Goal: Task Accomplishment & Management: Use online tool/utility

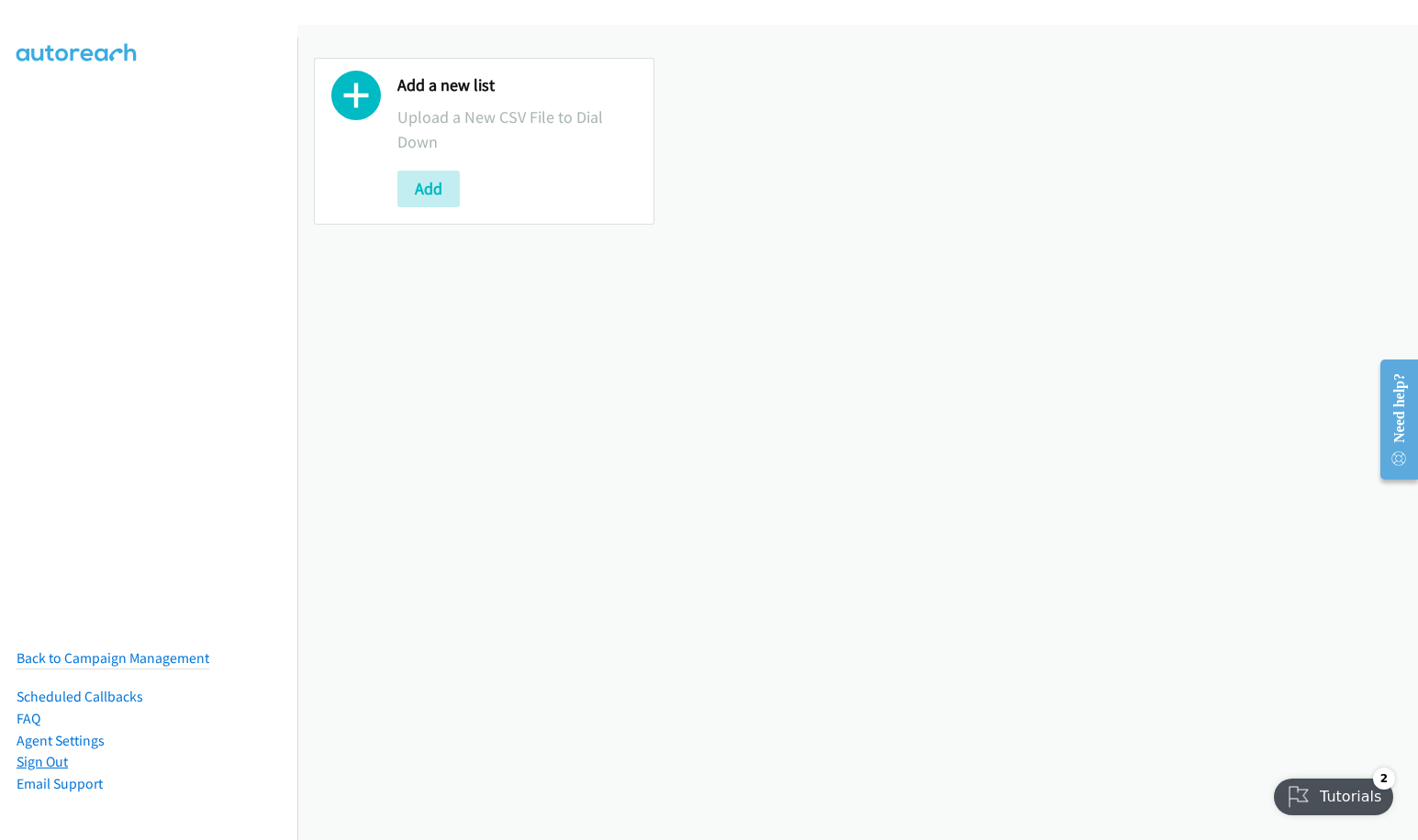
click at [48, 753] on link "Sign Out" at bounding box center [43, 762] width 51 height 18
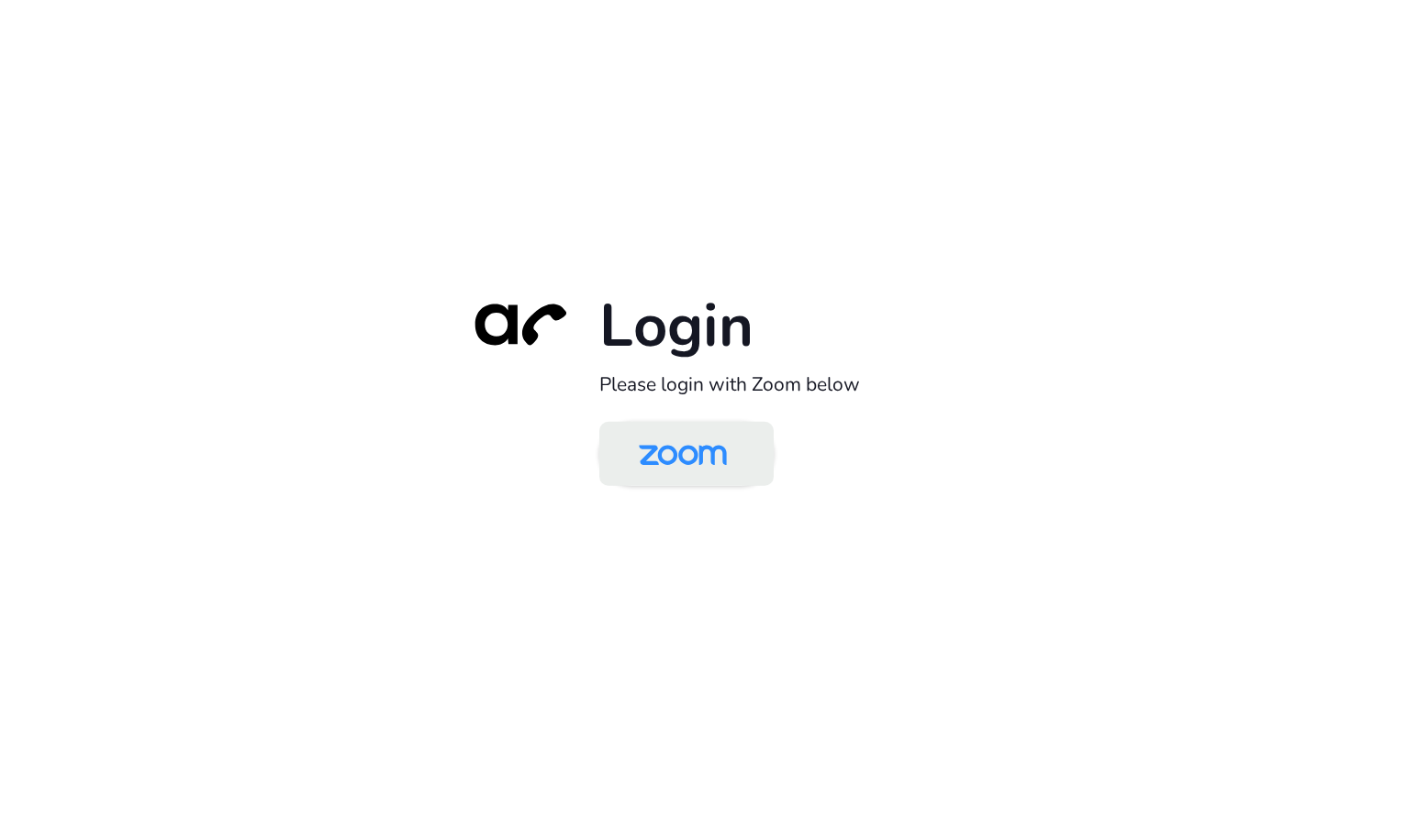
click at [680, 454] on img at bounding box center [683, 455] width 127 height 59
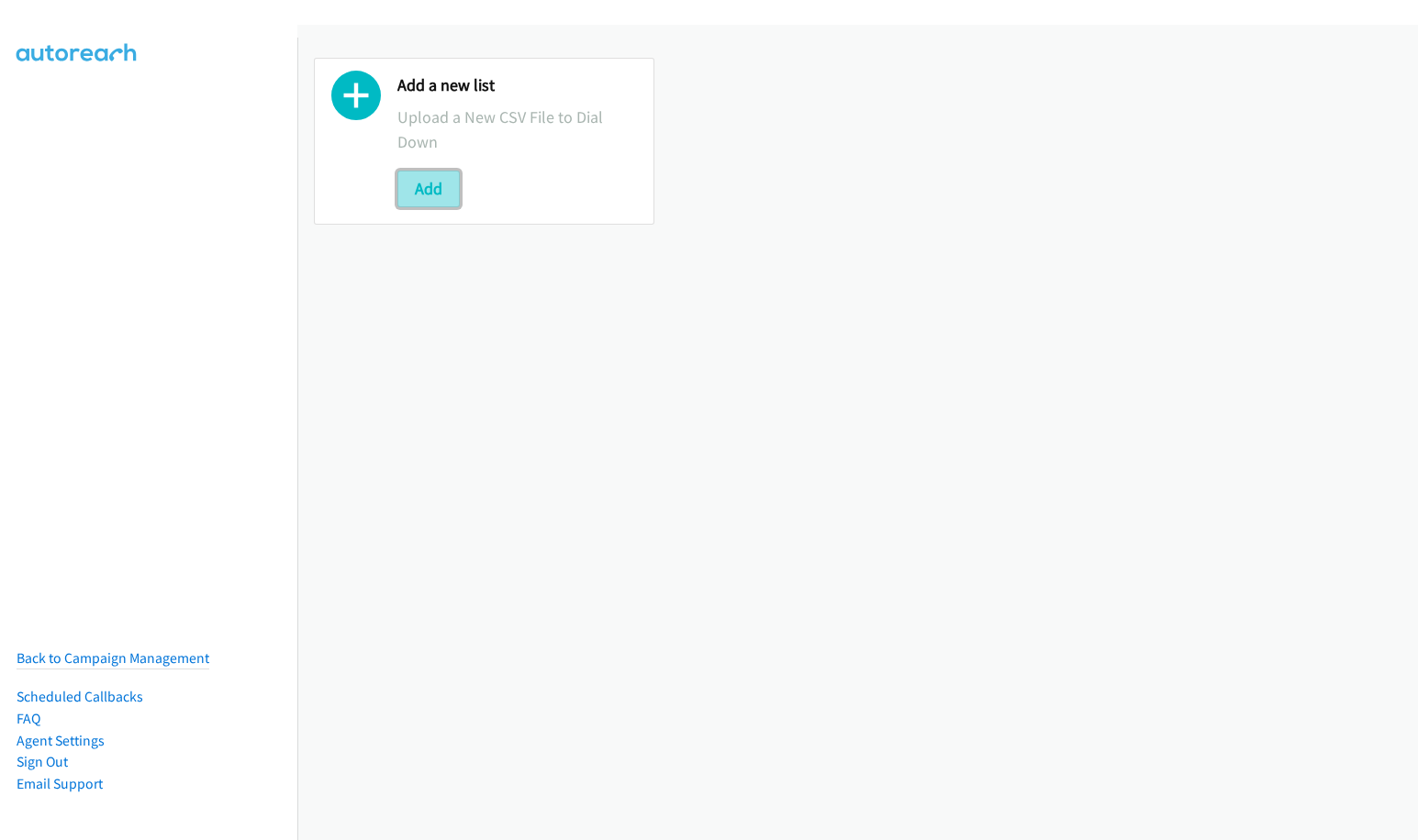
click at [432, 188] on button "Add" at bounding box center [428, 188] width 62 height 37
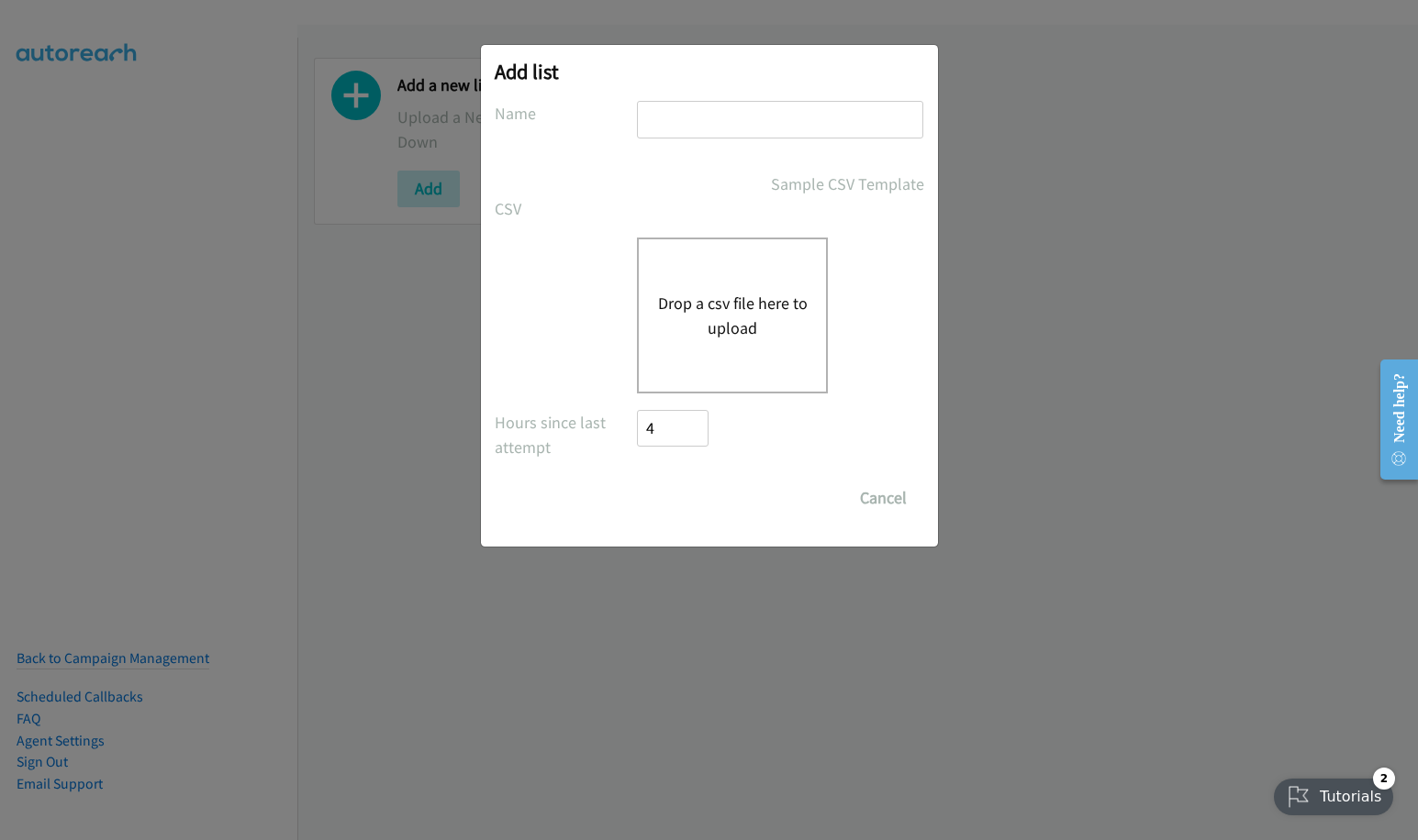
click at [727, 313] on button "Drop a csv file here to upload" at bounding box center [732, 316] width 150 height 49
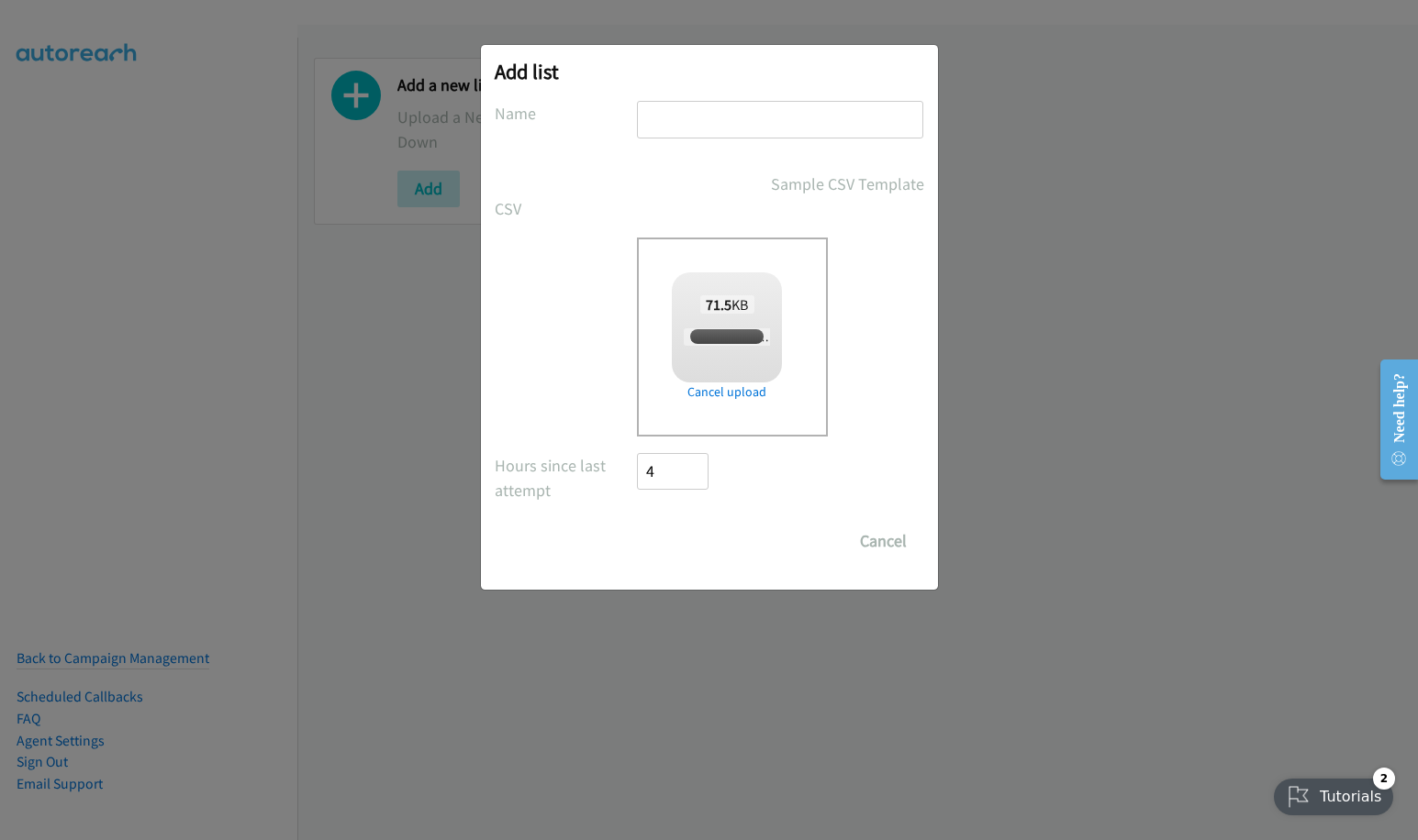
checkbox input "true"
click at [794, 120] on input "text" at bounding box center [780, 120] width 286 height 38
type input "Mediacomm PM 08.21"
click at [638, 523] on input "Save List" at bounding box center [686, 541] width 96 height 37
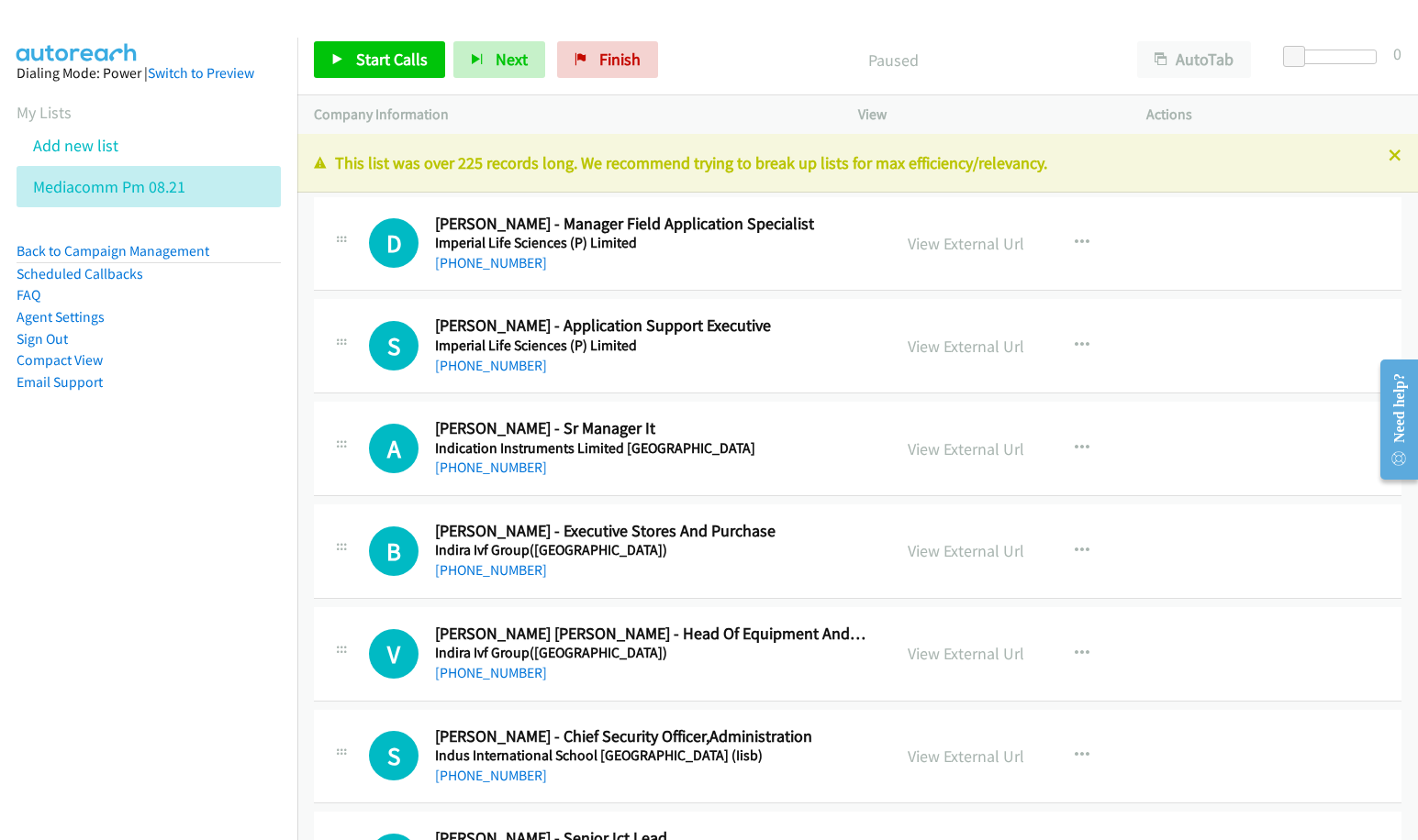
click at [106, 519] on nav "Dialing Mode: Power | Switch to Preview My Lists Add new list Mediacomm Pm 08.2…" at bounding box center [148, 457] width 298 height 840
click at [48, 424] on aside "Dialing Mode: Power | Switch to Preview My Lists Add new list Mediacomm Pm 08.2…" at bounding box center [148, 256] width 297 height 438
click at [939, 235] on link "View External Url" at bounding box center [966, 243] width 117 height 21
click at [933, 344] on link "View External Url" at bounding box center [966, 345] width 117 height 21
click at [961, 455] on link "View External Url" at bounding box center [966, 448] width 117 height 21
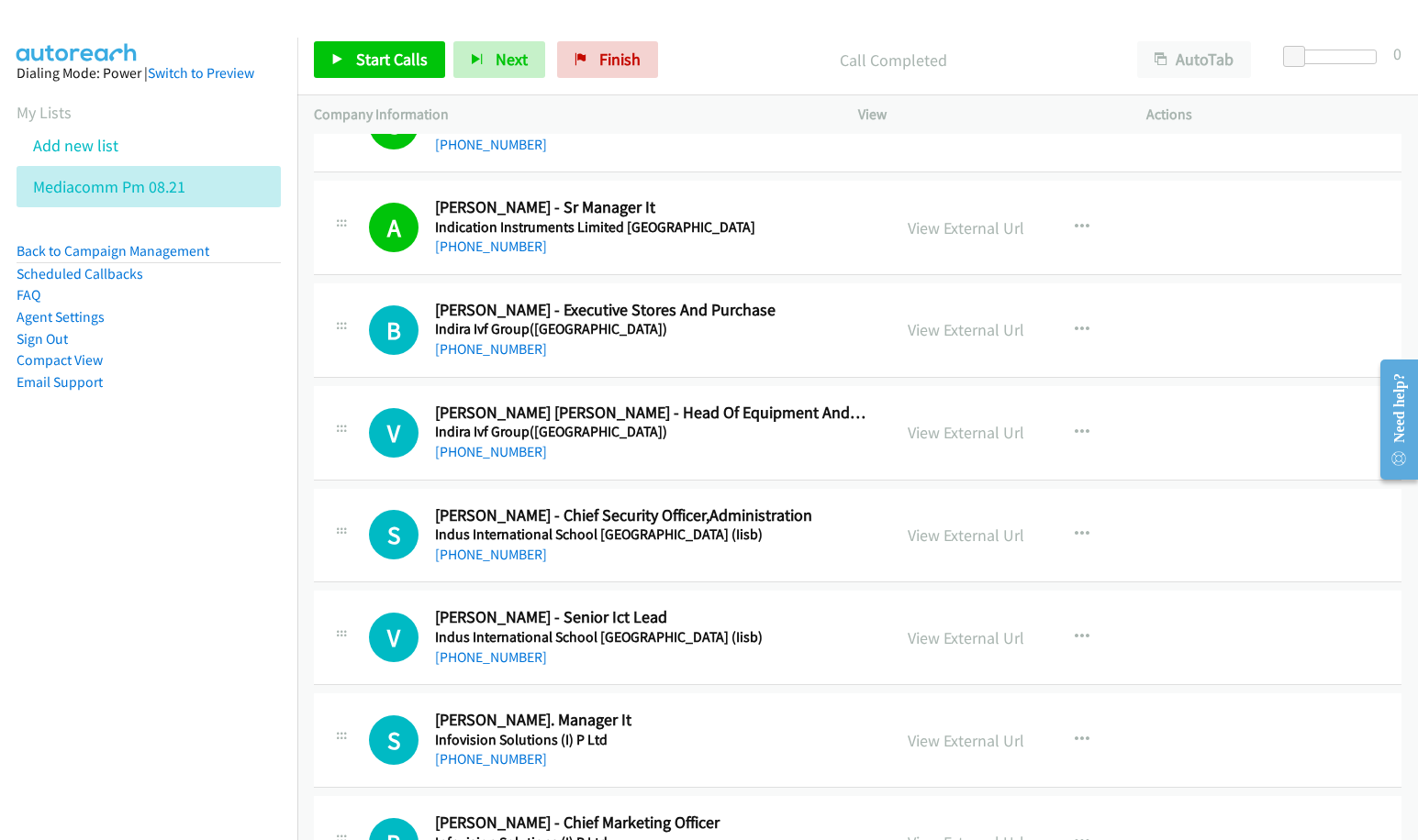
scroll to position [230, 0]
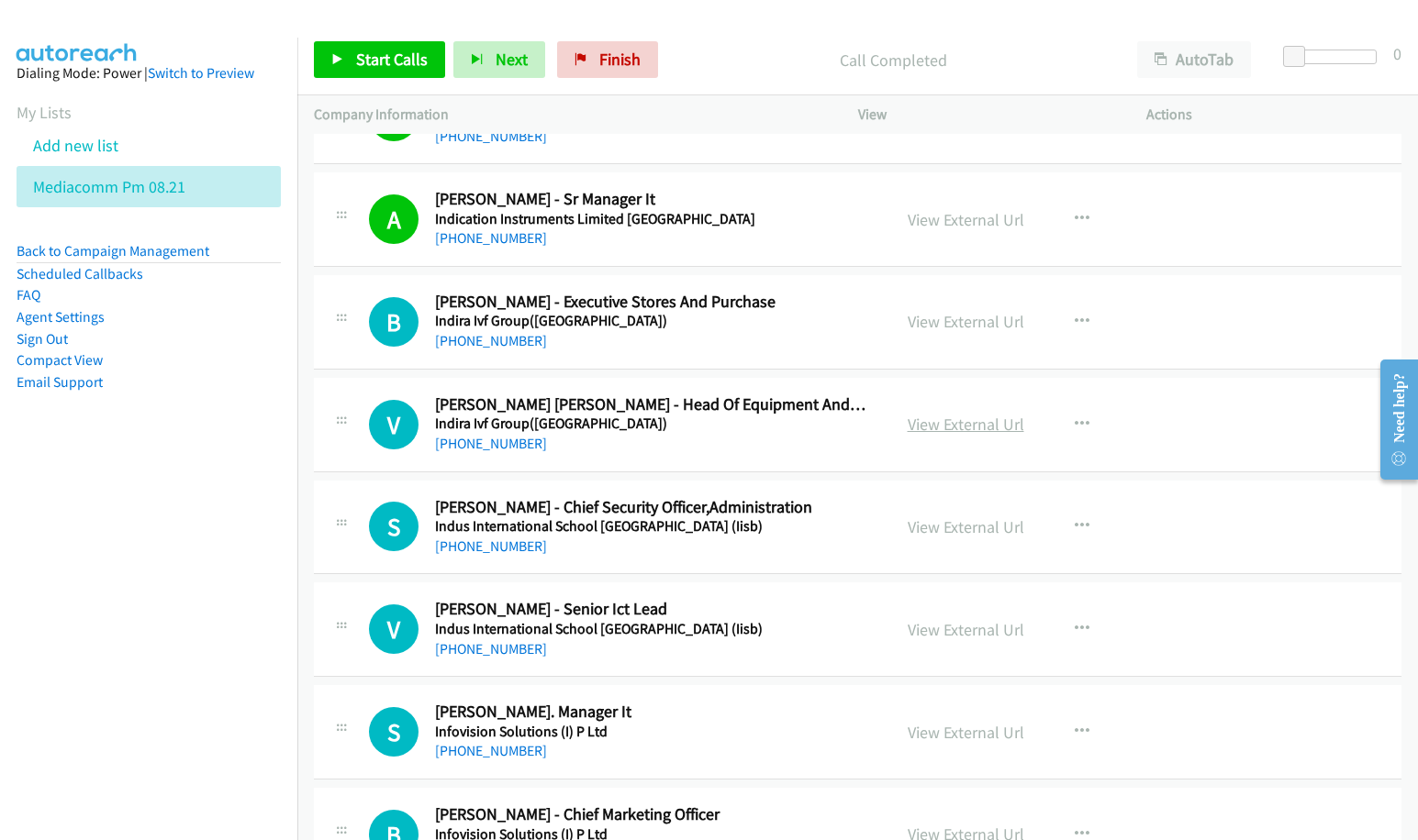
click at [932, 423] on link "View External Url" at bounding box center [966, 423] width 117 height 21
click at [910, 528] on link "View External Url" at bounding box center [966, 526] width 117 height 21
click at [941, 635] on link "View External Url" at bounding box center [966, 629] width 117 height 21
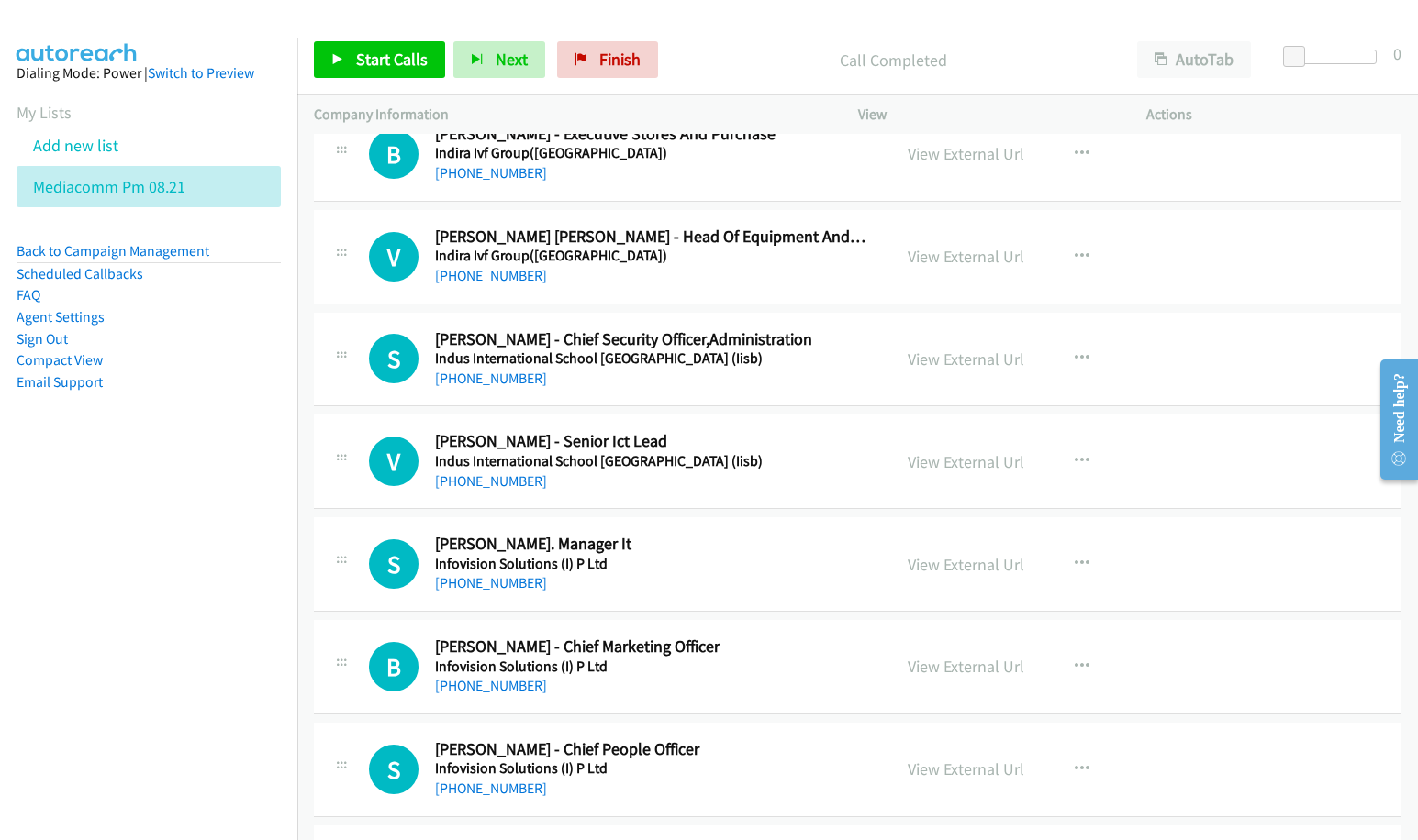
scroll to position [459, 0]
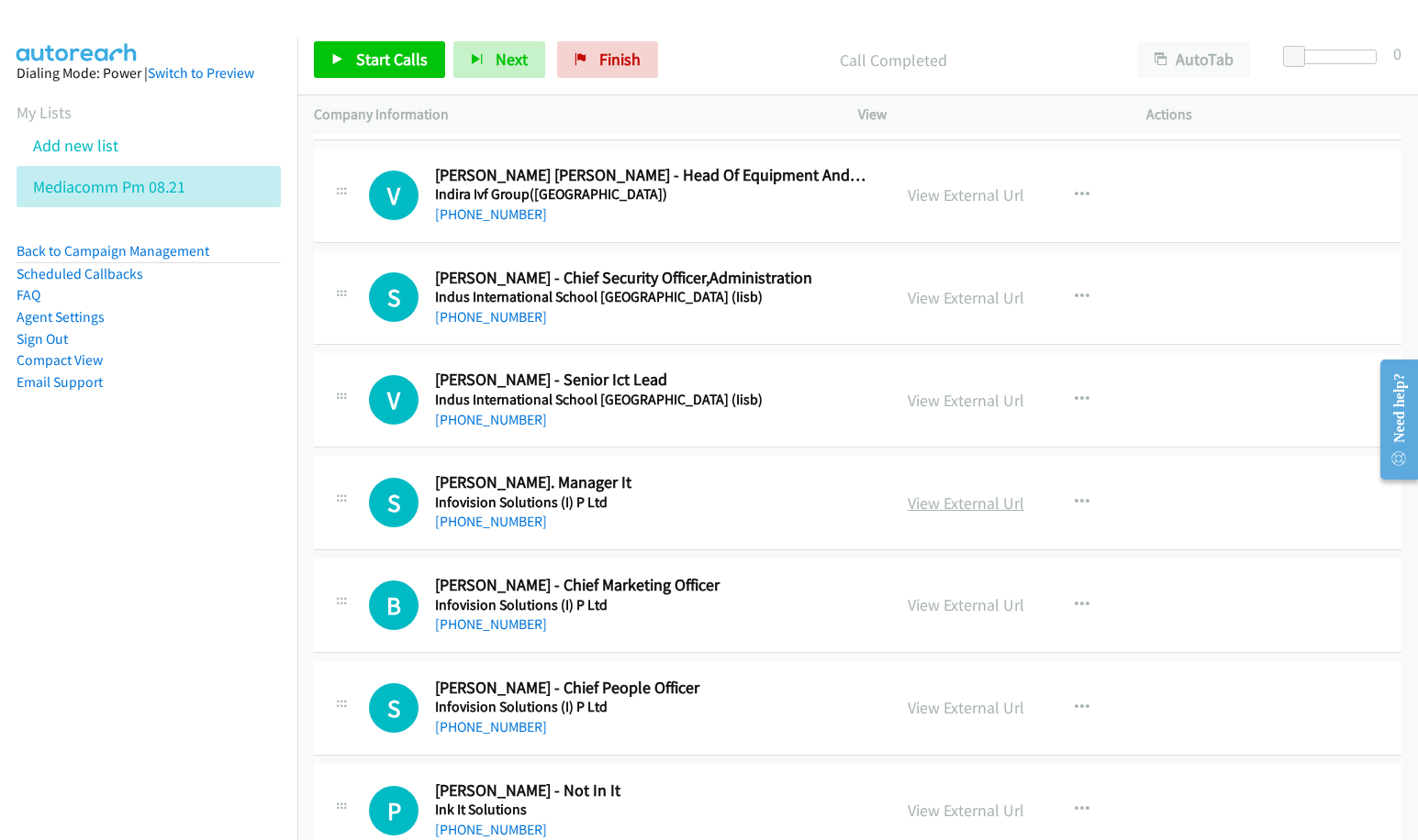
click at [931, 508] on link "View External Url" at bounding box center [966, 503] width 117 height 21
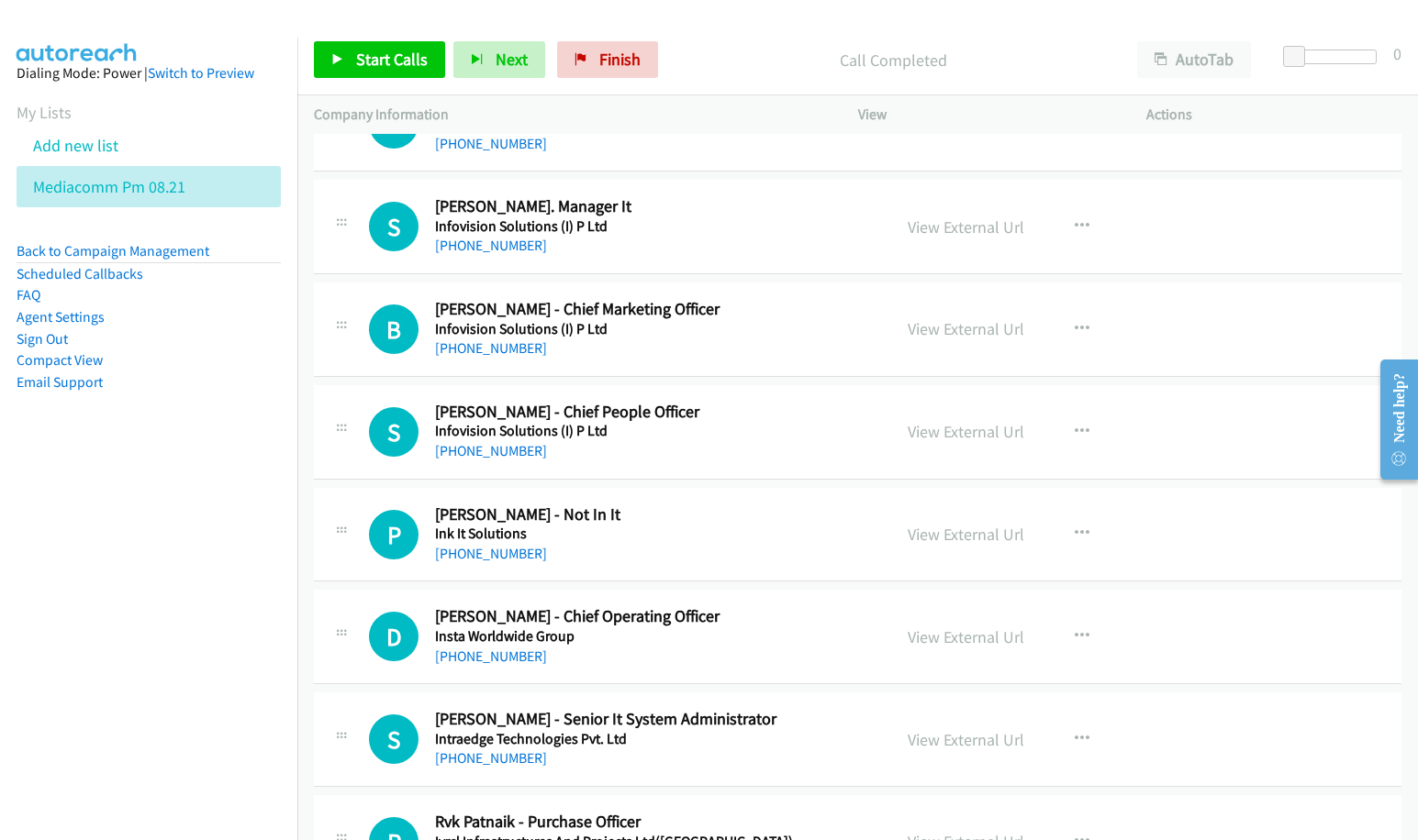
scroll to position [802, 0]
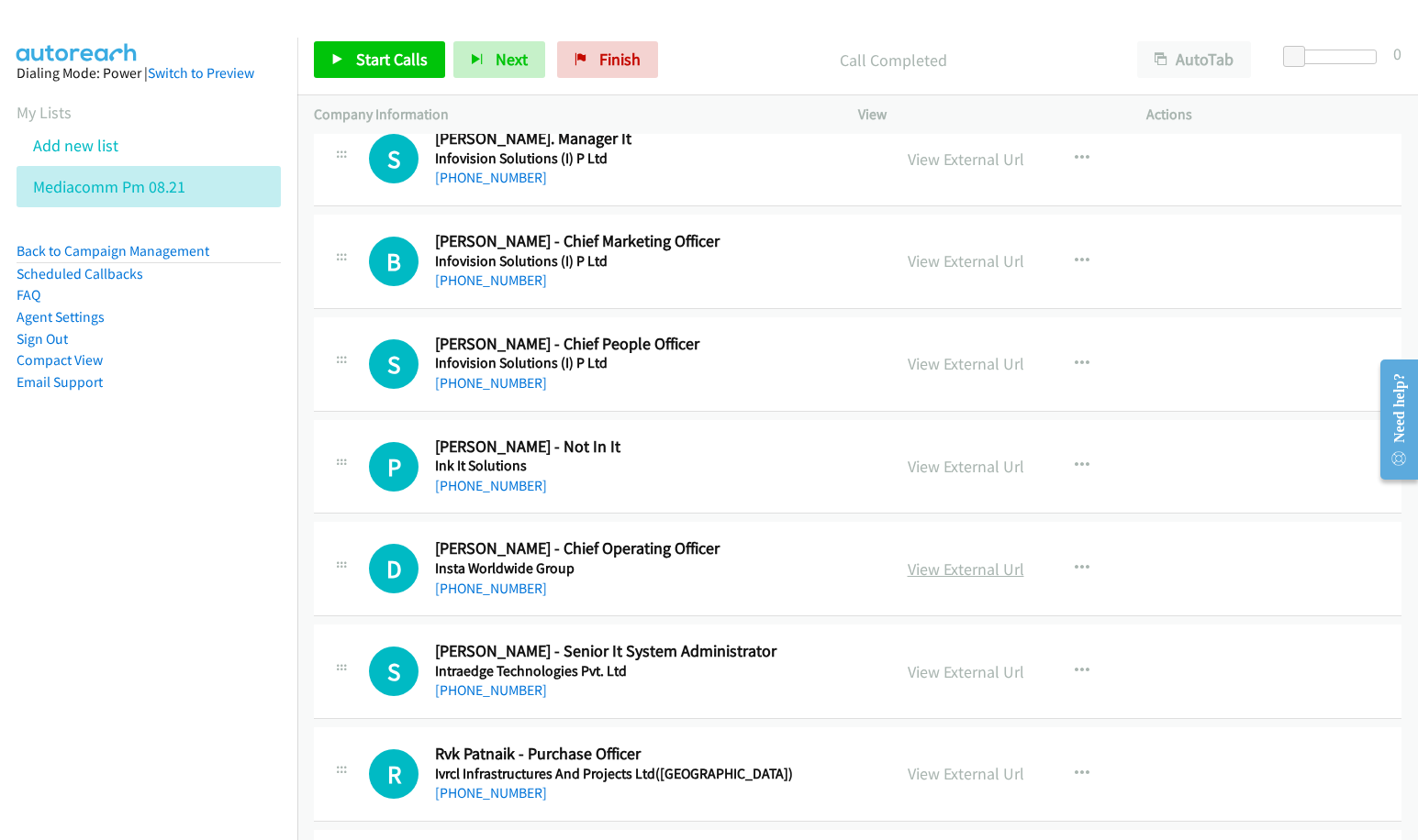
click at [936, 572] on link "View External Url" at bounding box center [966, 569] width 117 height 21
click at [920, 676] on link "View External Url" at bounding box center [966, 672] width 117 height 21
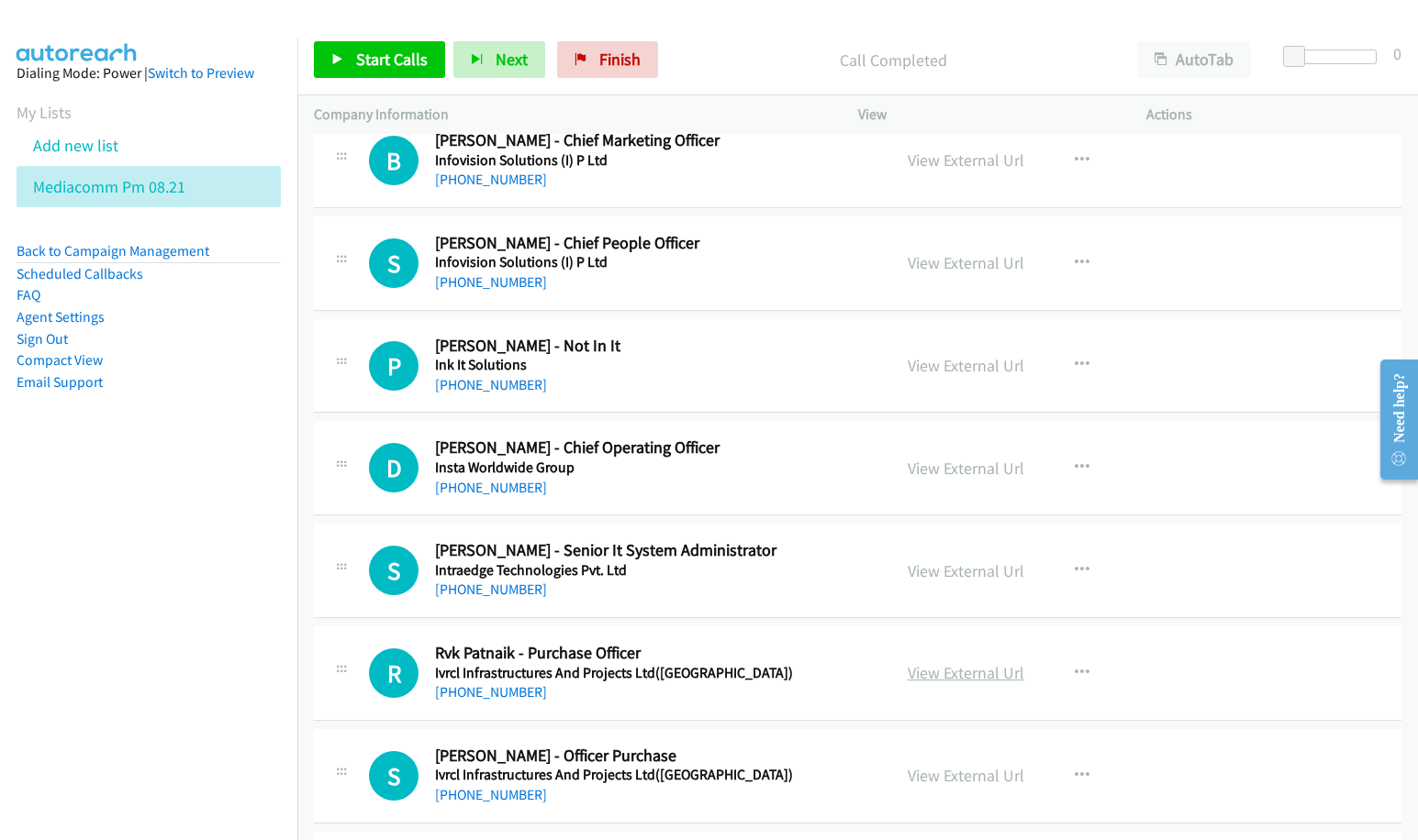
scroll to position [917, 0]
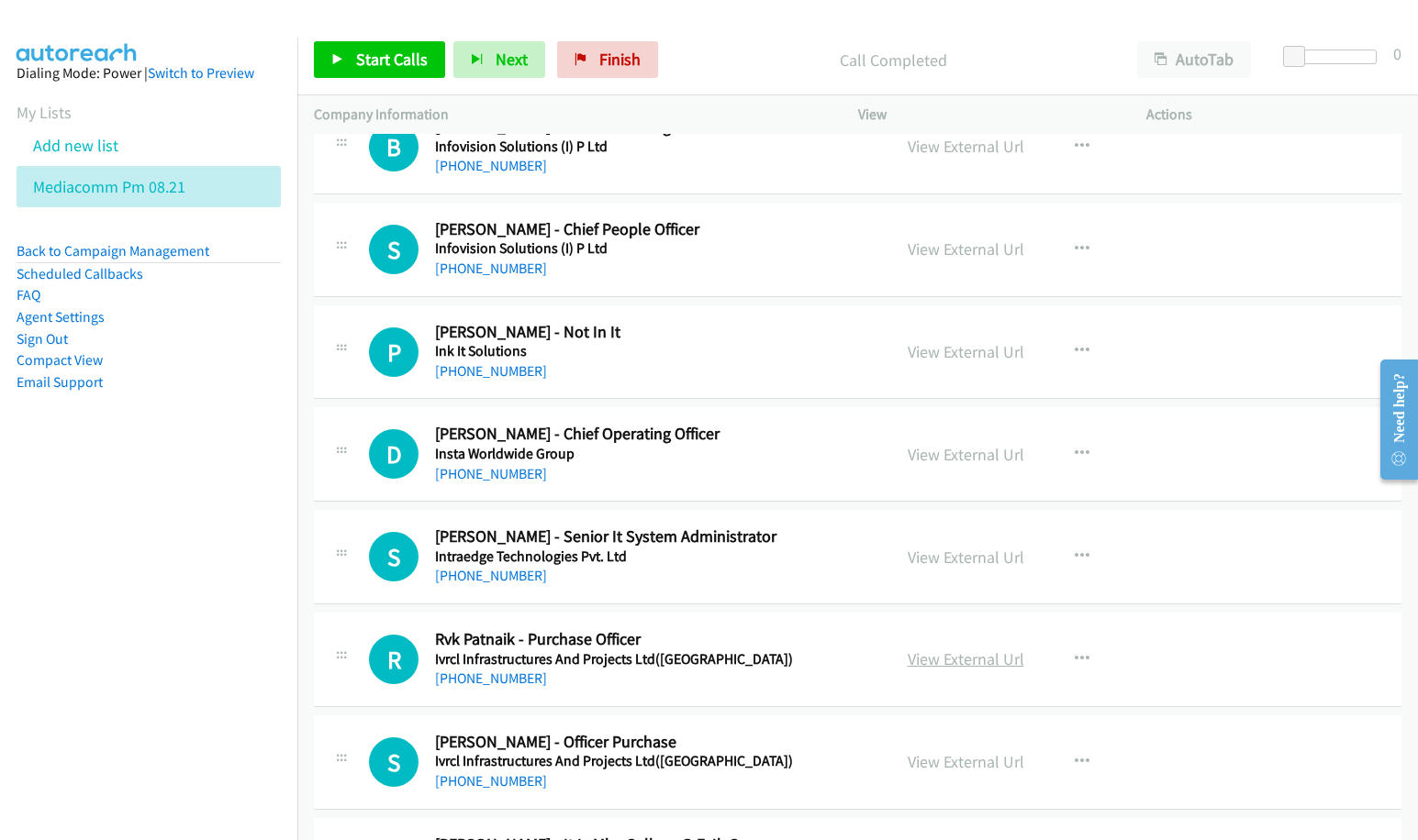
click at [976, 661] on link "View External Url" at bounding box center [966, 659] width 117 height 21
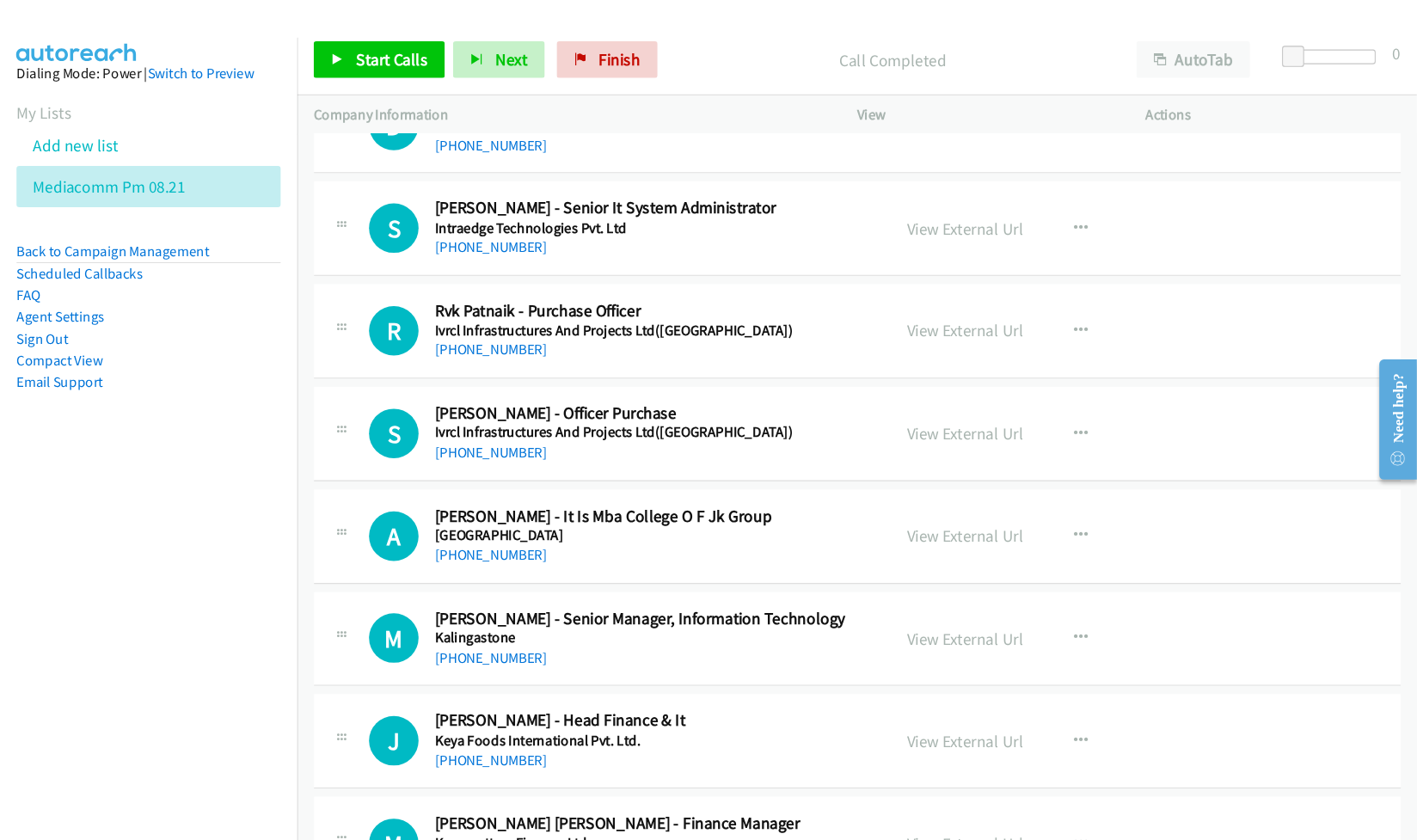
scroll to position [1182, 0]
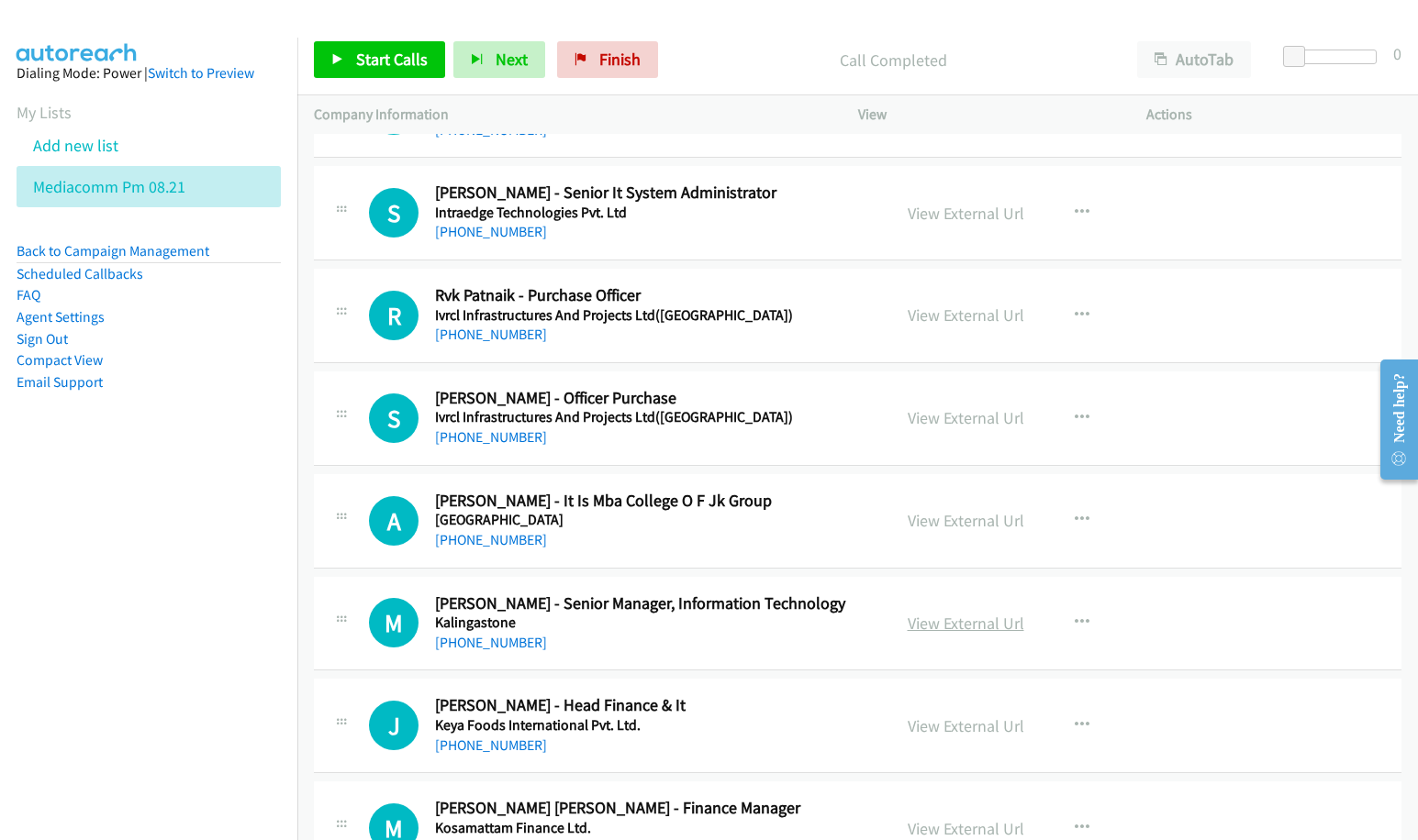
click at [928, 630] on link "View External Url" at bounding box center [966, 622] width 117 height 21
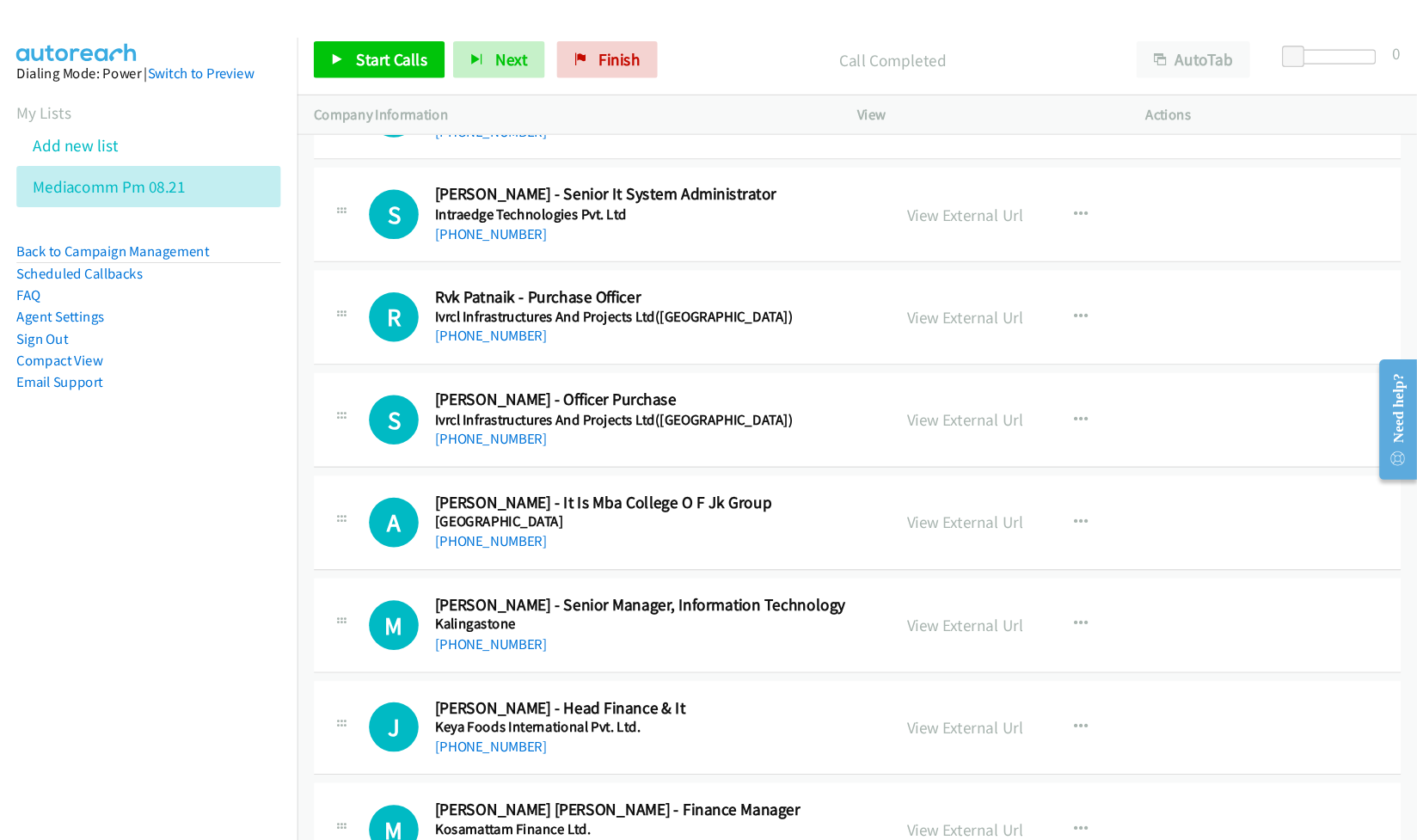
scroll to position [1376, 0]
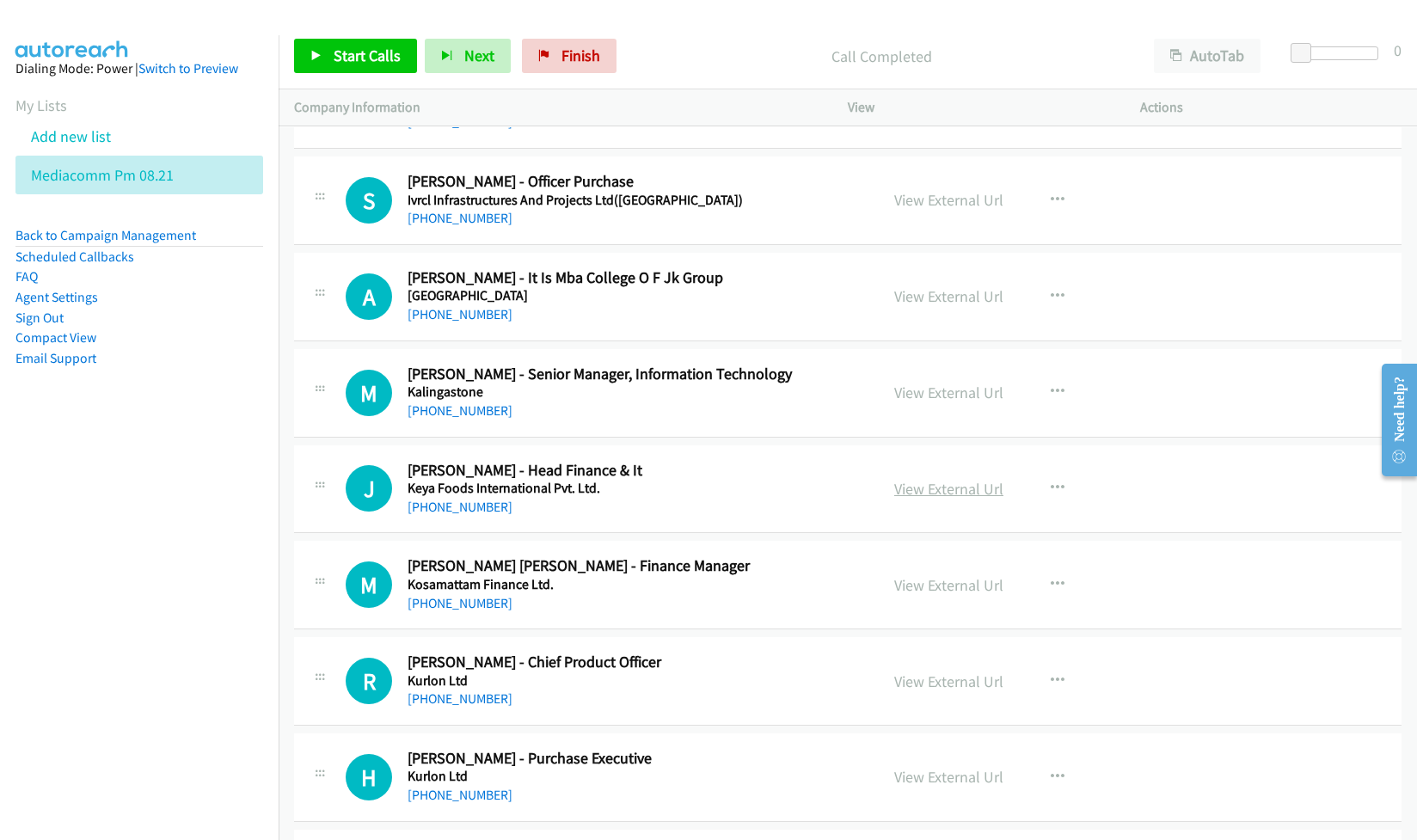
click at [951, 490] on link "View External Url" at bounding box center [949, 489] width 109 height 19
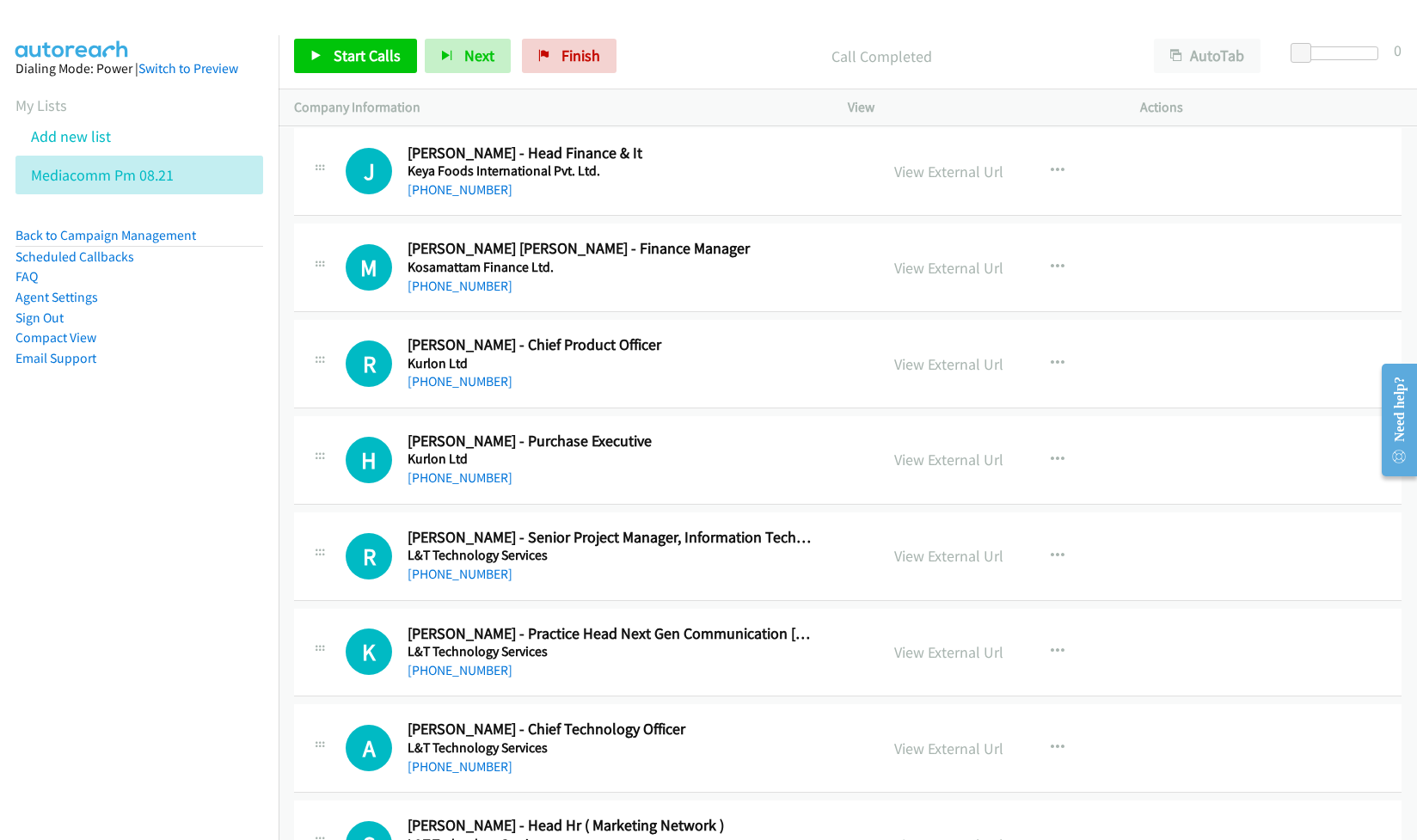
scroll to position [1720, 0]
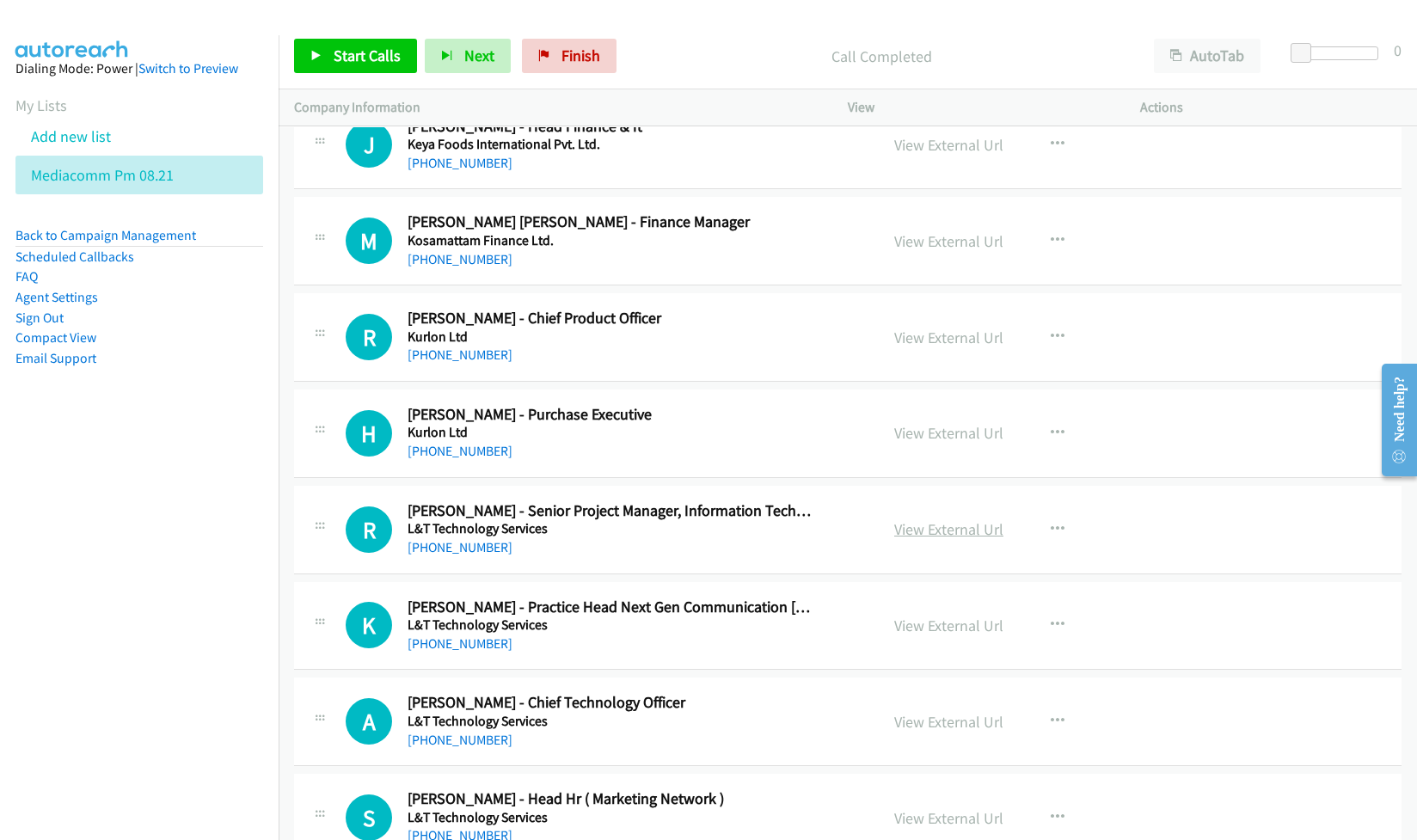
click at [956, 539] on link "View External Url" at bounding box center [949, 528] width 109 height 19
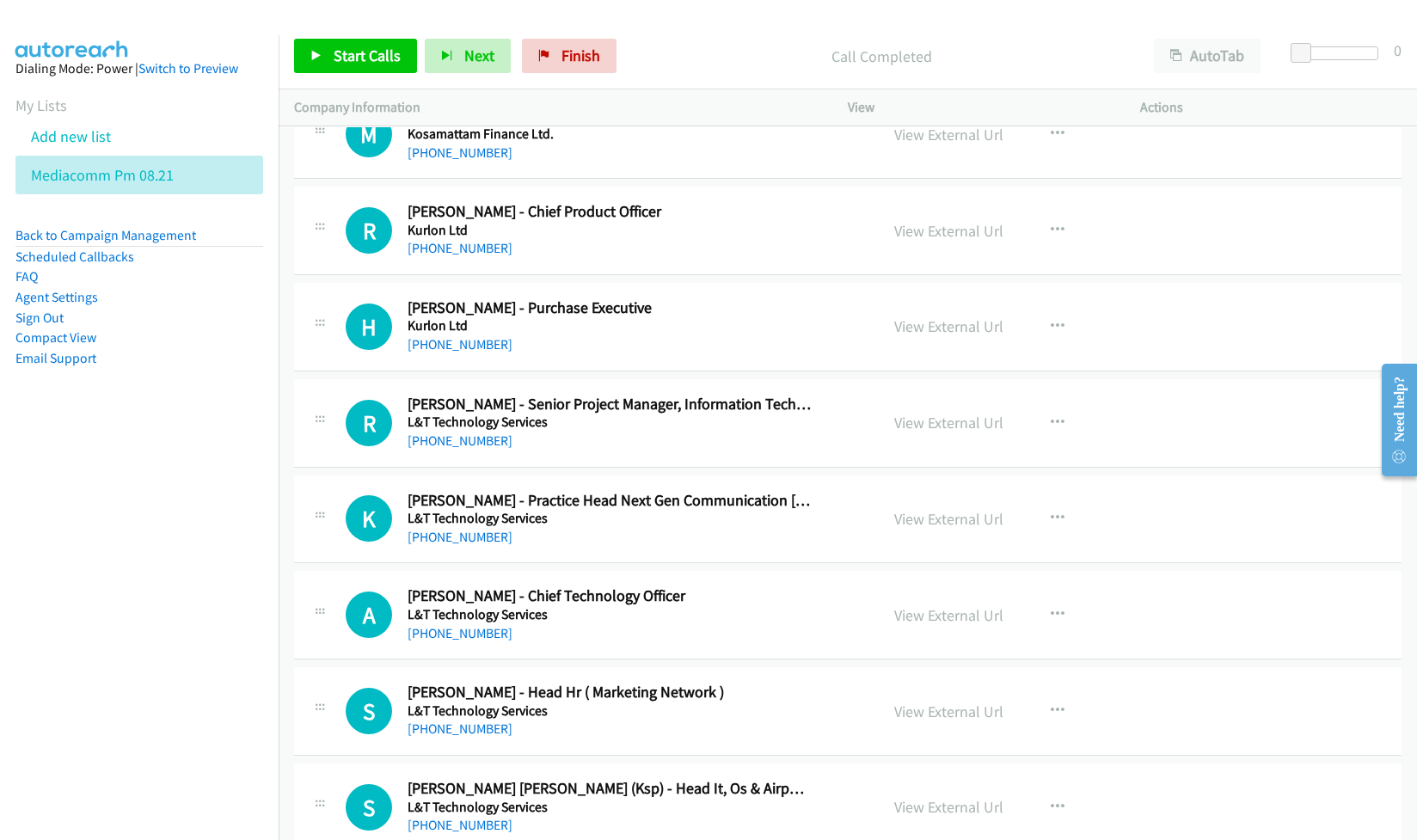
scroll to position [1834, 0]
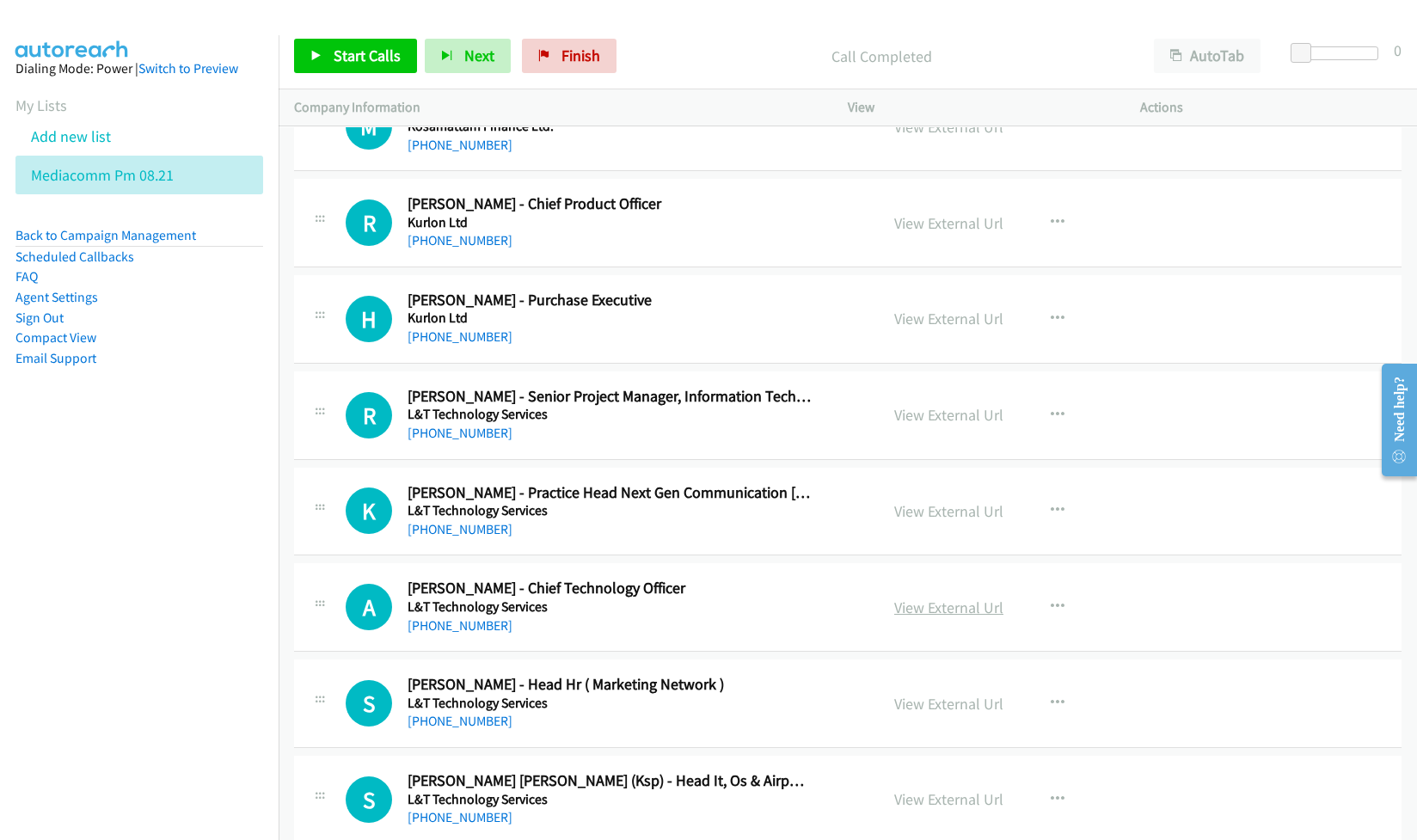
click at [919, 609] on link "View External Url" at bounding box center [949, 607] width 109 height 19
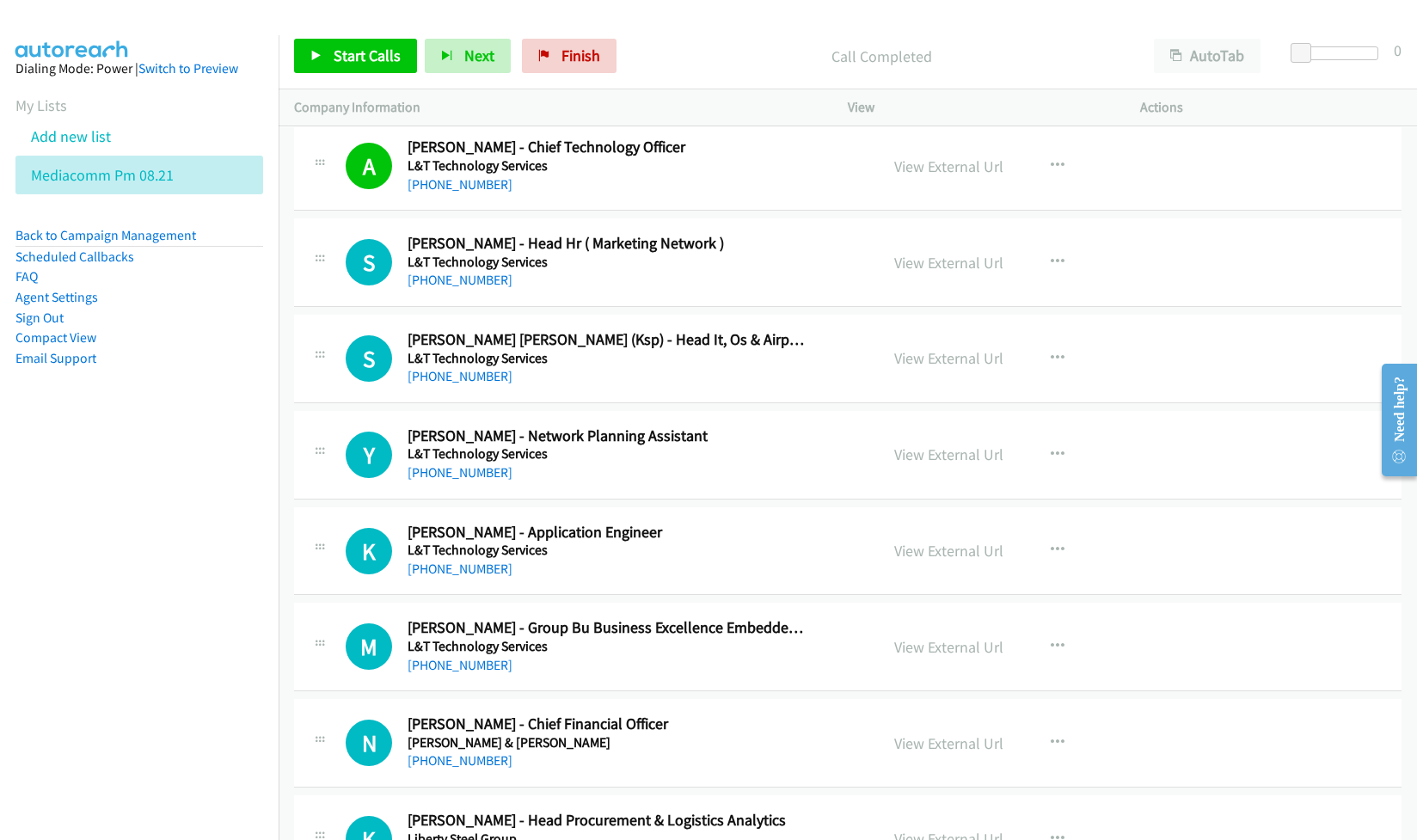
scroll to position [2292, 0]
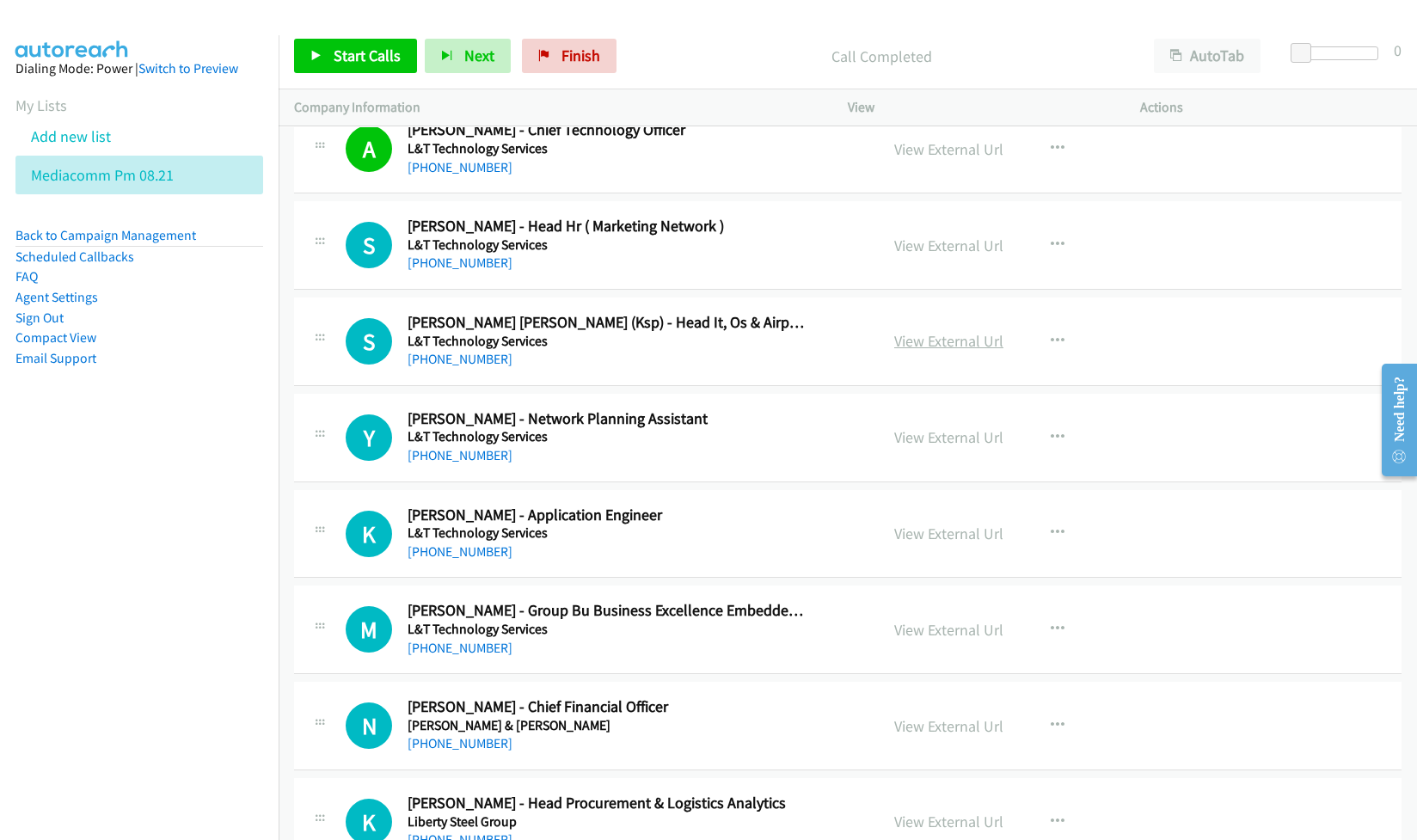
click at [919, 350] on link "View External Url" at bounding box center [949, 340] width 109 height 19
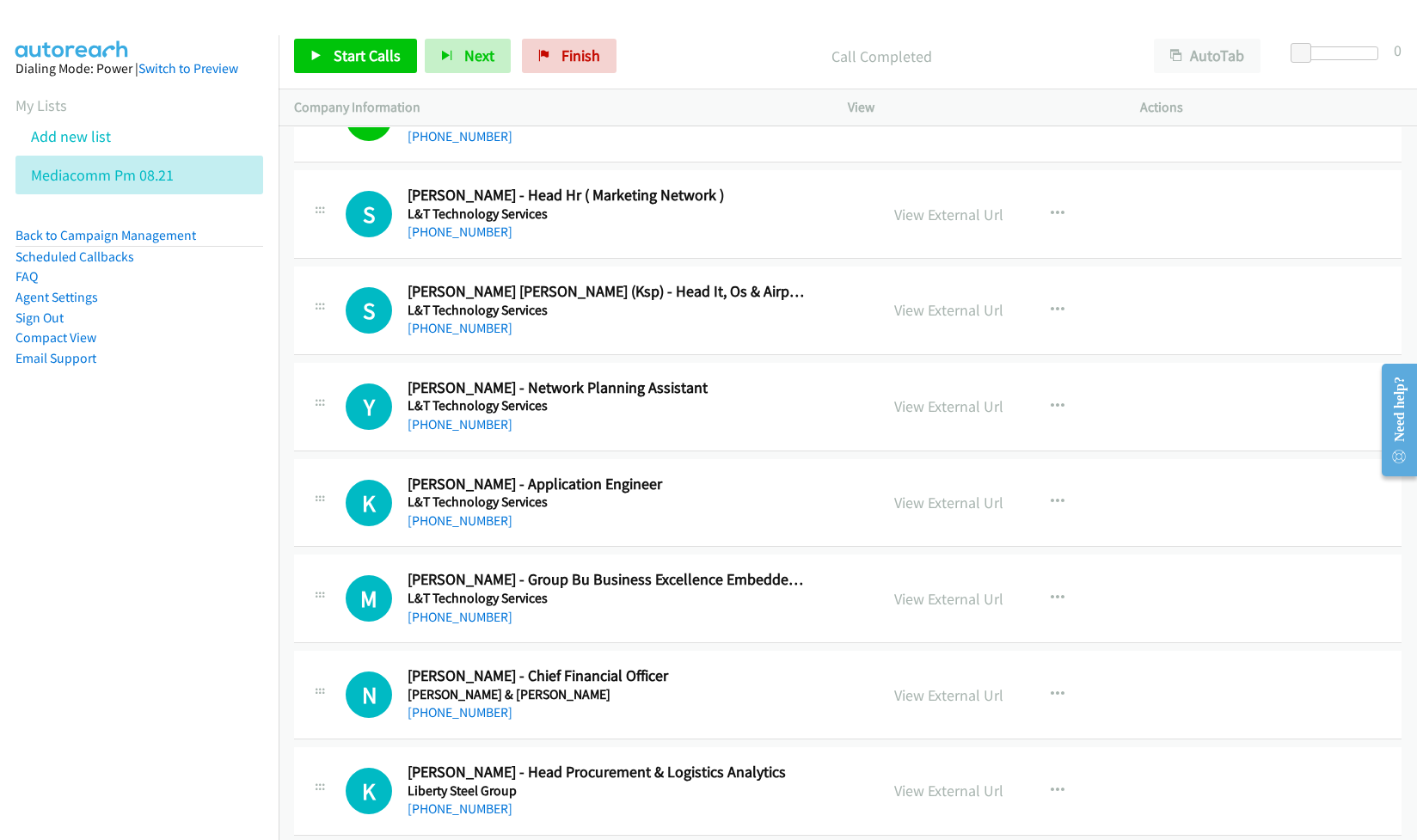
scroll to position [2408, 0]
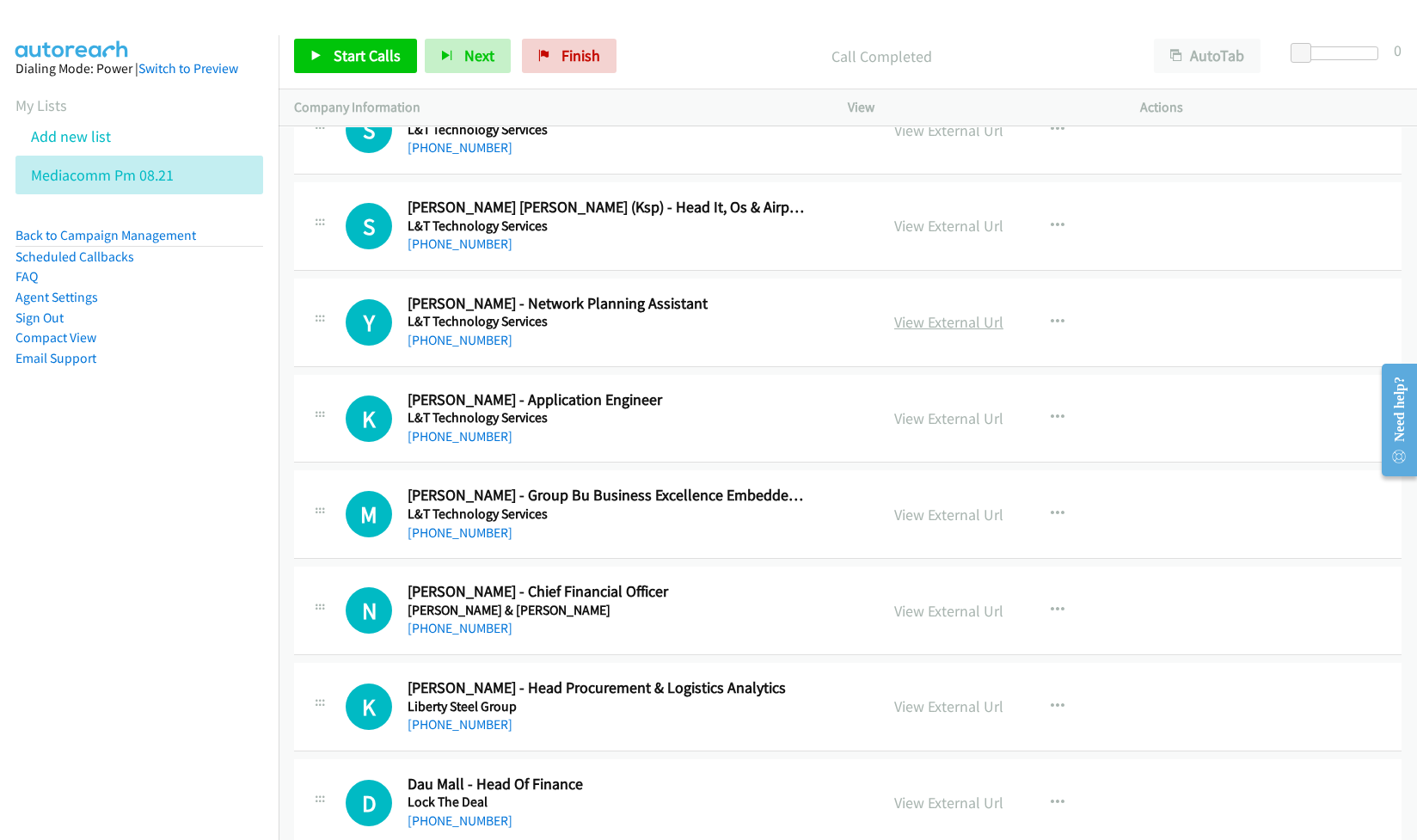
click at [929, 332] on link "View External Url" at bounding box center [949, 322] width 109 height 19
click at [913, 428] on link "View External Url" at bounding box center [949, 418] width 109 height 19
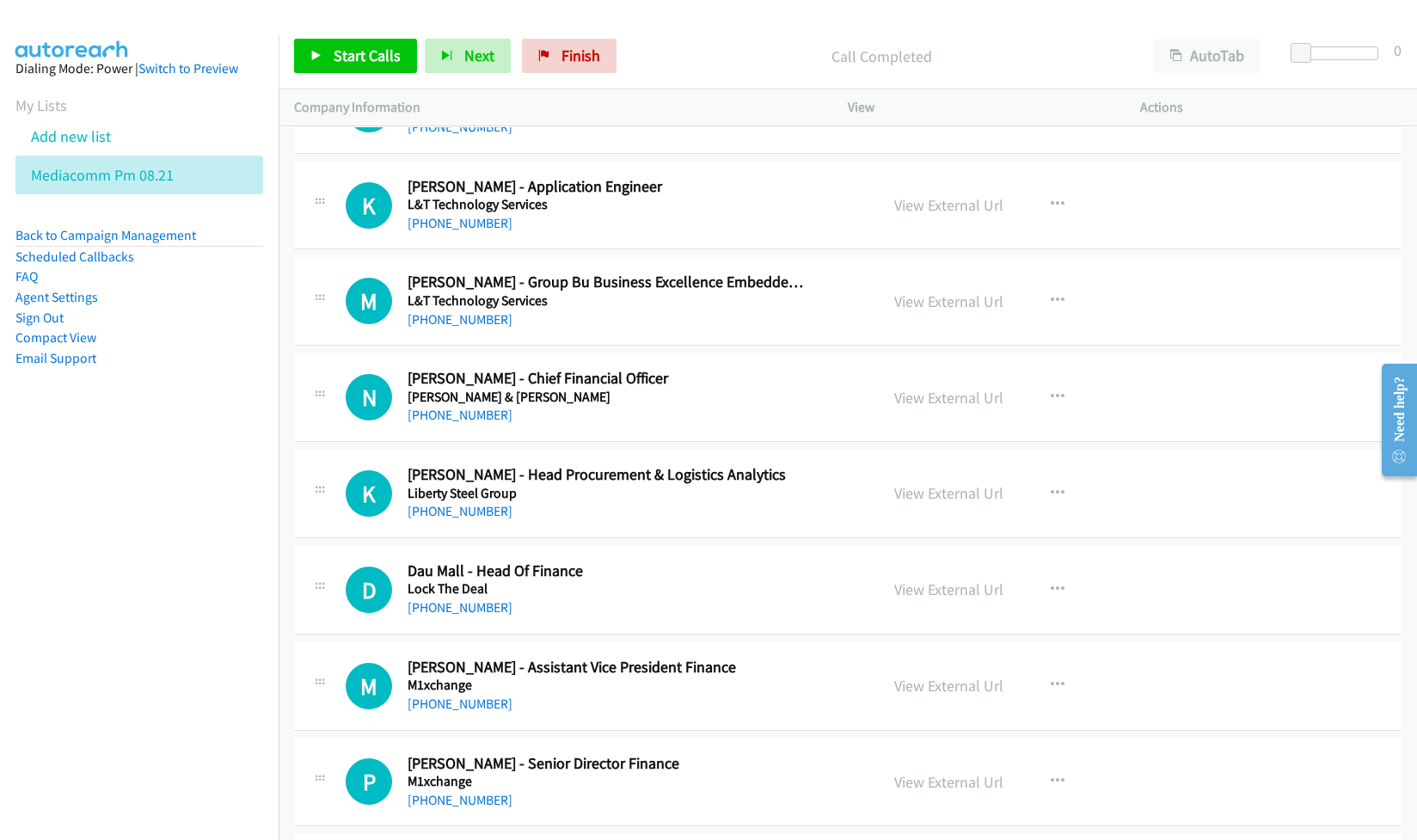
scroll to position [2636, 0]
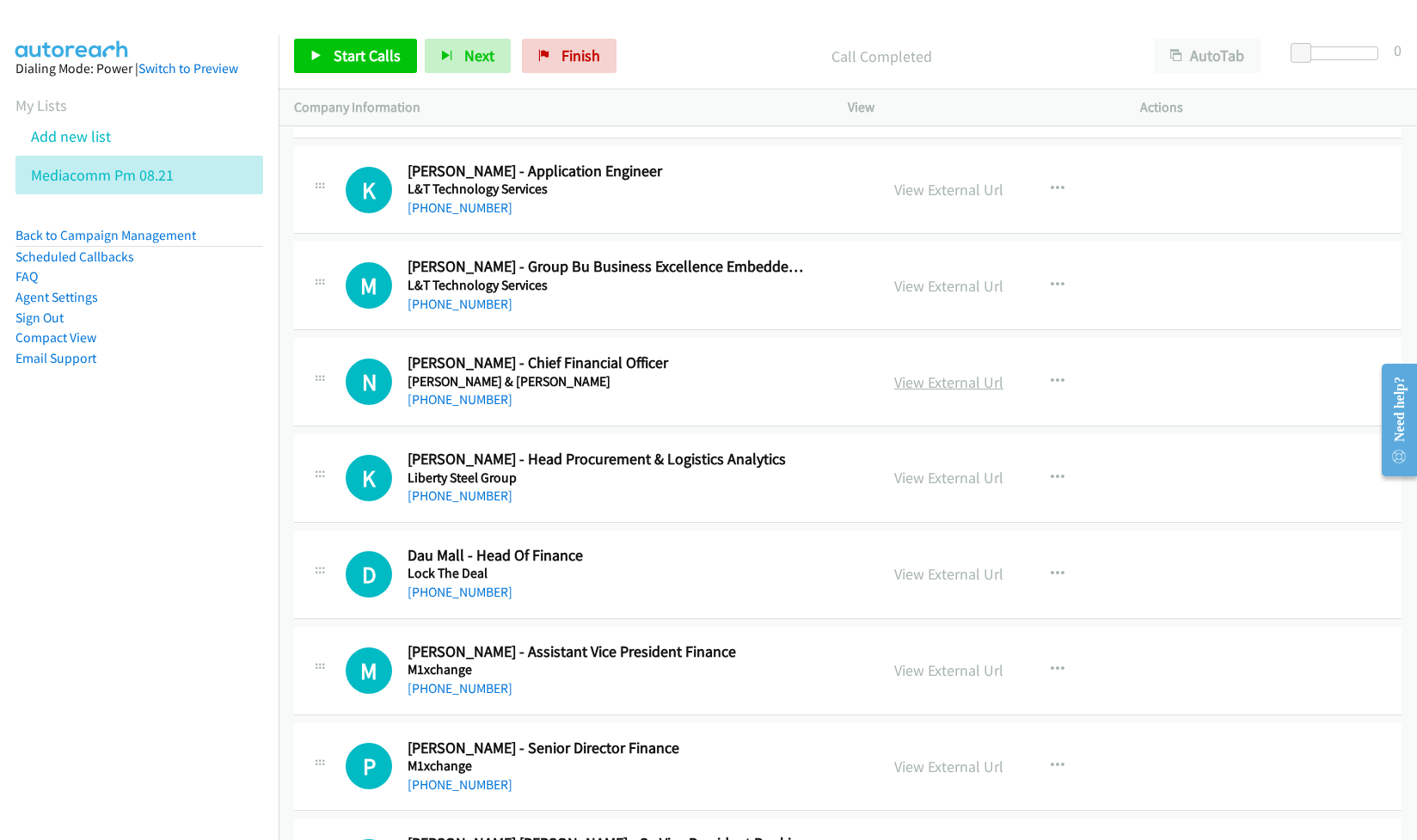
click at [905, 384] on link "View External Url" at bounding box center [949, 382] width 109 height 19
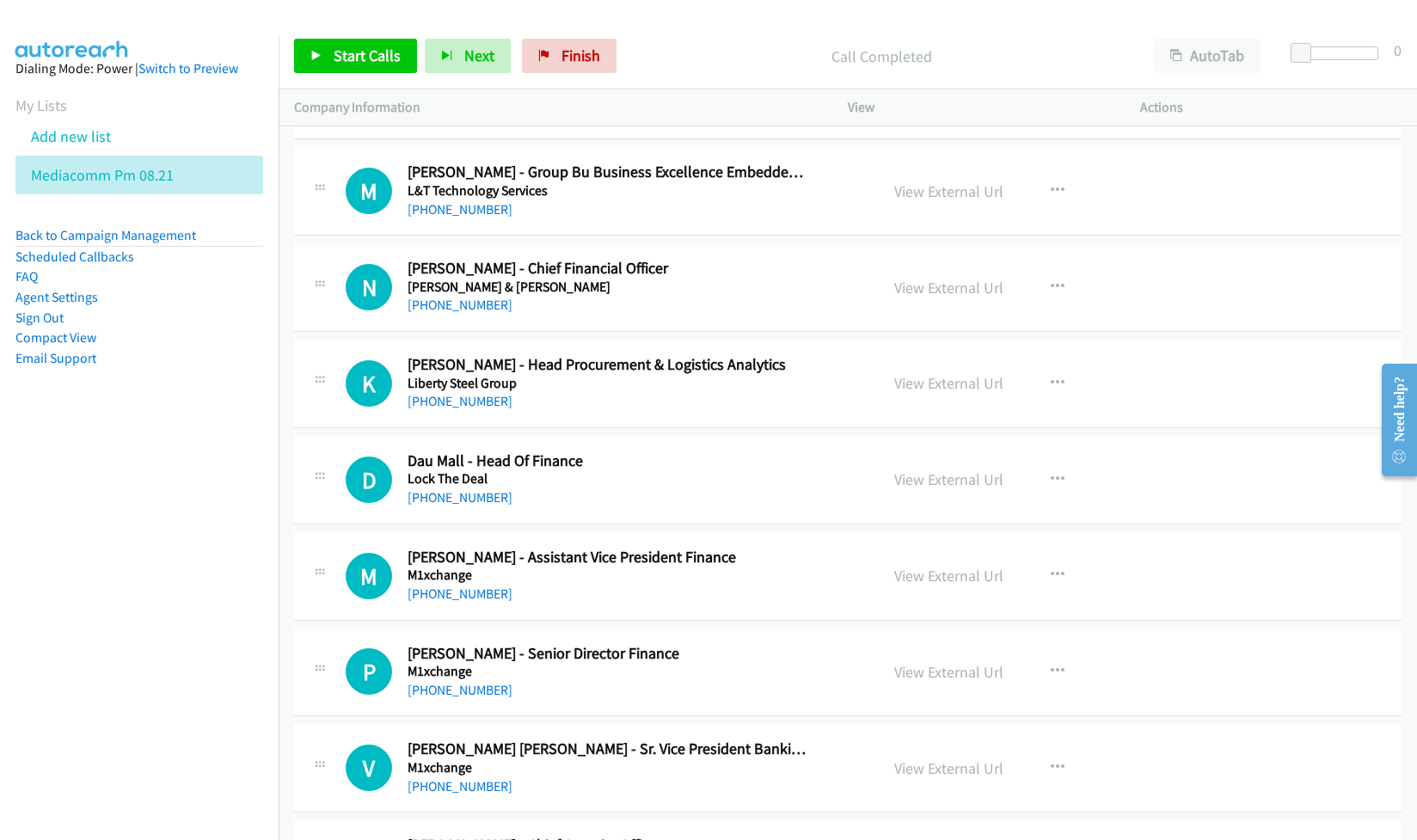
scroll to position [2752, 0]
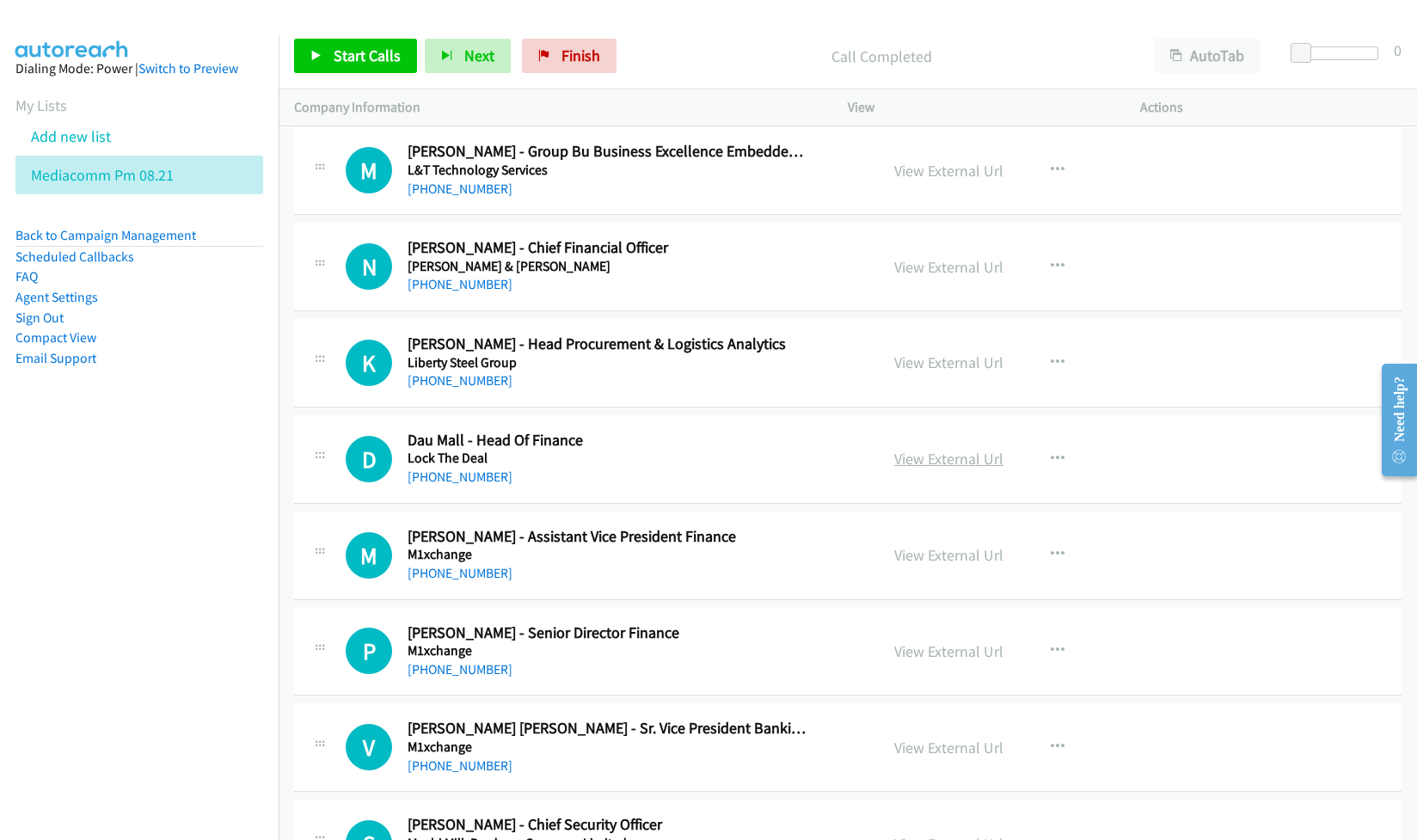
click at [957, 466] on link "View External Url" at bounding box center [949, 458] width 109 height 19
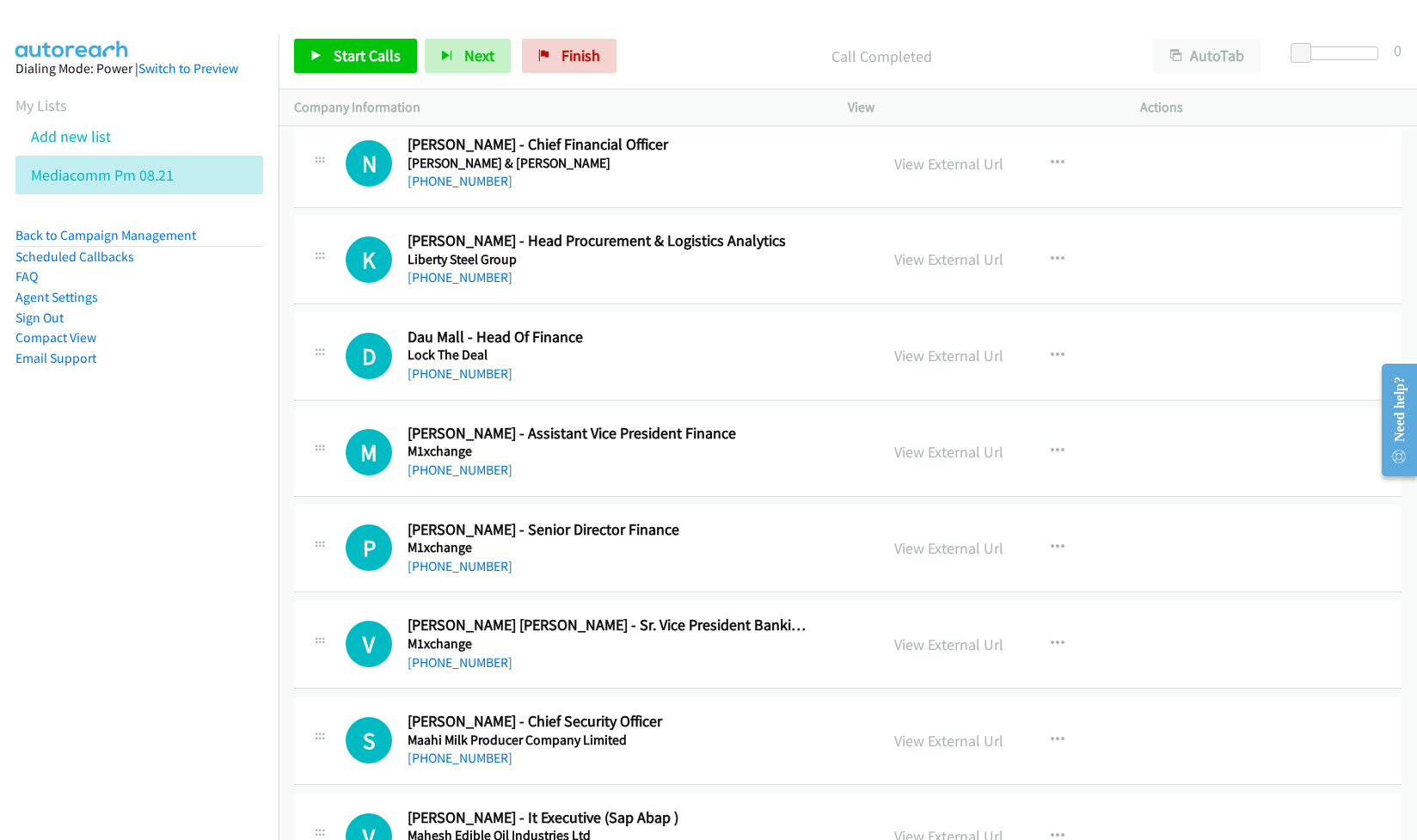
scroll to position [2866, 0]
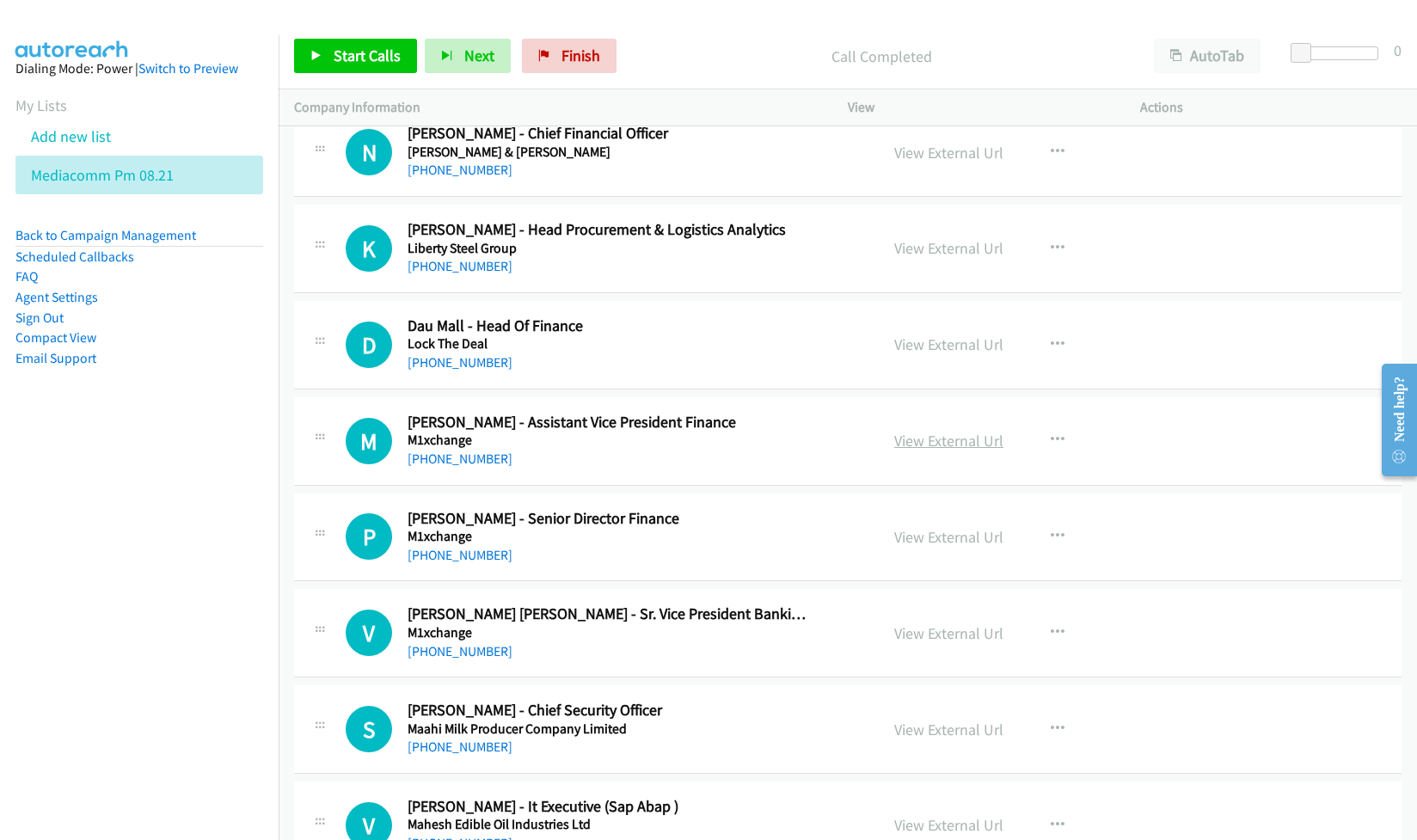
click at [899, 449] on link "View External Url" at bounding box center [949, 440] width 109 height 19
click at [912, 547] on link "View External Url" at bounding box center [949, 536] width 109 height 19
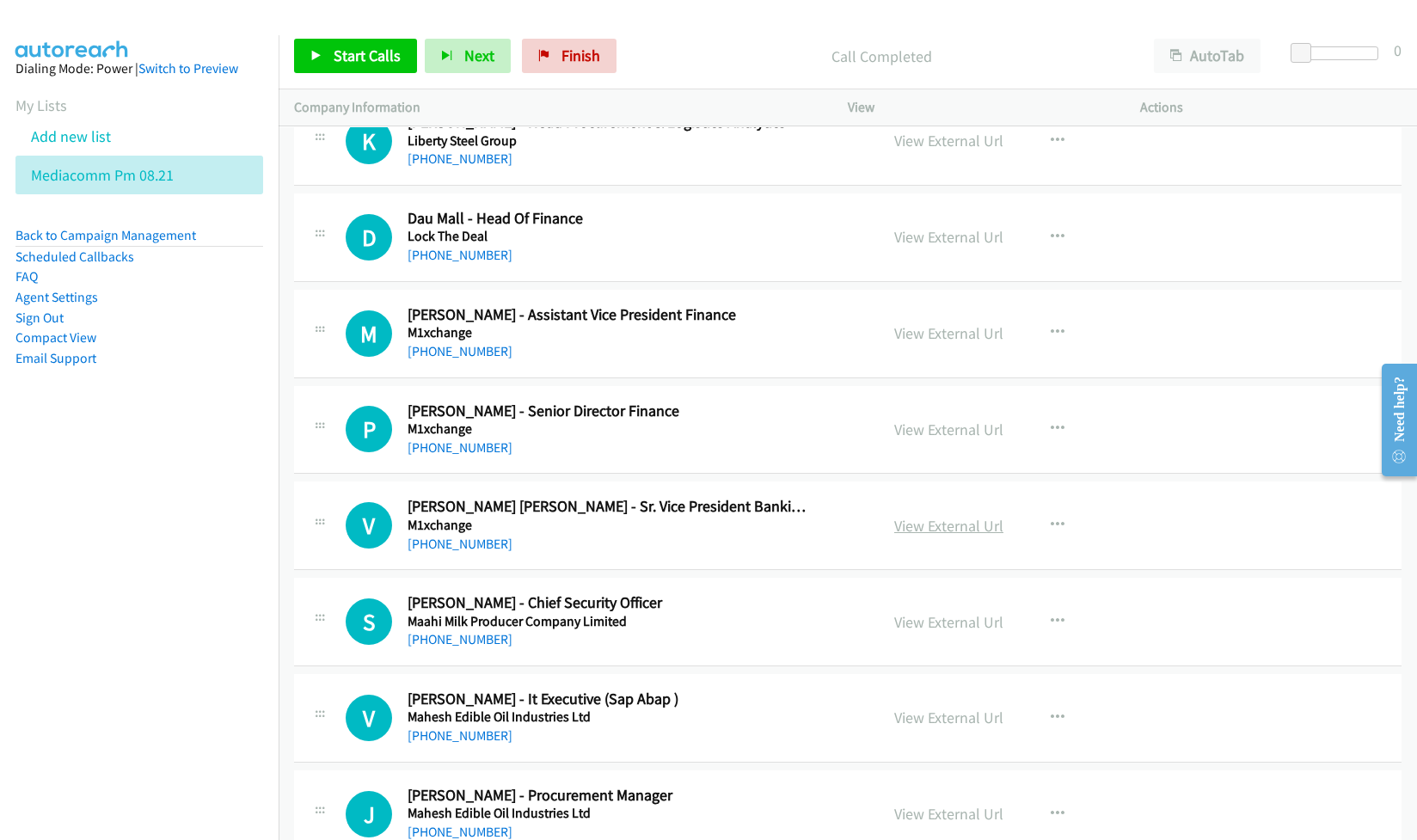
scroll to position [2980, 0]
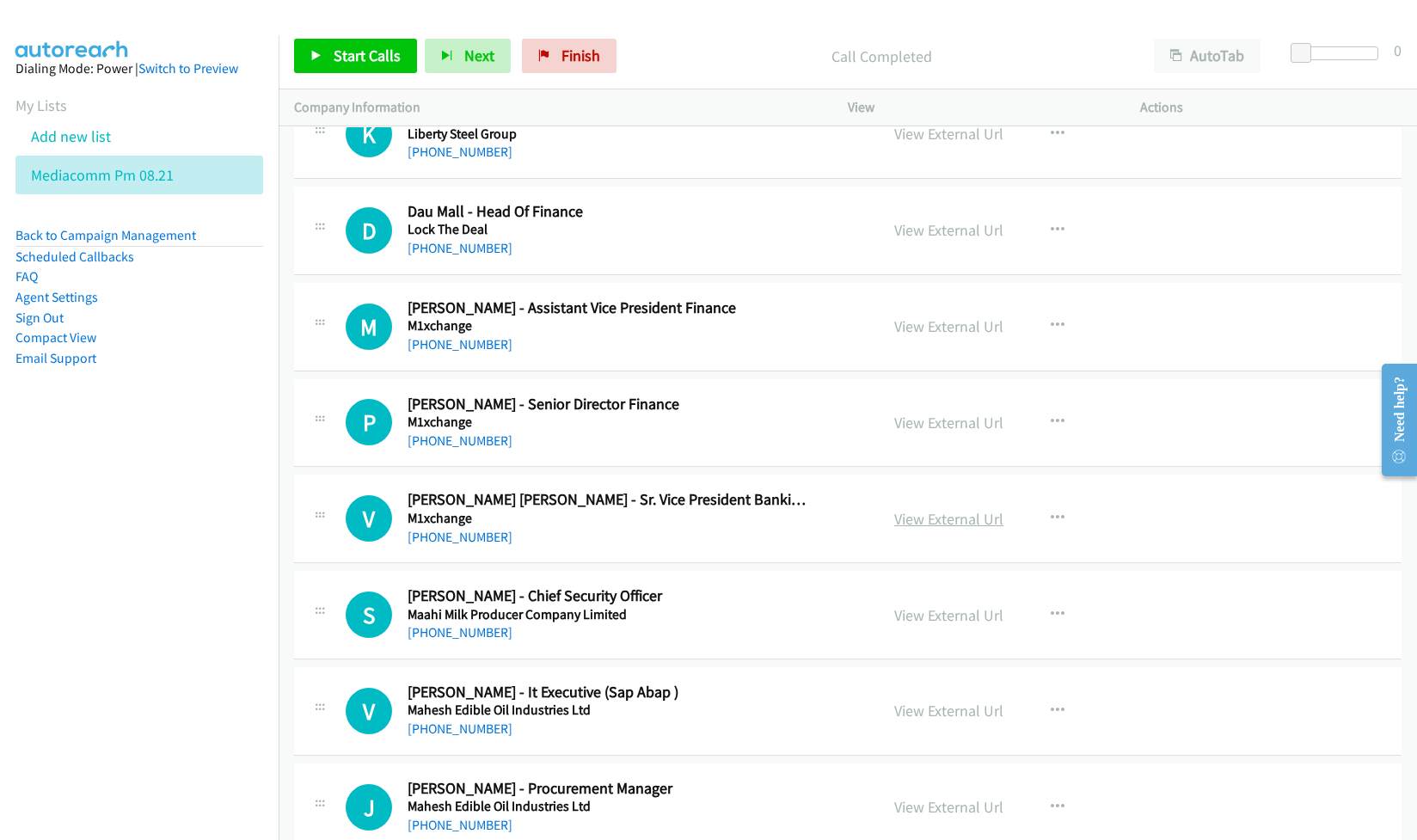
click at [934, 523] on link "View External Url" at bounding box center [949, 518] width 109 height 19
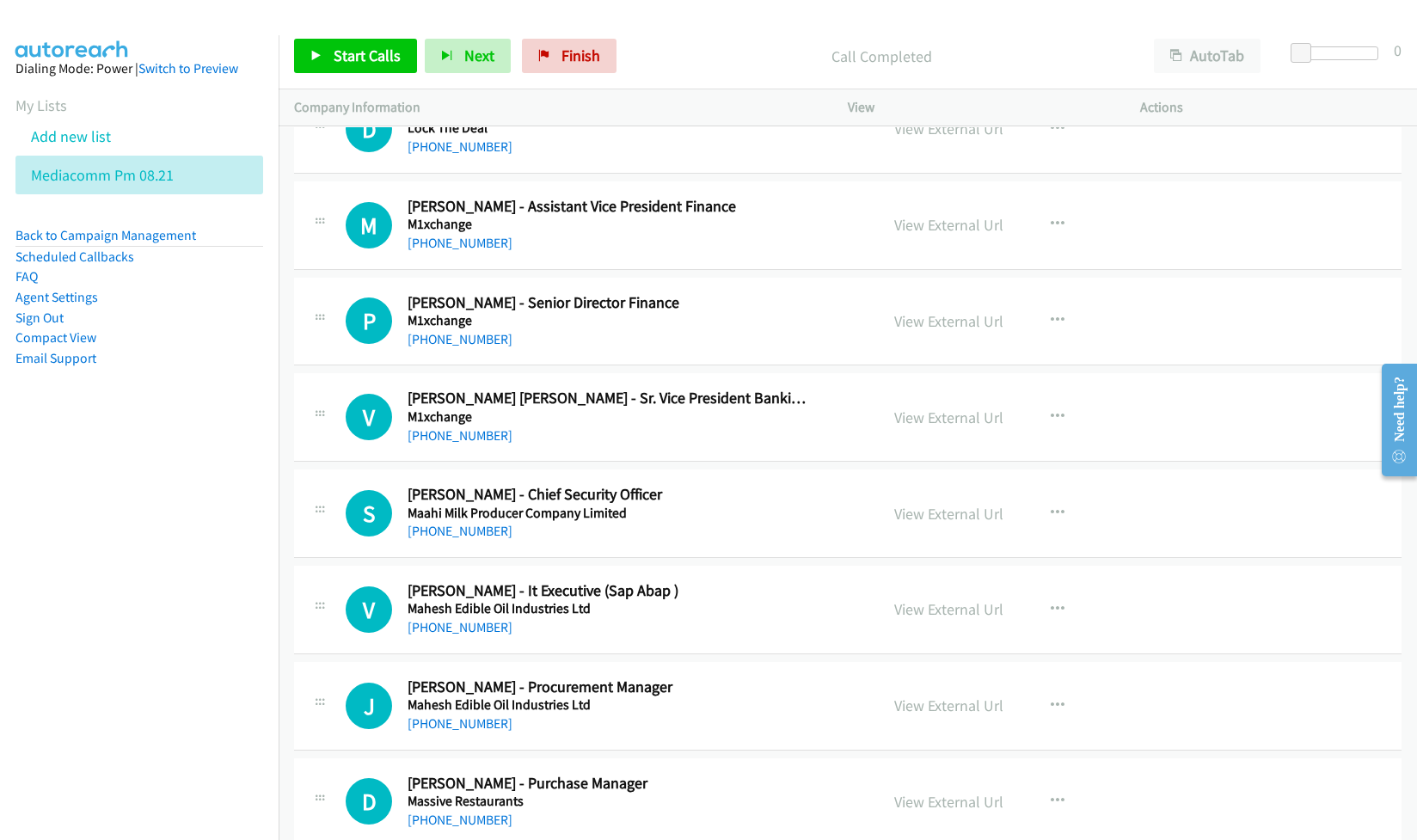
scroll to position [3096, 0]
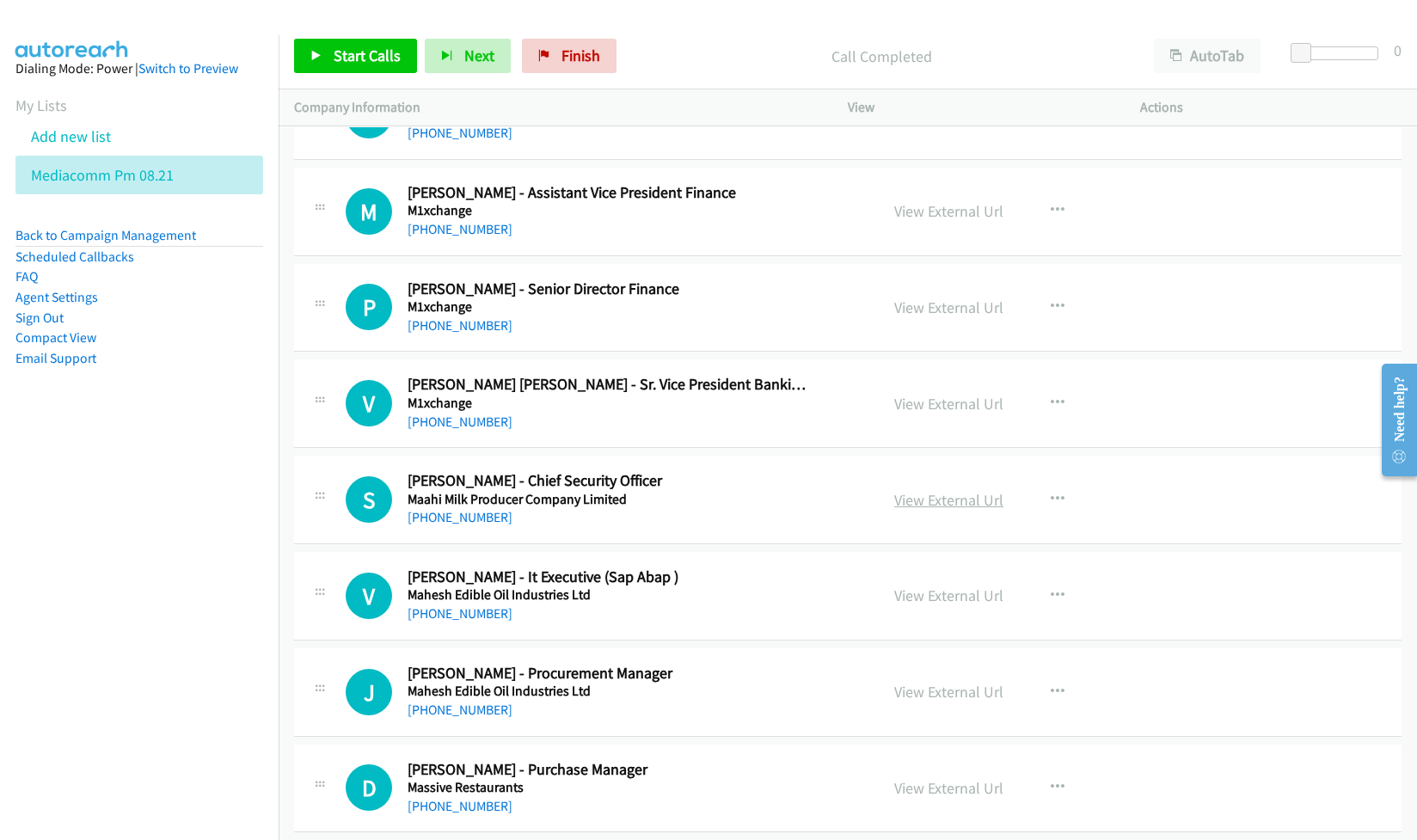
click at [915, 510] on link "View External Url" at bounding box center [949, 500] width 109 height 19
click at [916, 596] on link "View External Url" at bounding box center [949, 595] width 109 height 19
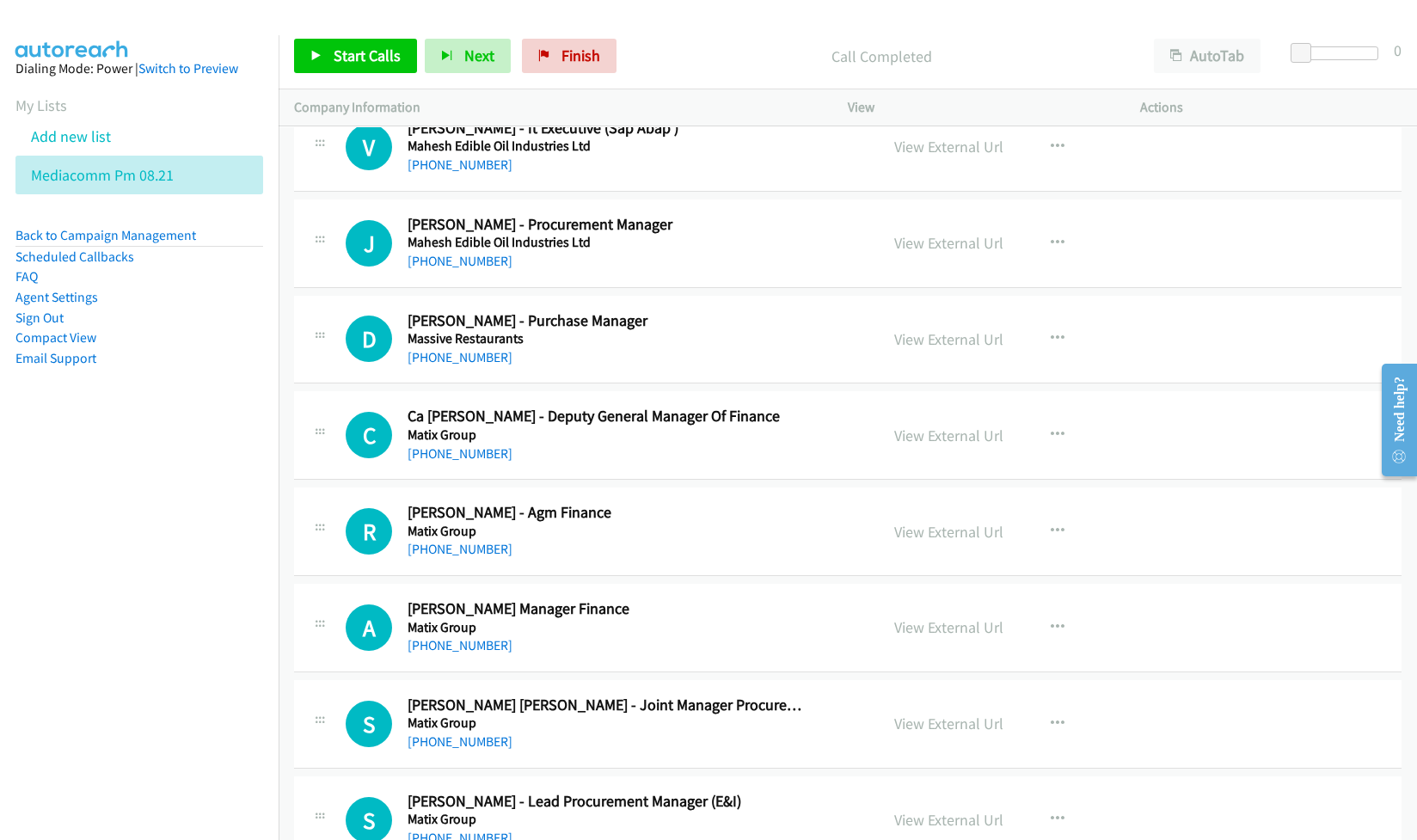
scroll to position [3554, 0]
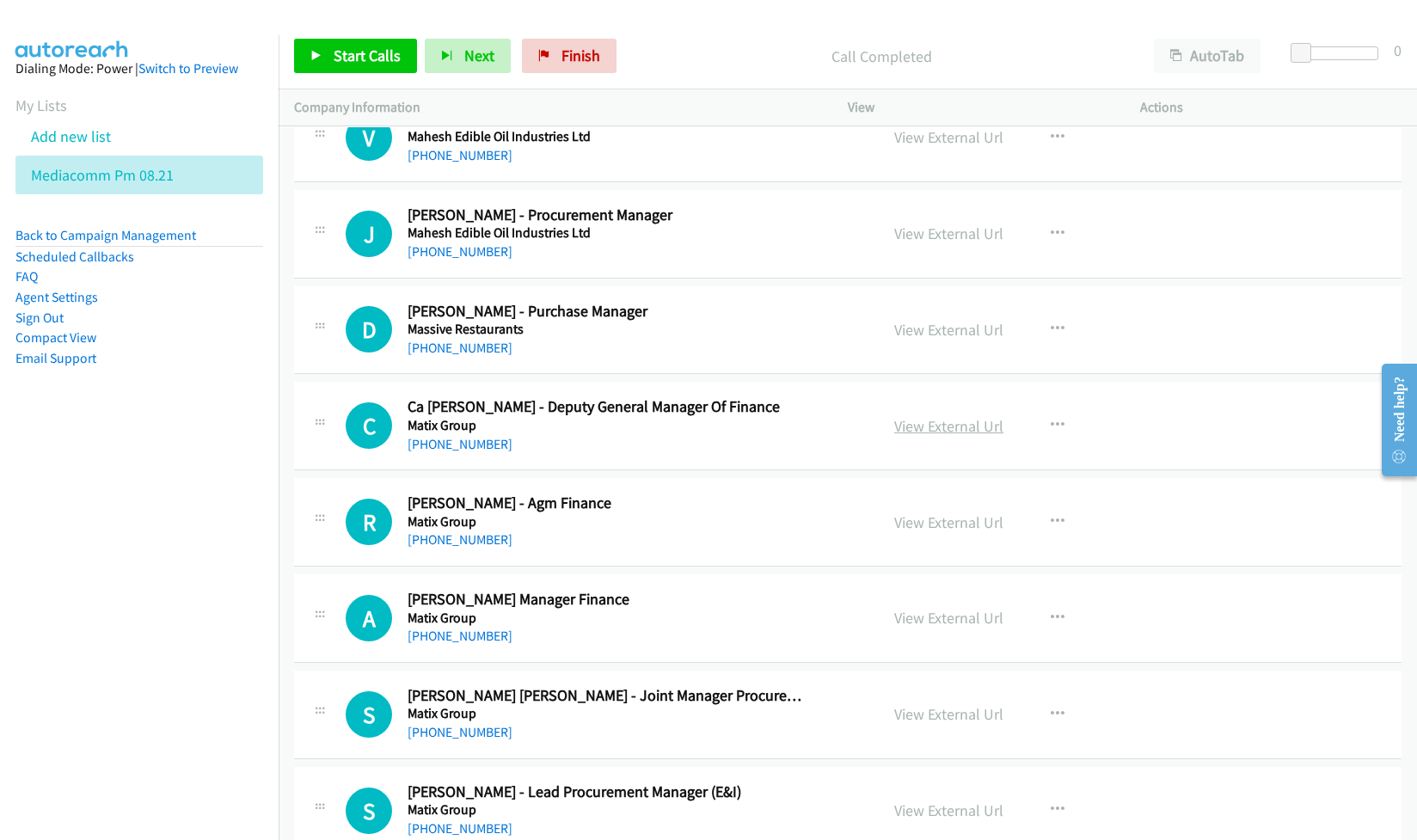
click at [930, 434] on link "View External Url" at bounding box center [949, 426] width 109 height 19
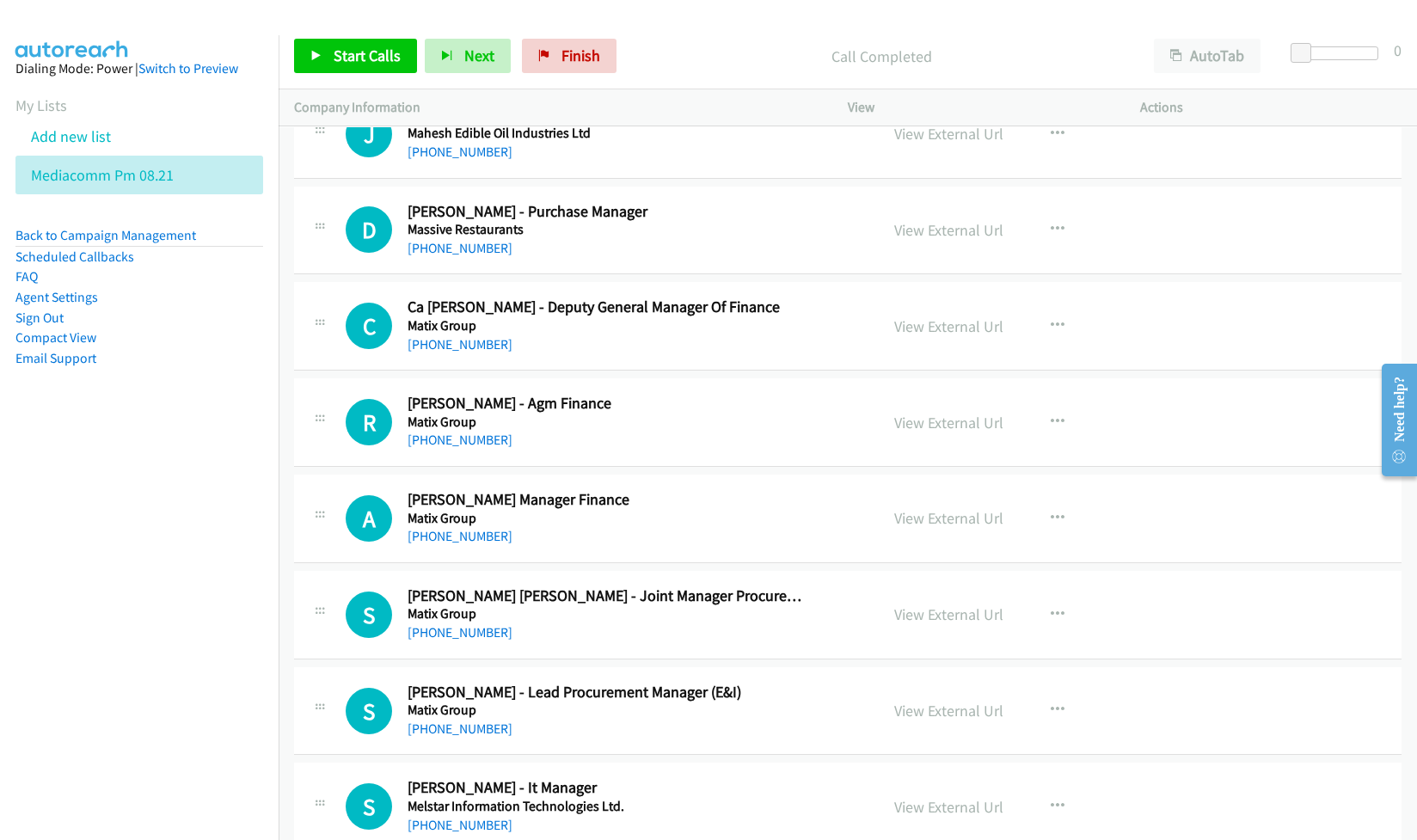
scroll to position [3668, 0]
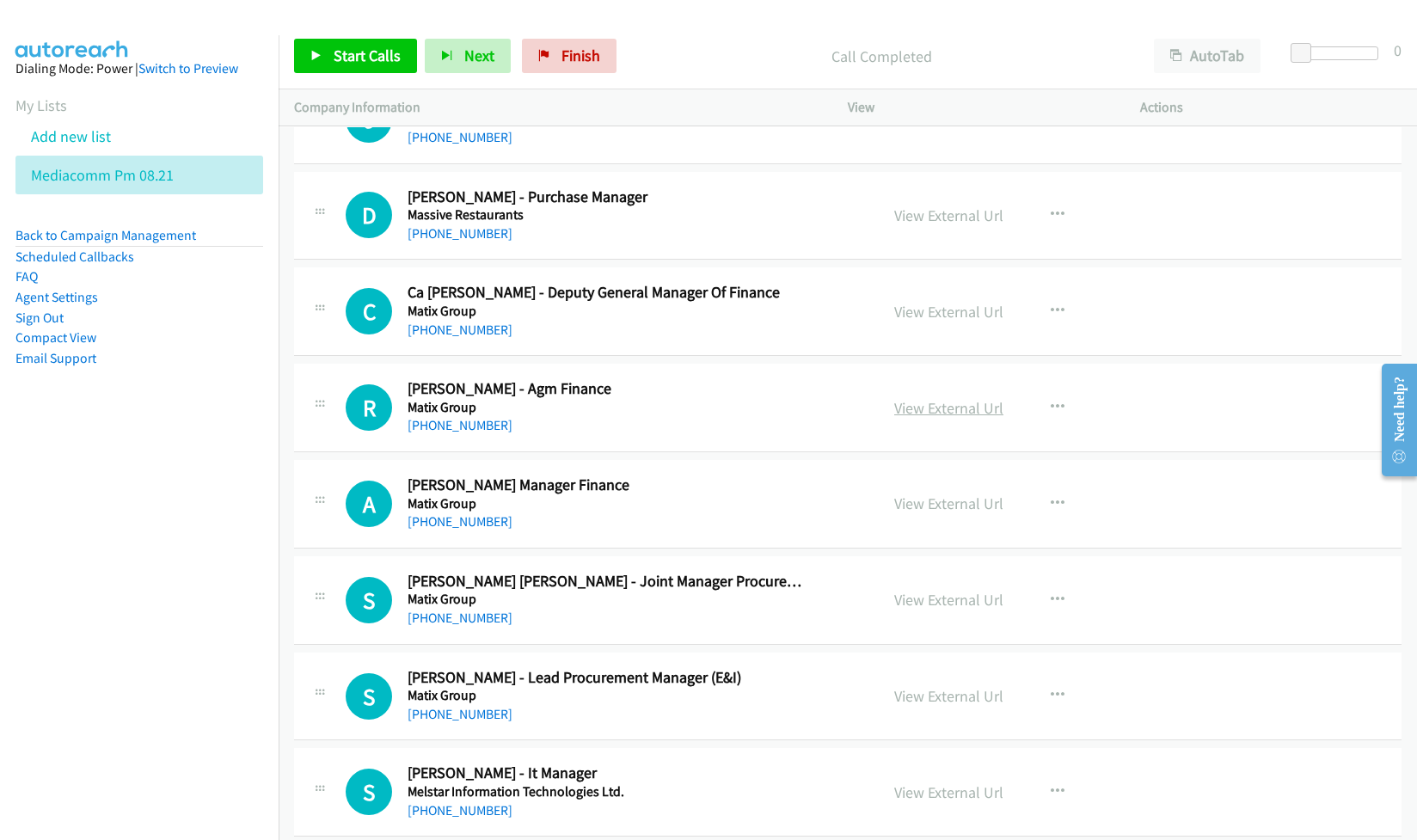
click at [923, 418] on link "View External Url" at bounding box center [949, 407] width 109 height 19
click at [927, 513] on link "View External Url" at bounding box center [949, 503] width 109 height 19
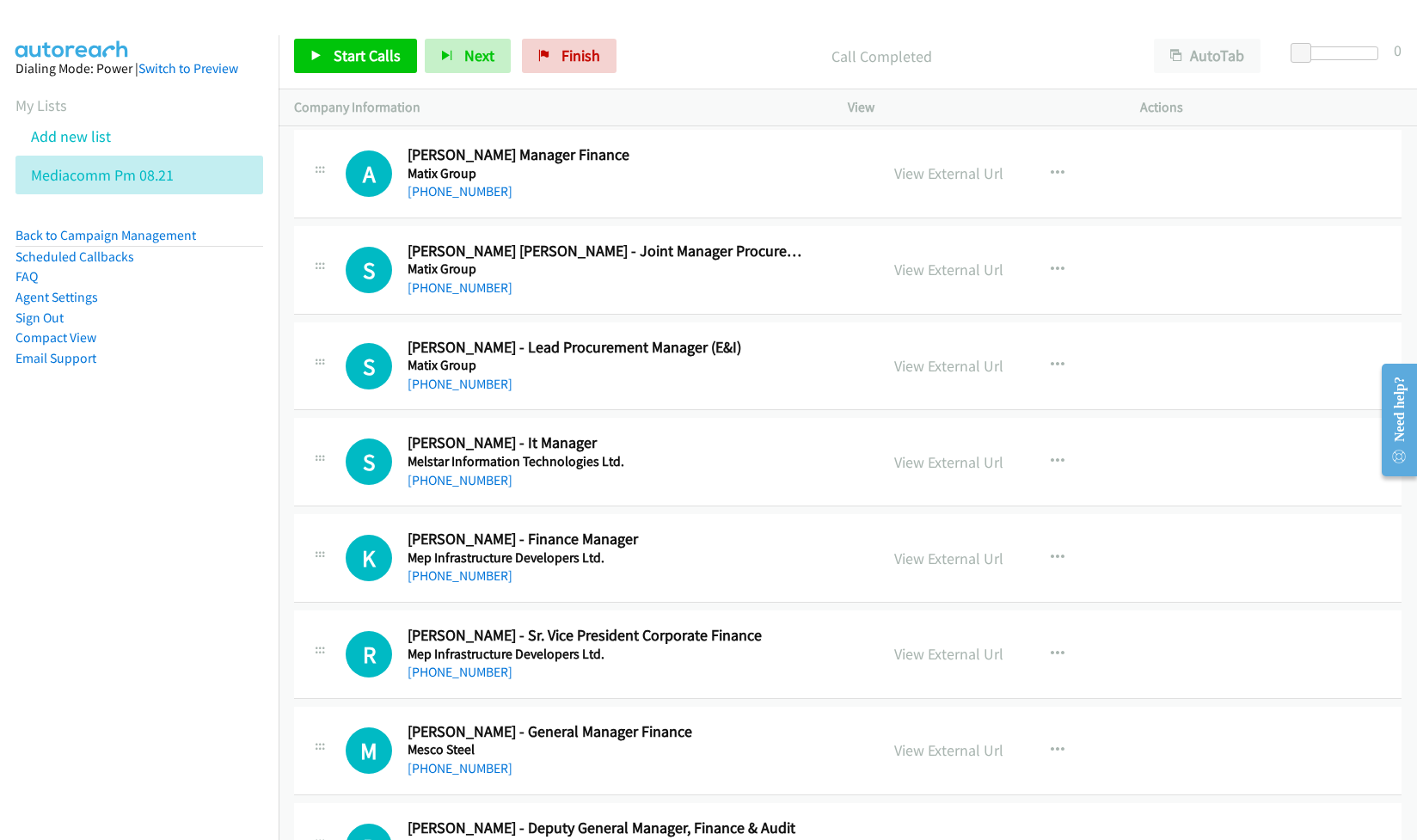
scroll to position [4012, 0]
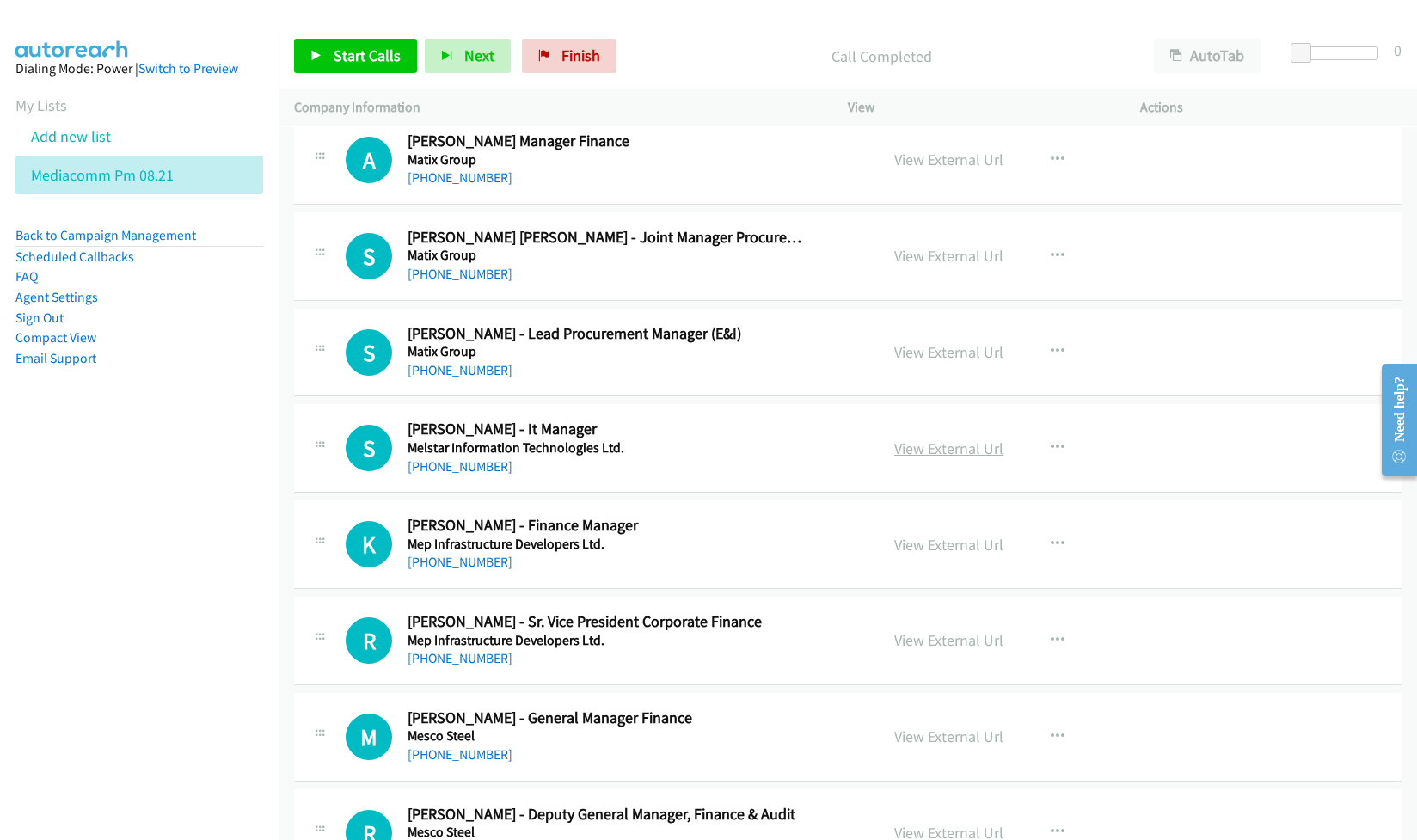
click at [950, 458] on link "View External Url" at bounding box center [949, 448] width 109 height 19
click at [919, 554] on link "View External Url" at bounding box center [949, 544] width 109 height 19
click at [912, 650] on link "View External Url" at bounding box center [949, 640] width 109 height 19
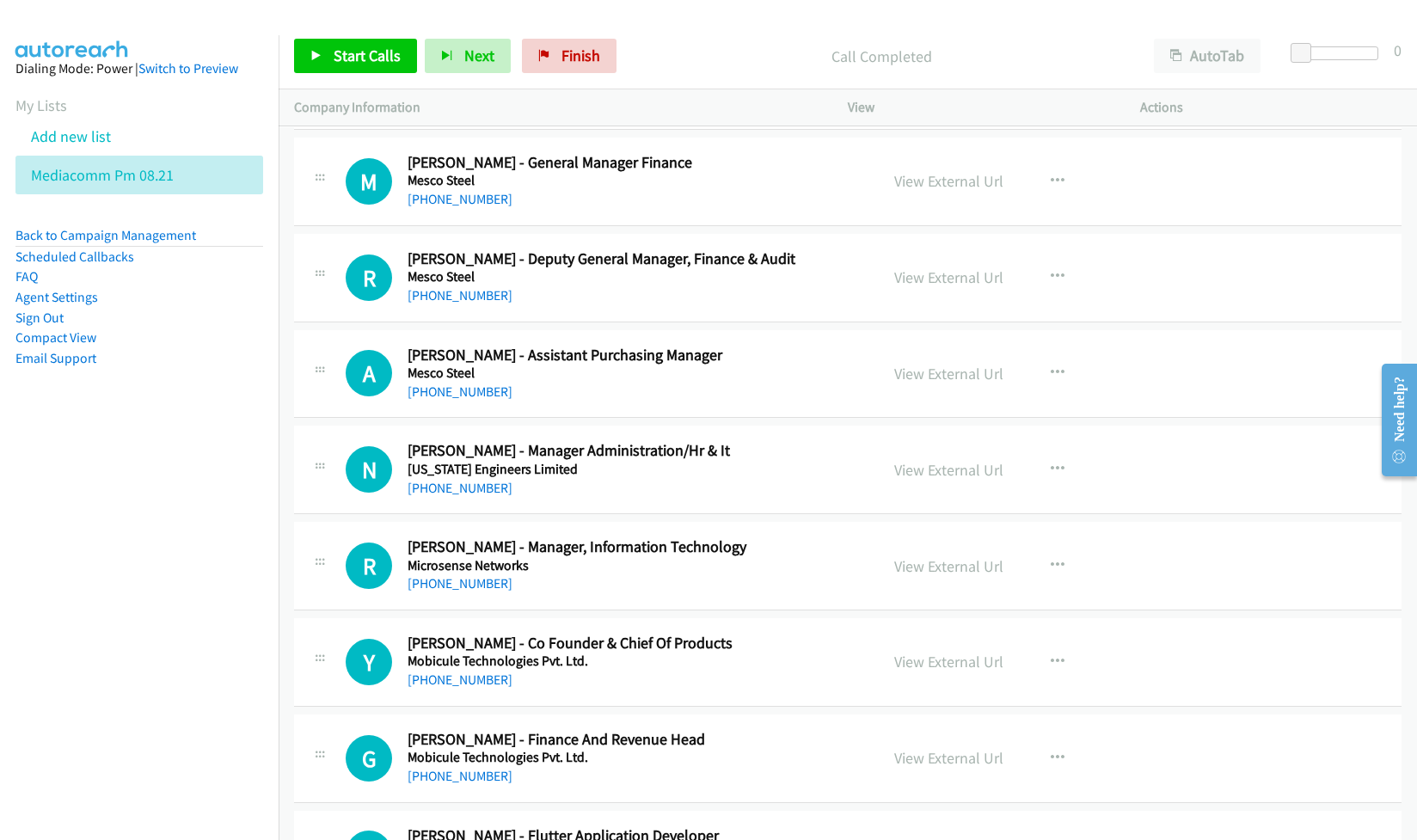
scroll to position [4586, 0]
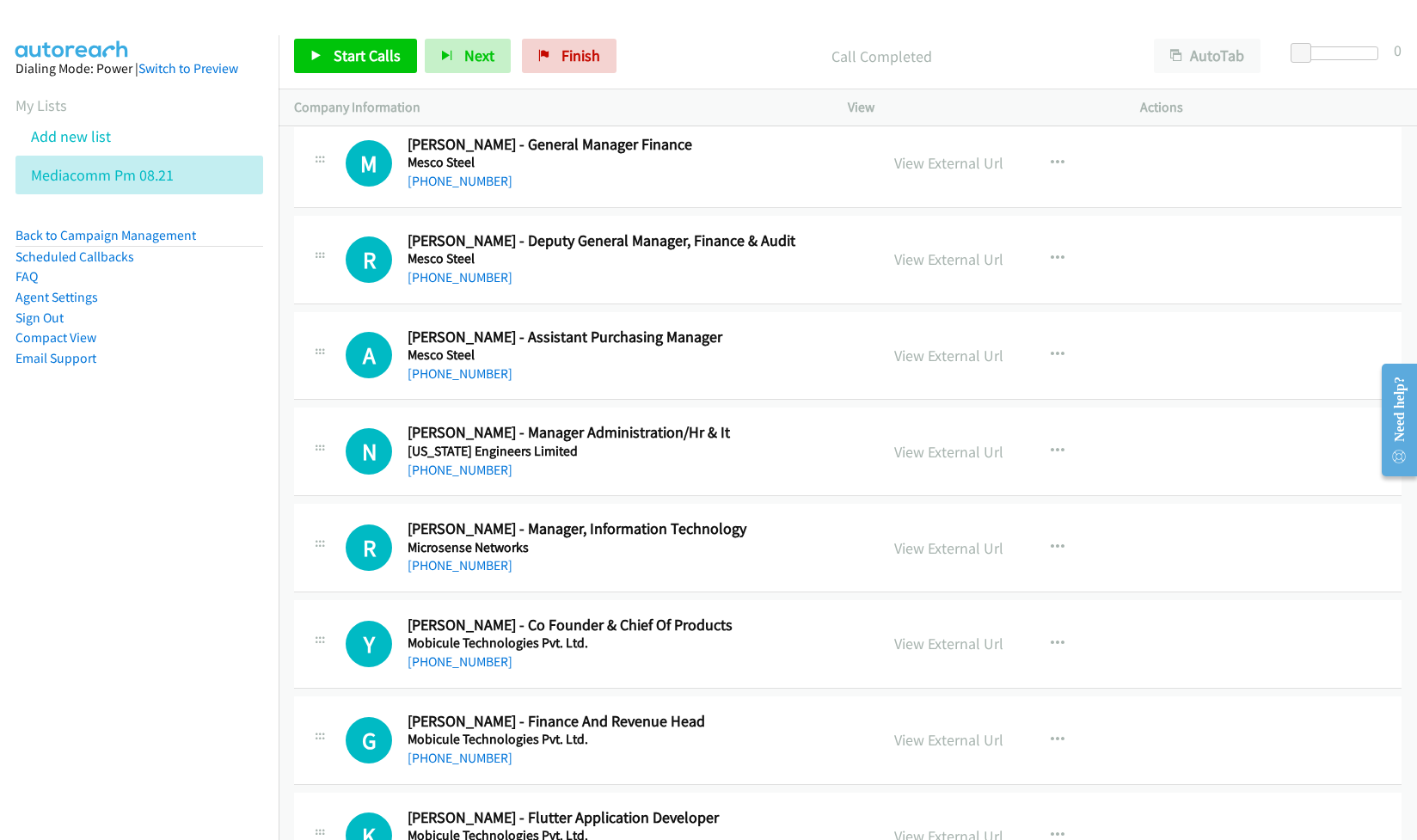
drag, startPoint x: 917, startPoint y: 465, endPoint x: 940, endPoint y: 539, distance: 77.5
click at [937, 462] on link "View External Url" at bounding box center [949, 452] width 109 height 19
click at [927, 558] on link "View External Url" at bounding box center [949, 548] width 109 height 19
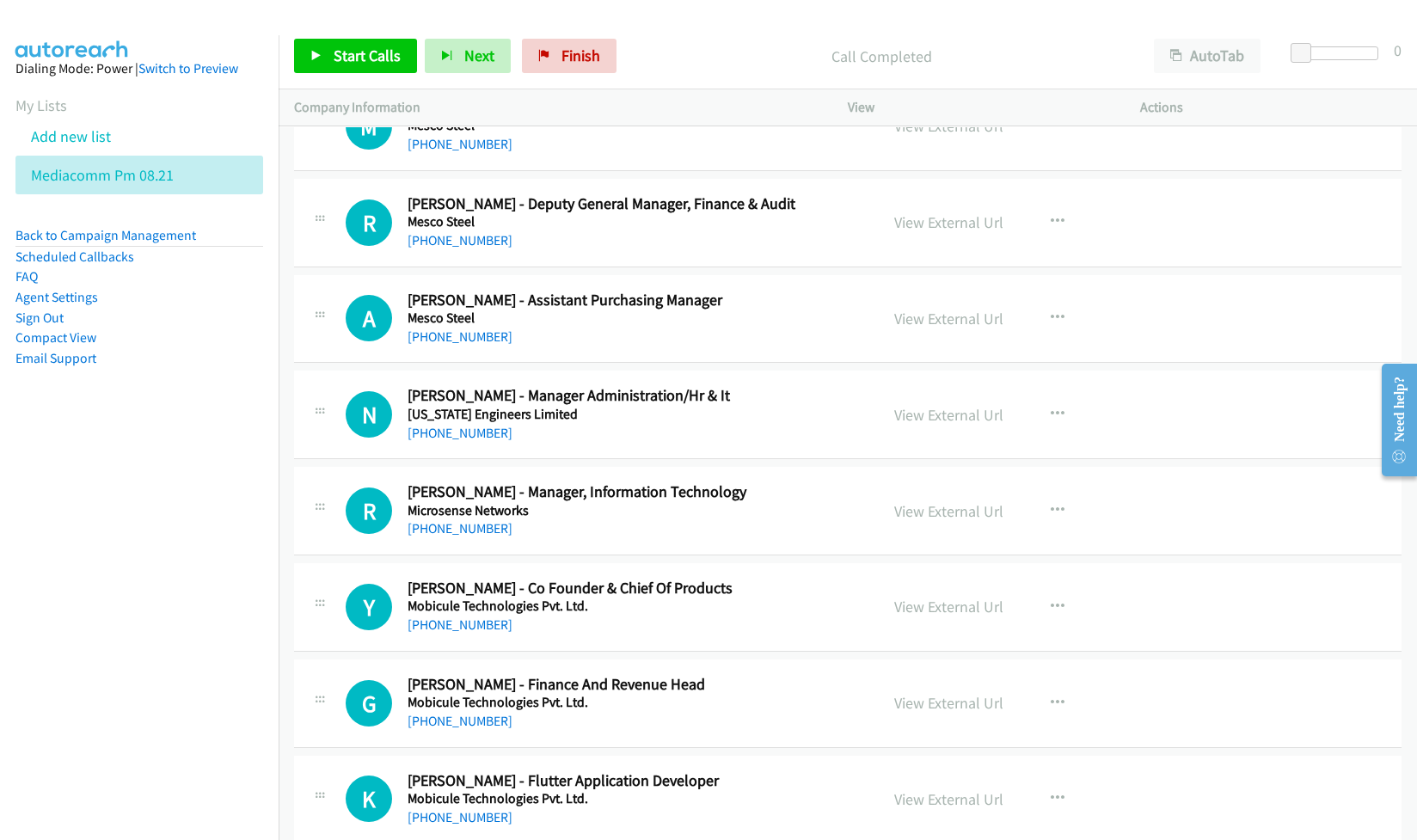
scroll to position [4700, 0]
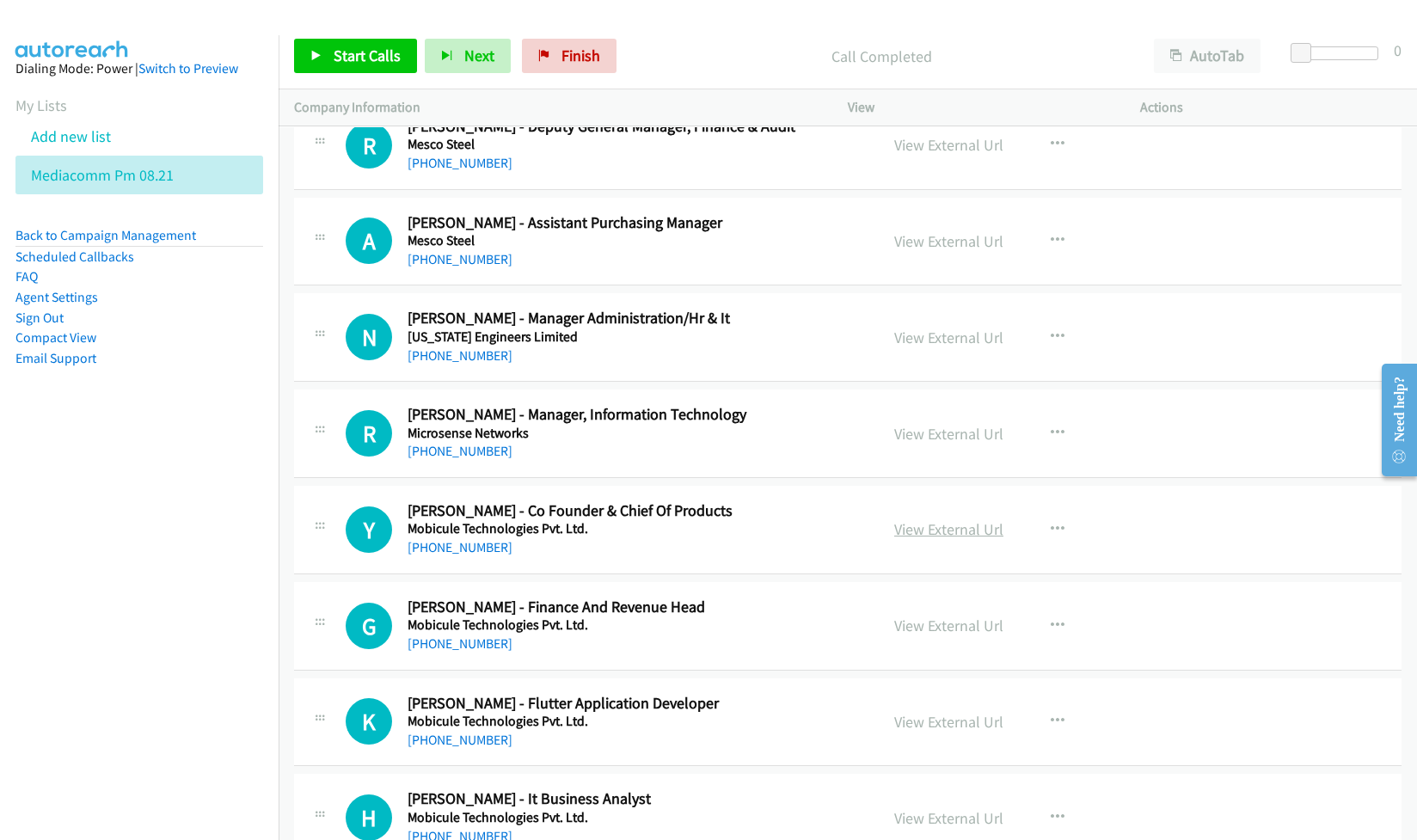
click at [906, 539] on link "View External Url" at bounding box center [949, 528] width 109 height 19
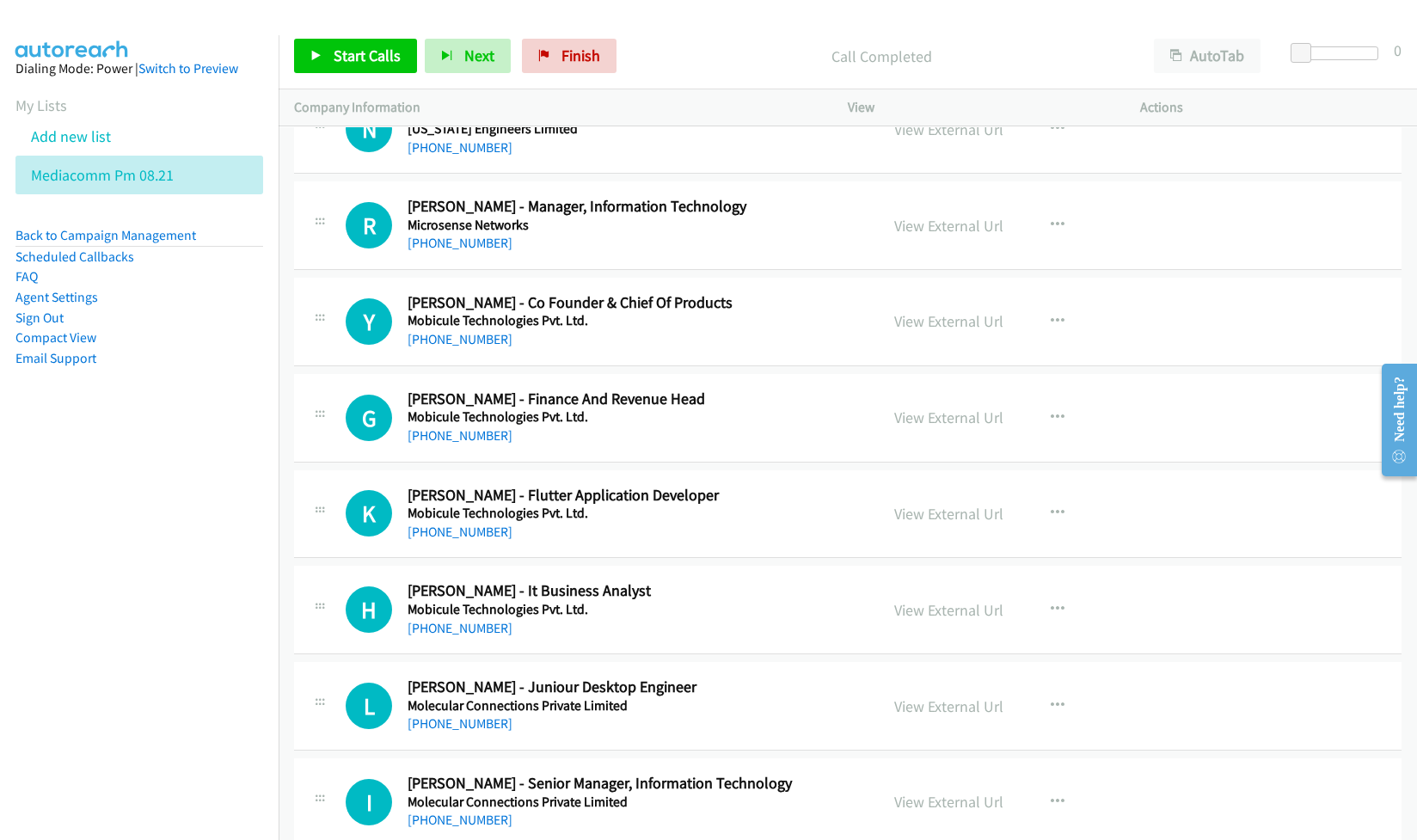
scroll to position [4930, 0]
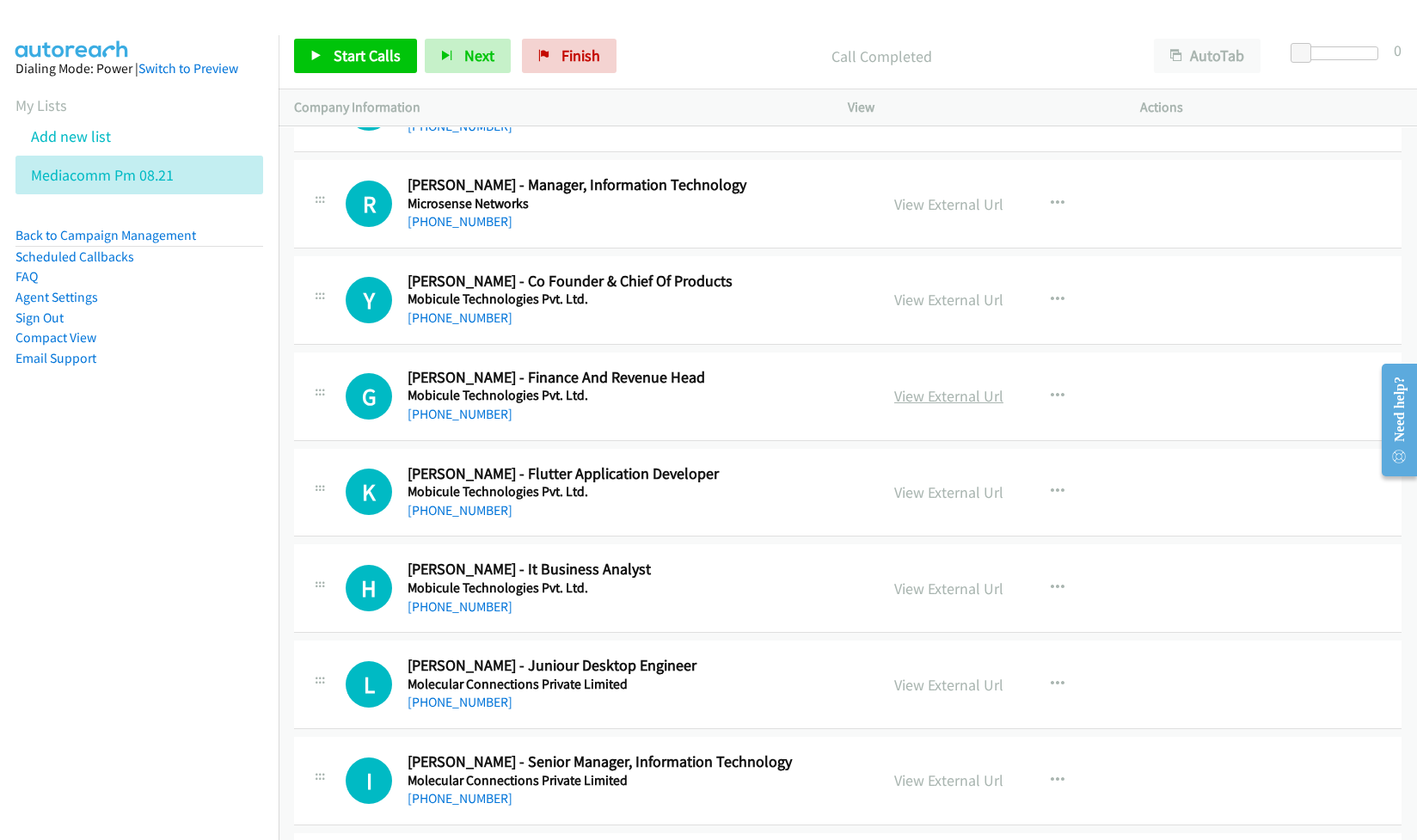
click at [916, 406] on link "View External Url" at bounding box center [949, 395] width 109 height 19
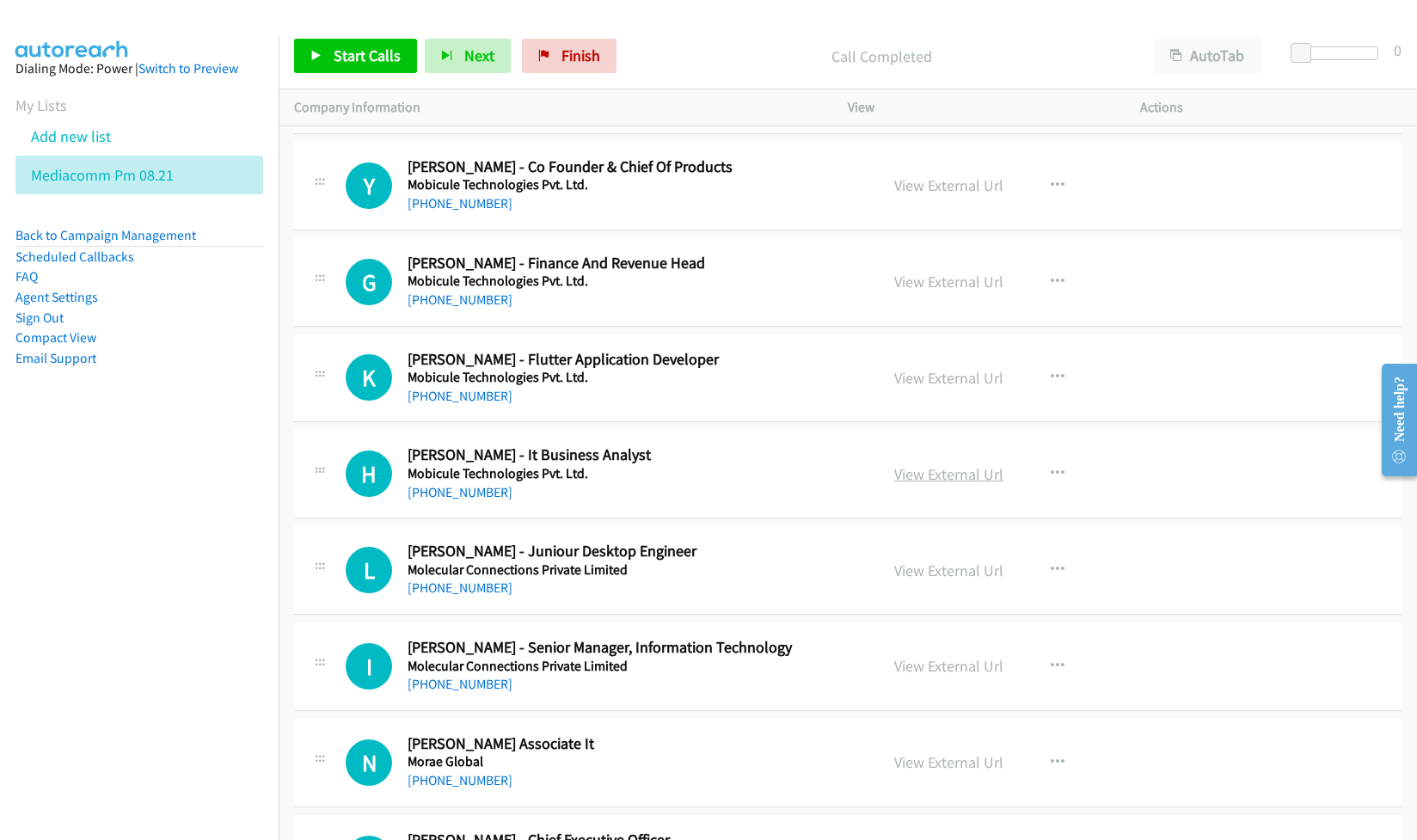
click at [913, 484] on link "View External Url" at bounding box center [949, 474] width 109 height 19
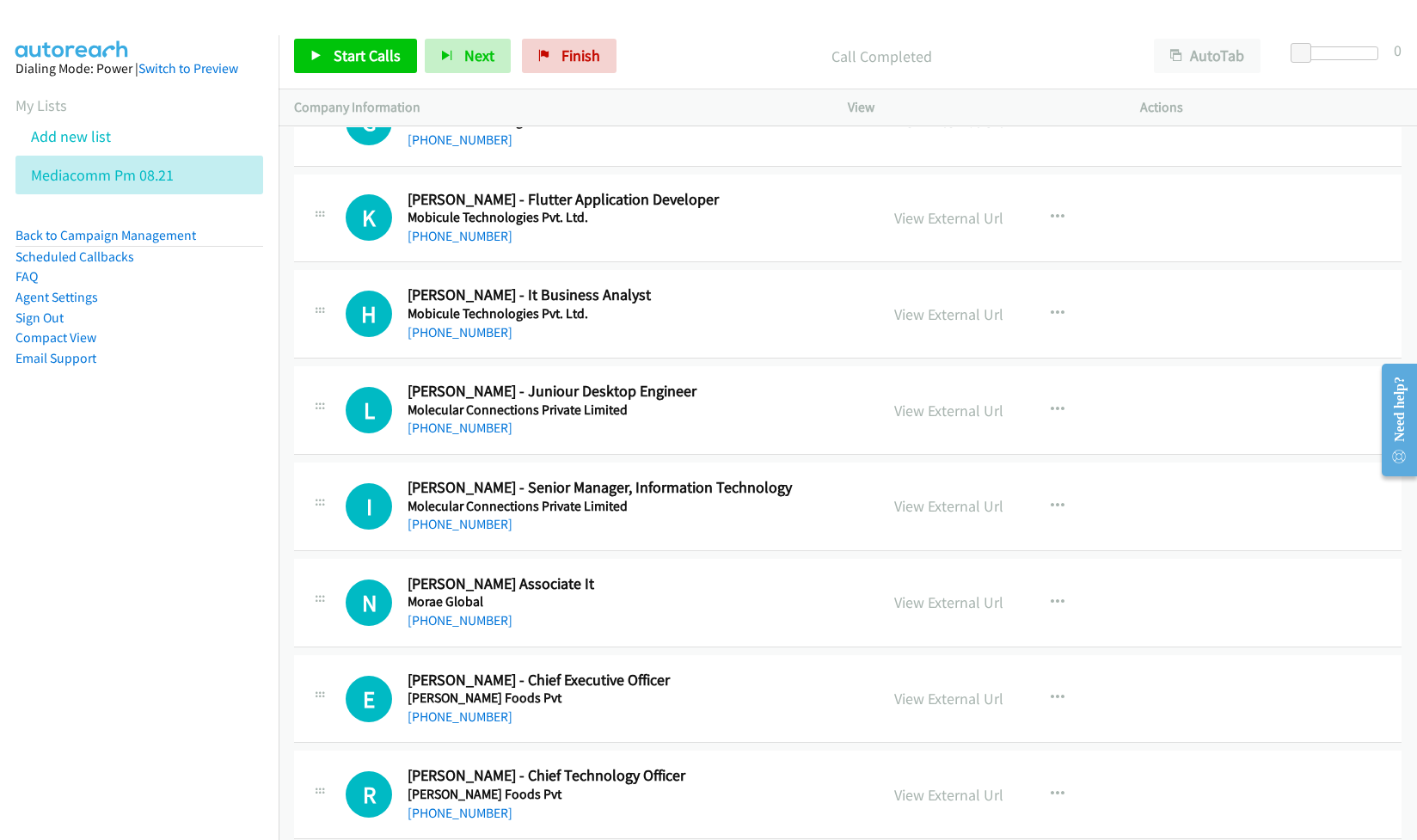
scroll to position [5274, 0]
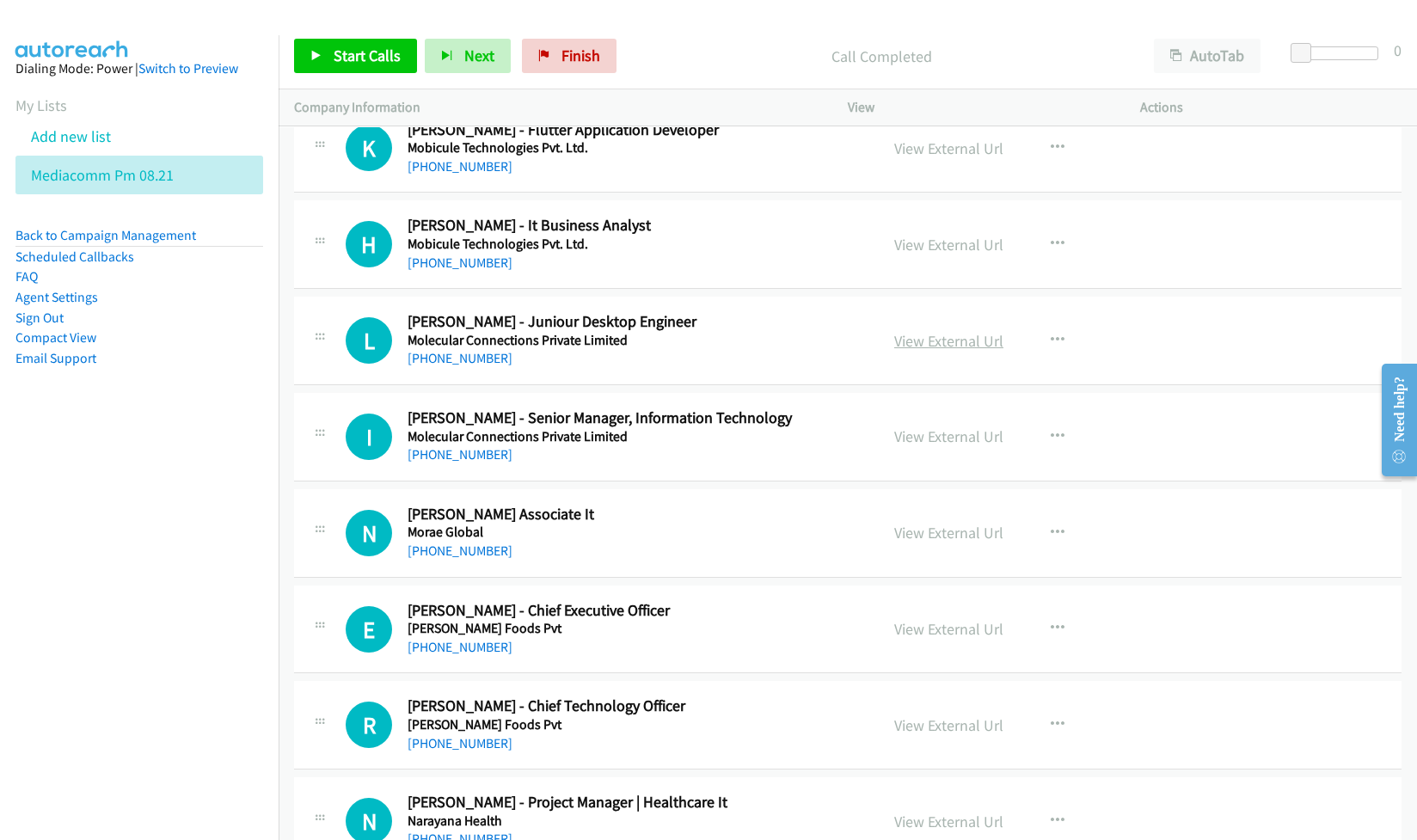
click at [922, 350] on link "View External Url" at bounding box center [949, 340] width 109 height 19
click at [927, 446] on link "View External Url" at bounding box center [949, 436] width 109 height 19
click at [922, 542] on link "View External Url" at bounding box center [949, 532] width 109 height 19
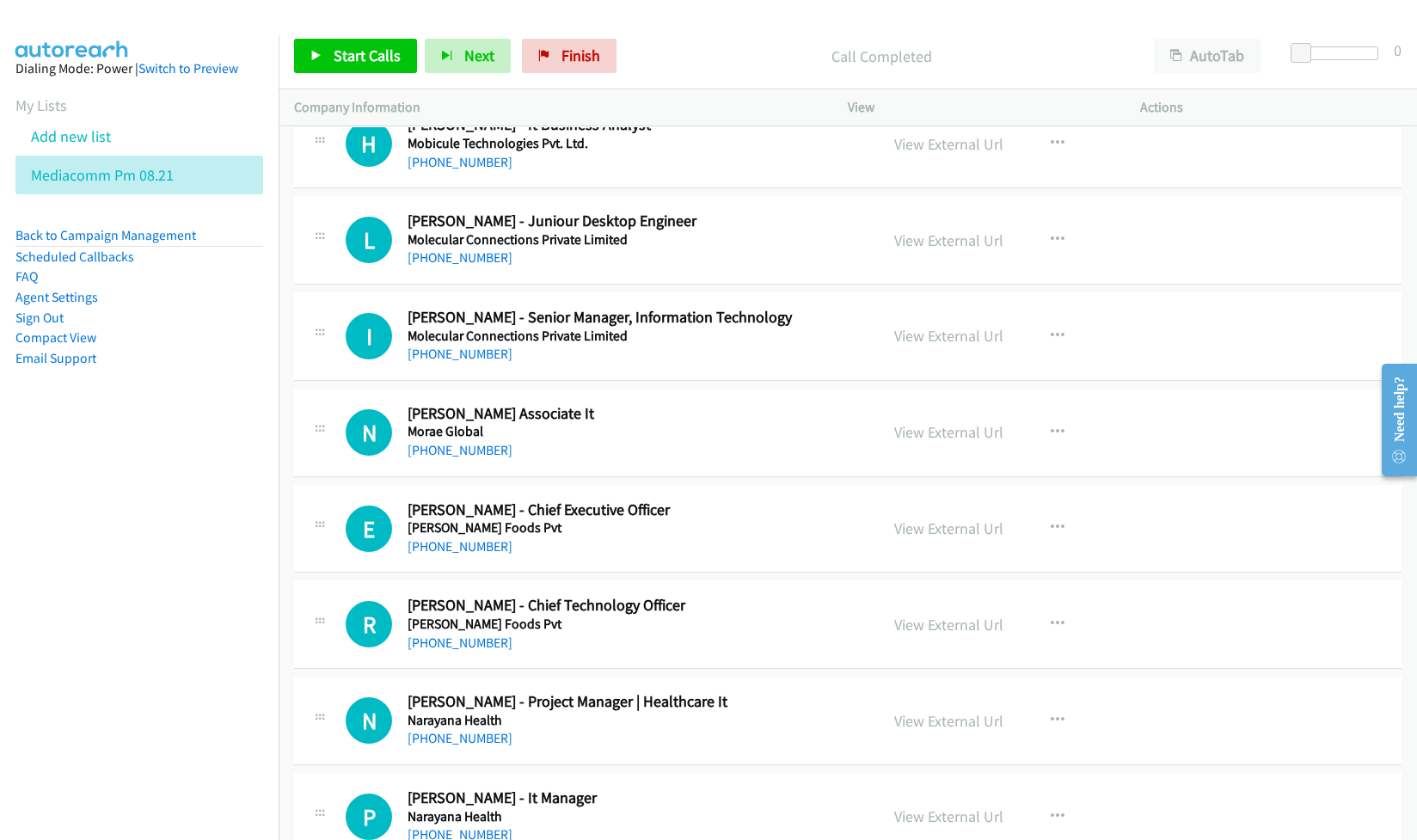
scroll to position [5388, 0]
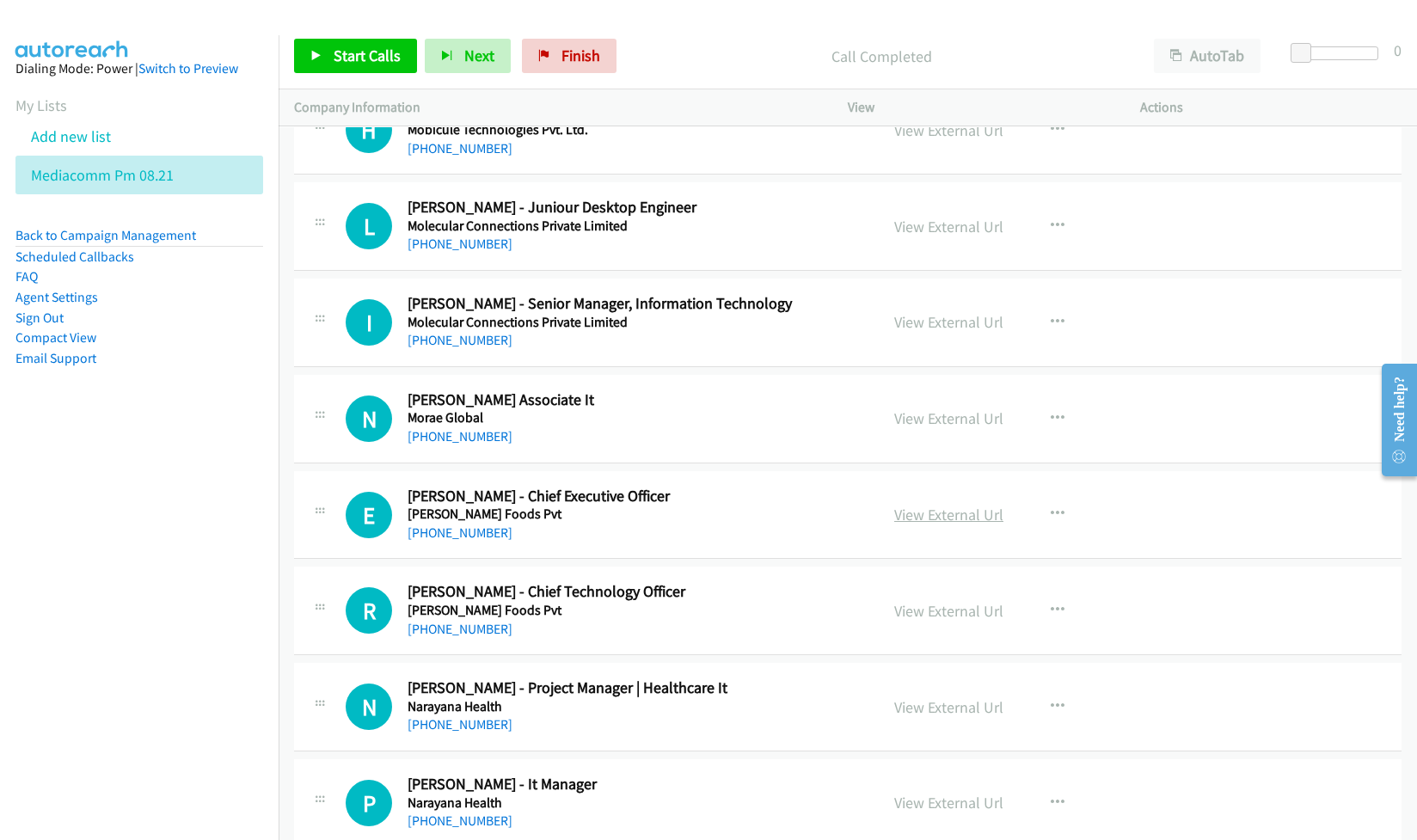
click at [917, 525] on link "View External Url" at bounding box center [949, 514] width 109 height 19
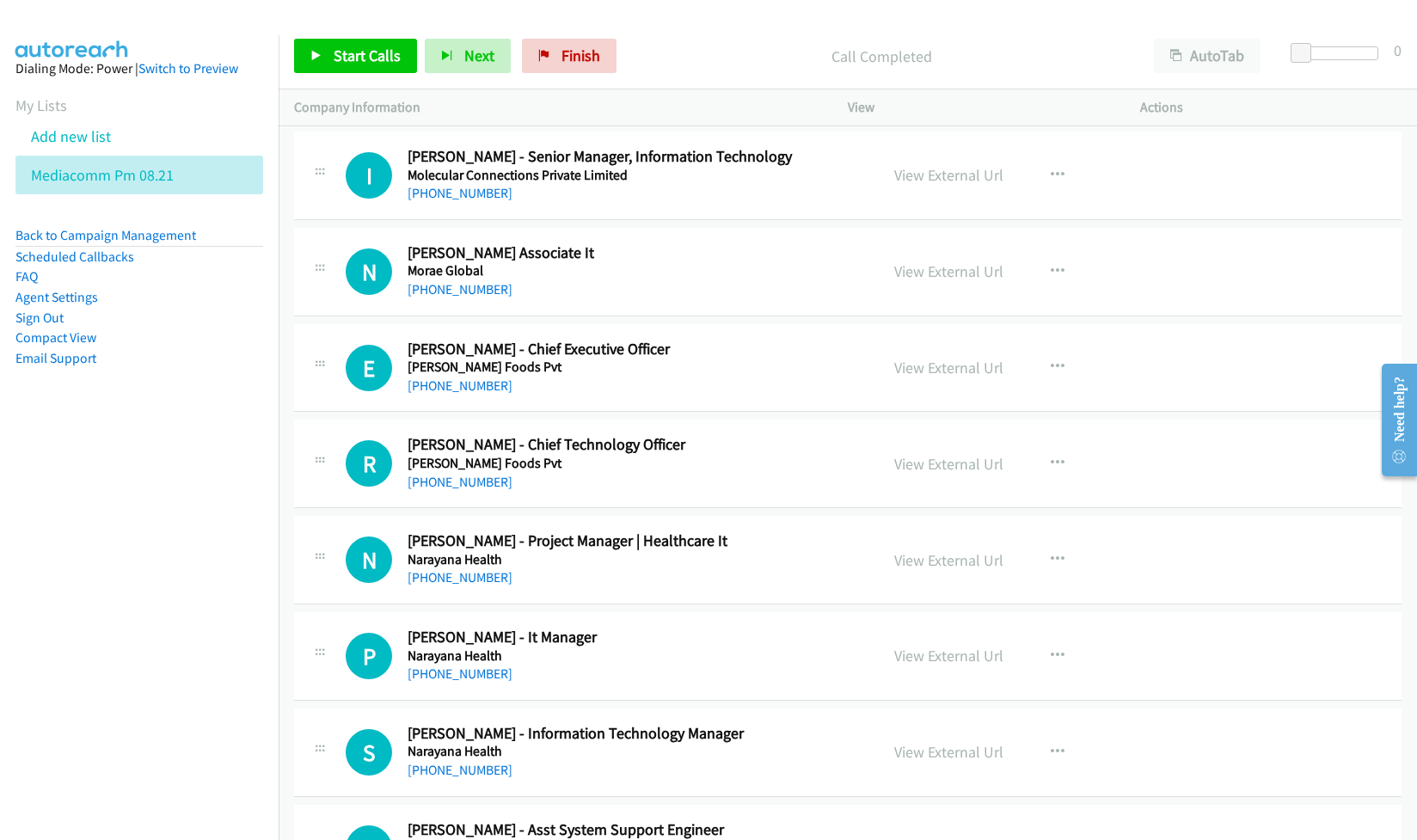
scroll to position [5618, 0]
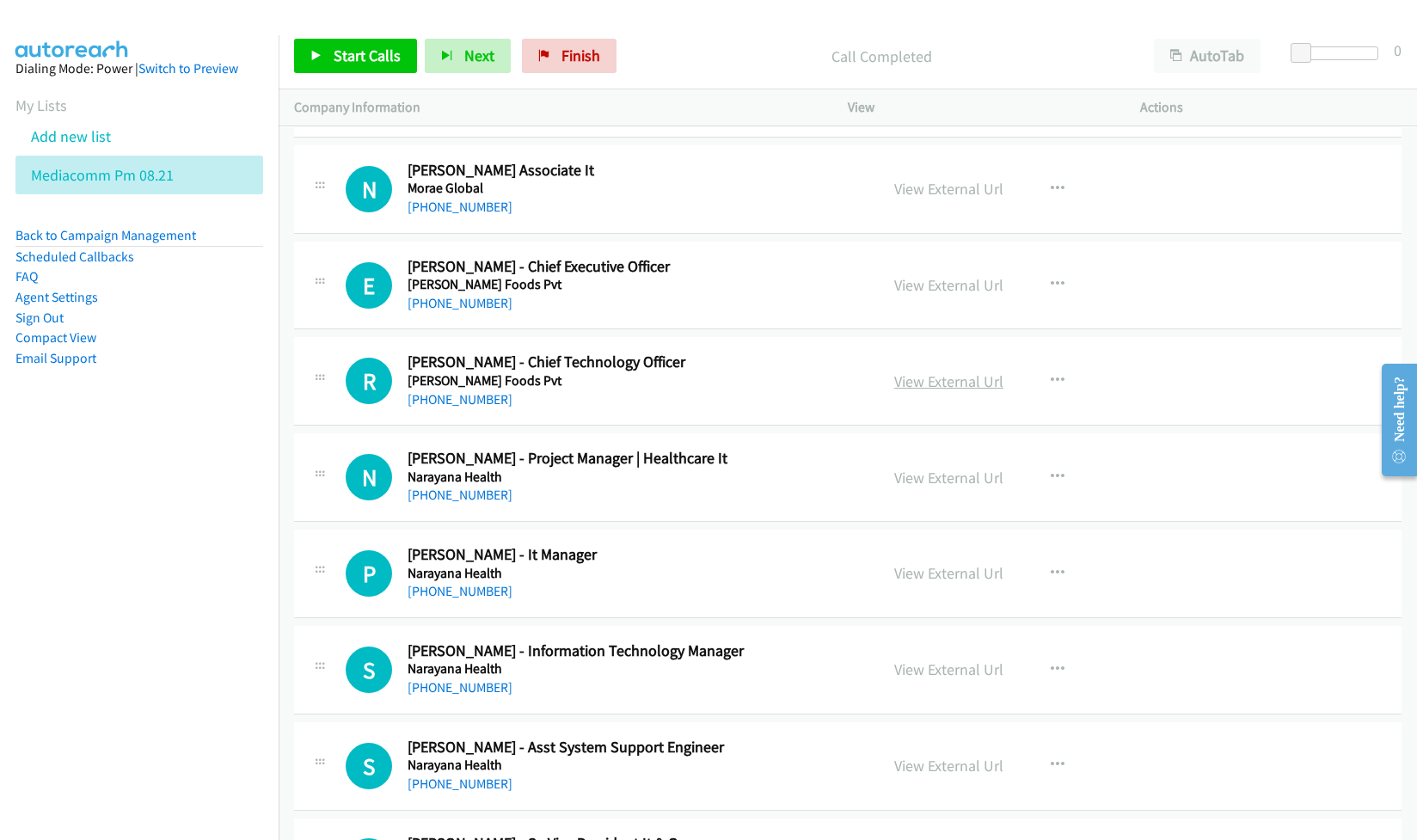
click at [919, 391] on link "View External Url" at bounding box center [949, 381] width 109 height 19
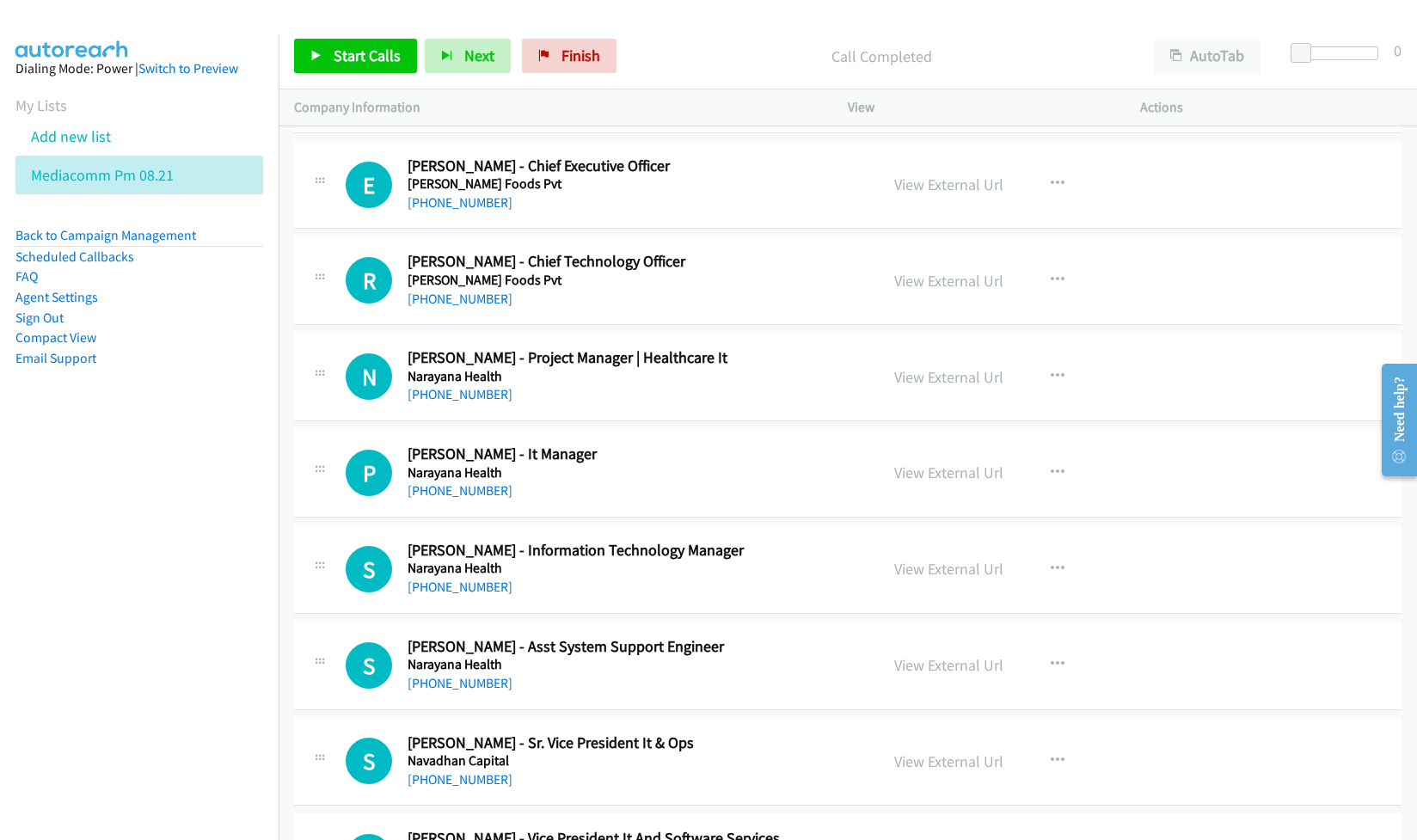
scroll to position [5732, 0]
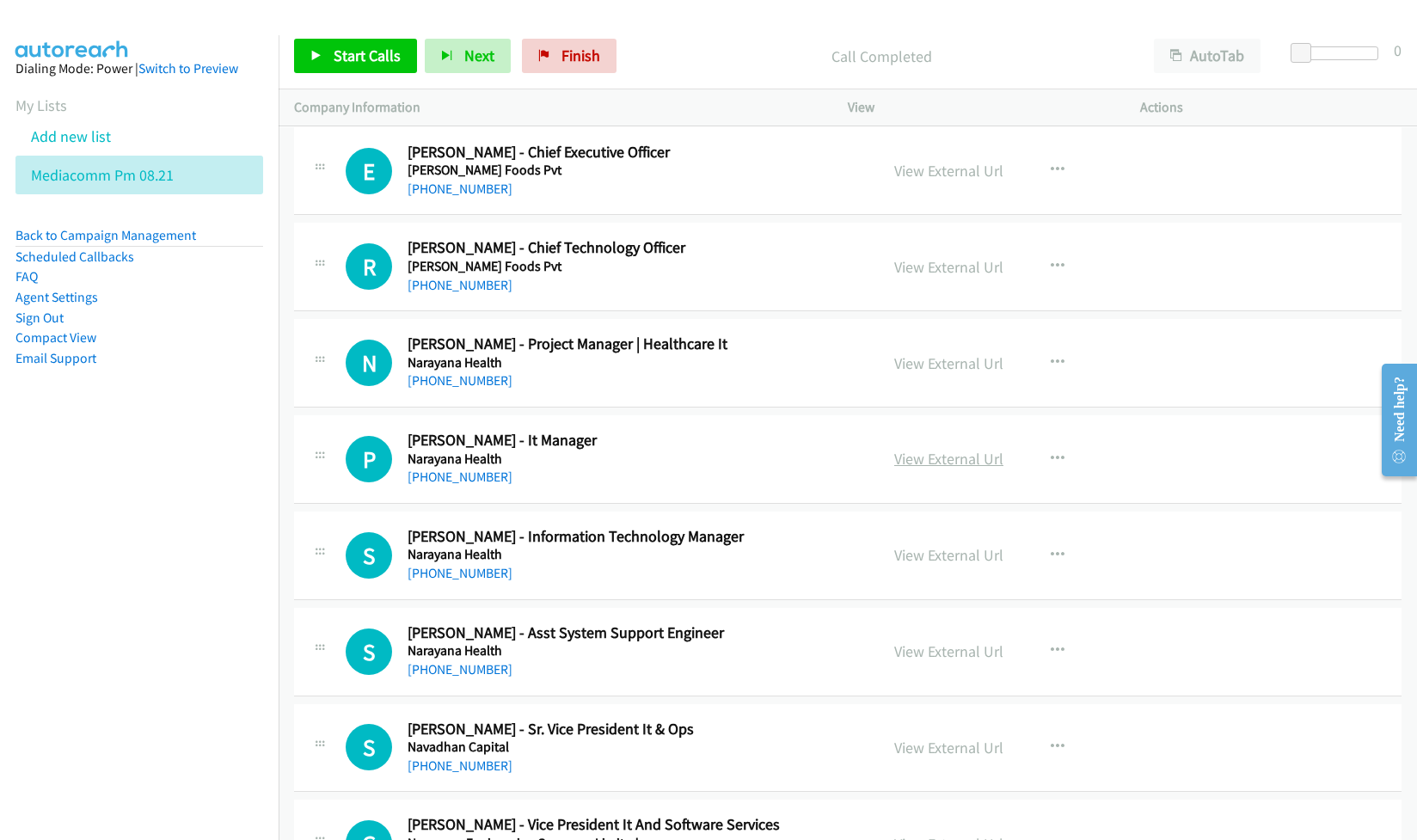
click at [940, 468] on link "View External Url" at bounding box center [949, 458] width 109 height 19
click at [933, 565] on link "View External Url" at bounding box center [949, 554] width 109 height 19
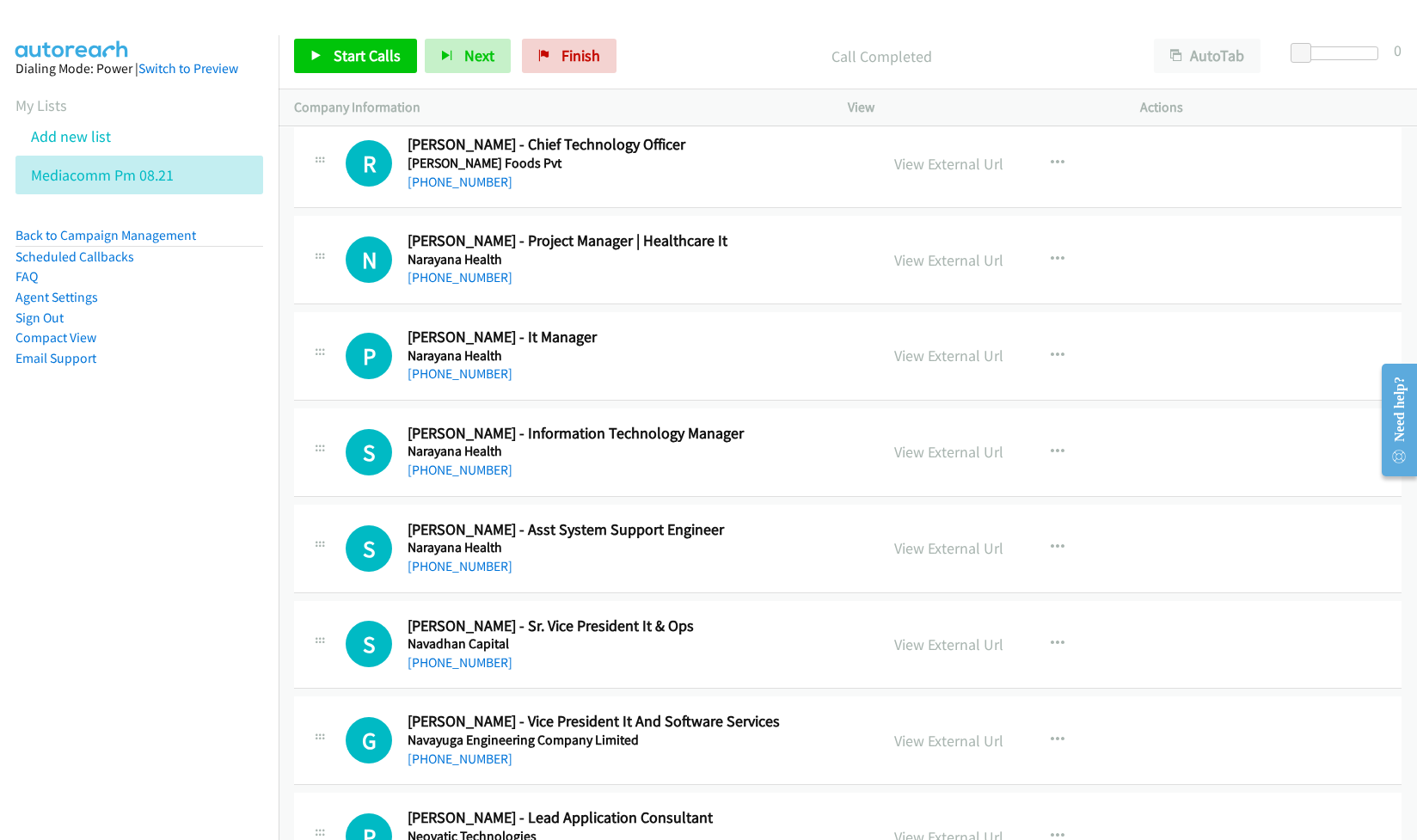
scroll to position [5847, 0]
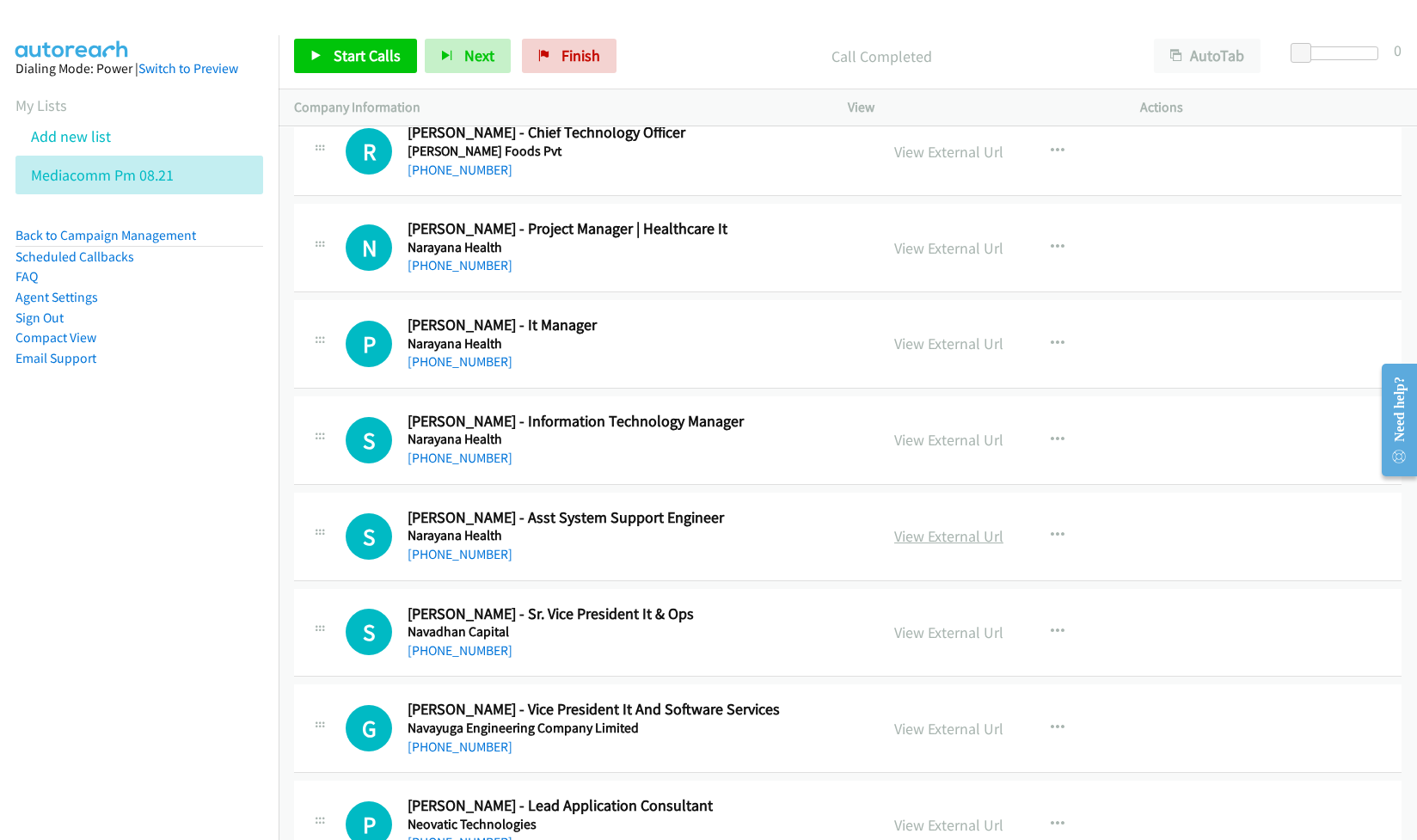
click at [943, 546] on link "View External Url" at bounding box center [949, 536] width 109 height 19
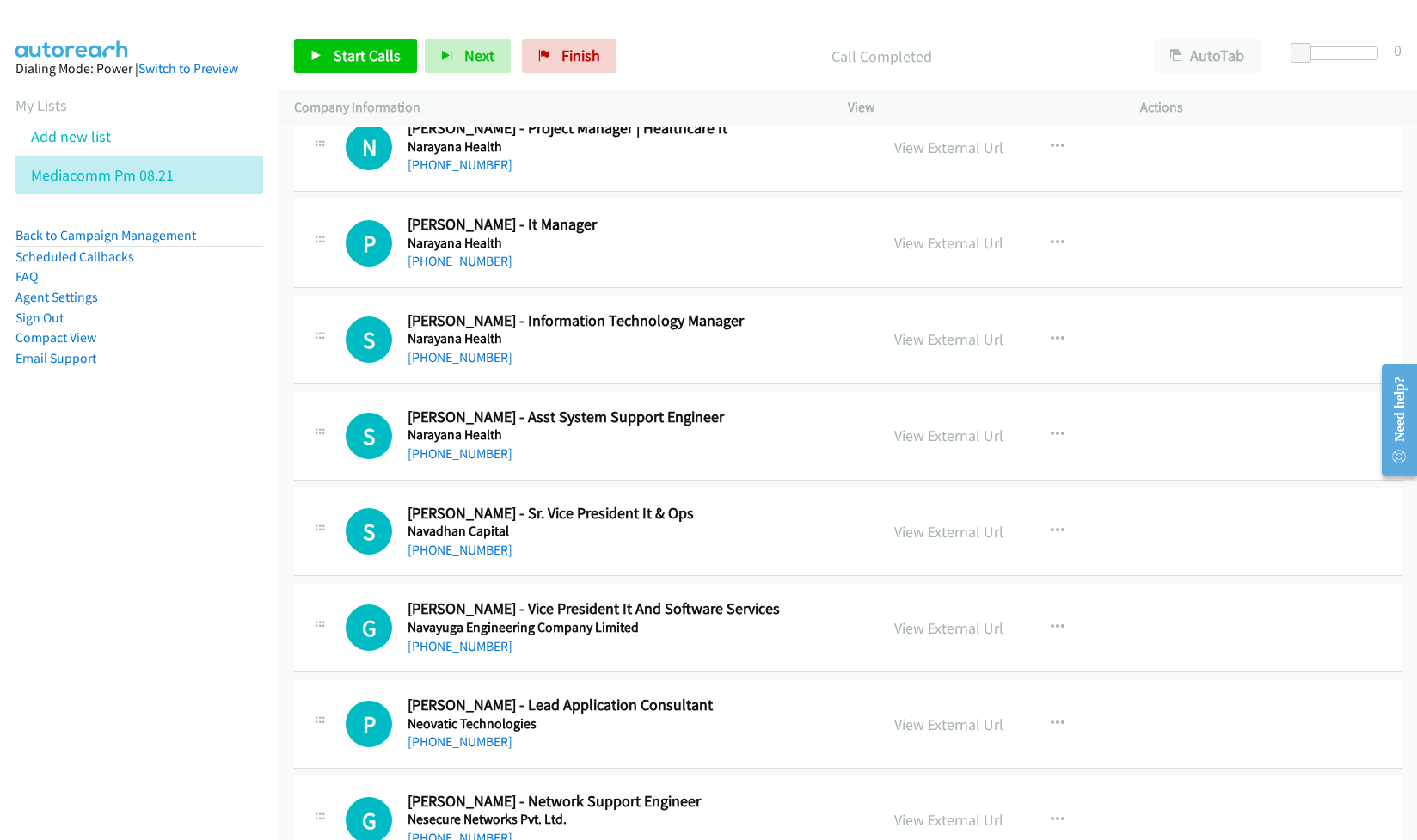
scroll to position [5962, 0]
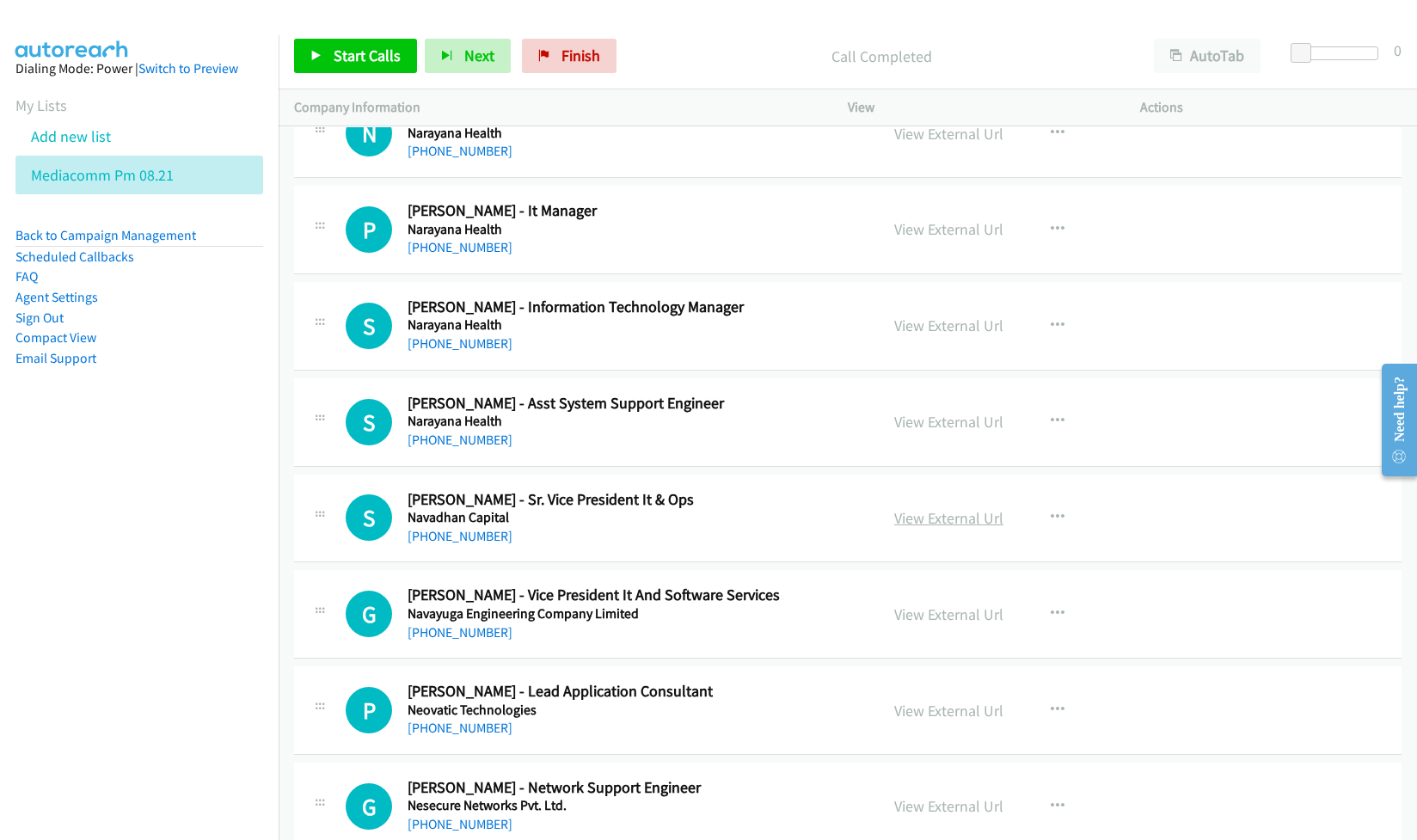
click at [898, 528] on link "View External Url" at bounding box center [949, 517] width 109 height 19
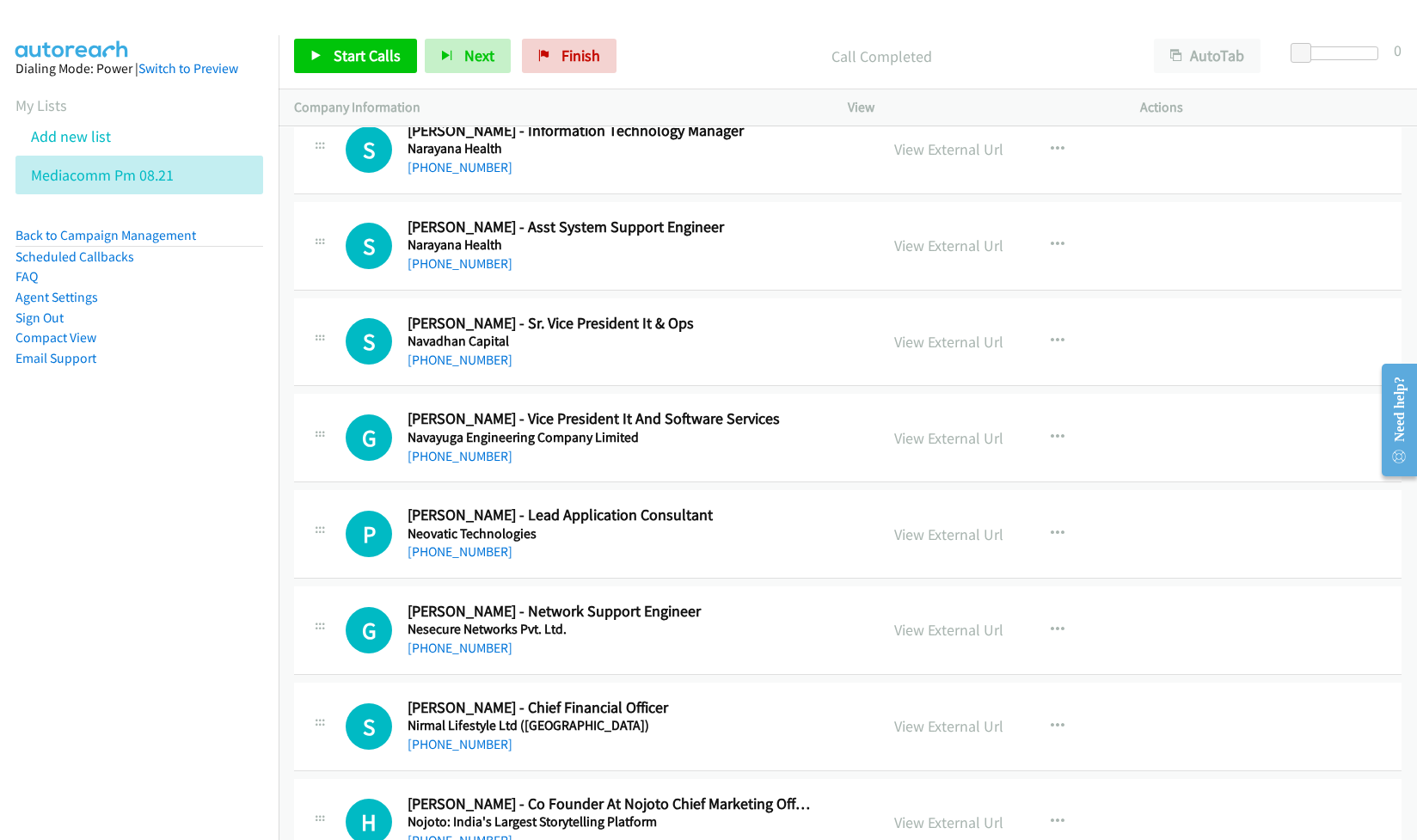
scroll to position [6191, 0]
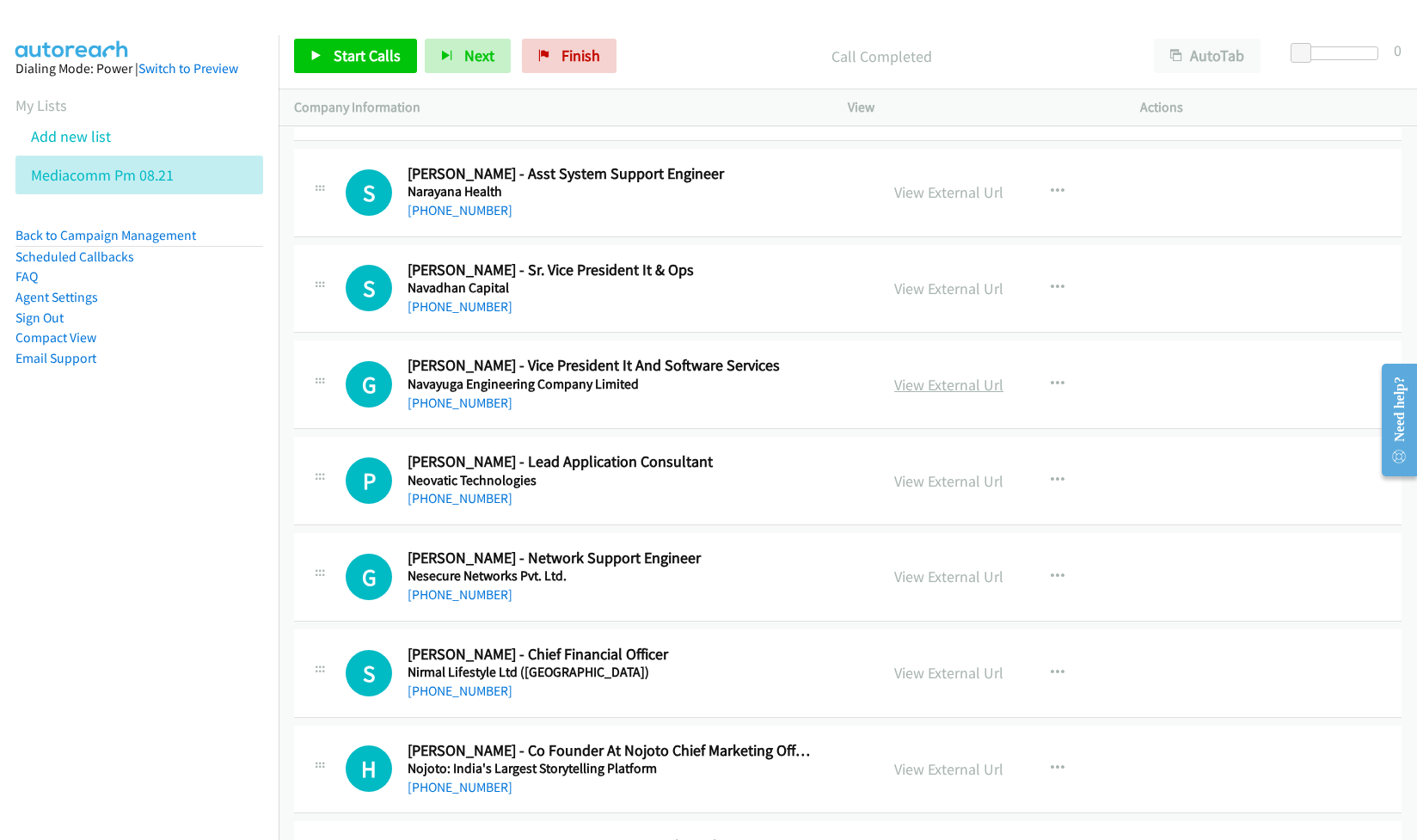
click at [934, 395] on link "View External Url" at bounding box center [949, 384] width 109 height 19
click at [906, 491] on link "View External Url" at bounding box center [949, 480] width 109 height 19
click at [932, 586] on link "View External Url" at bounding box center [949, 576] width 109 height 19
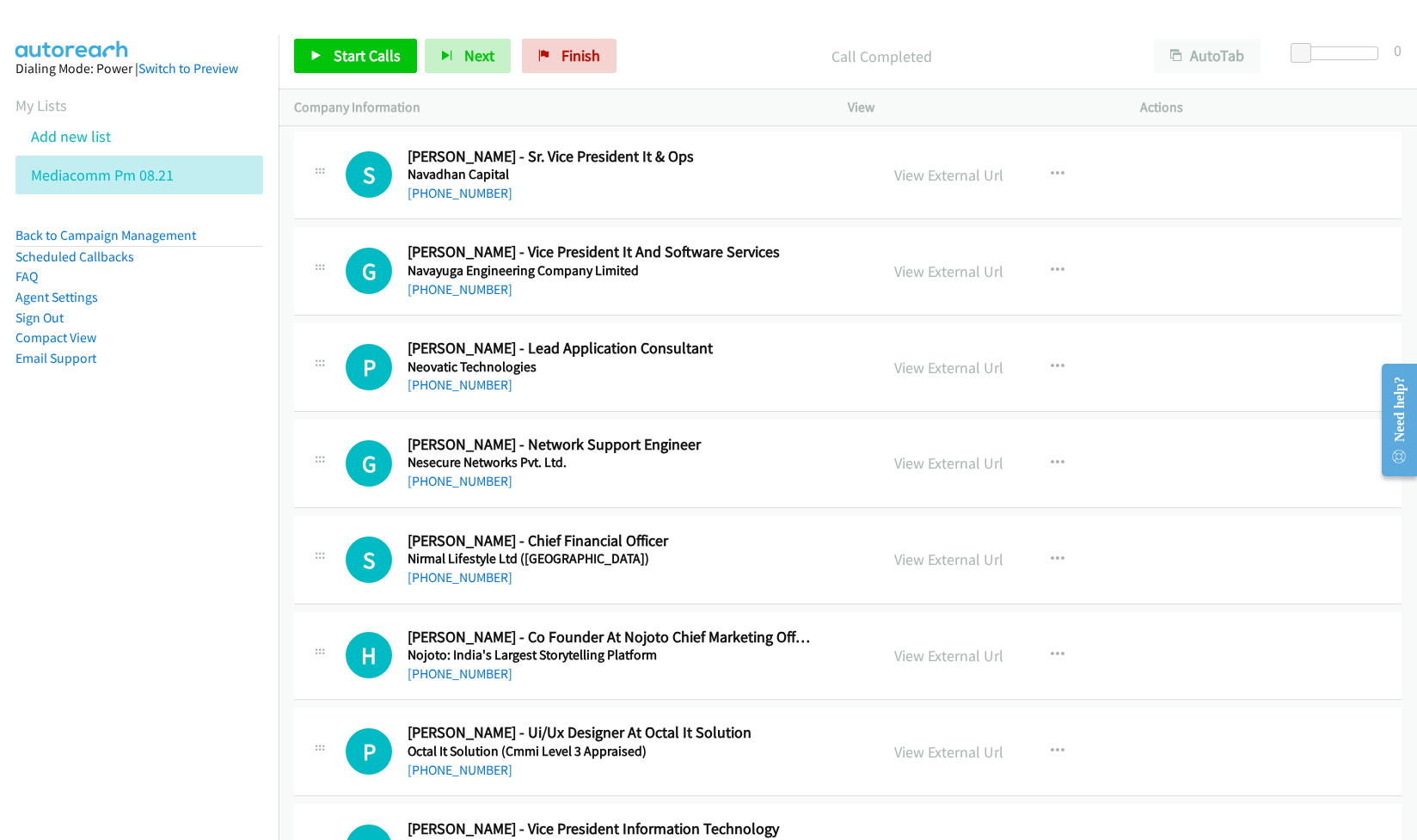
scroll to position [6305, 0]
click at [910, 568] on link "View External Url" at bounding box center [949, 558] width 109 height 19
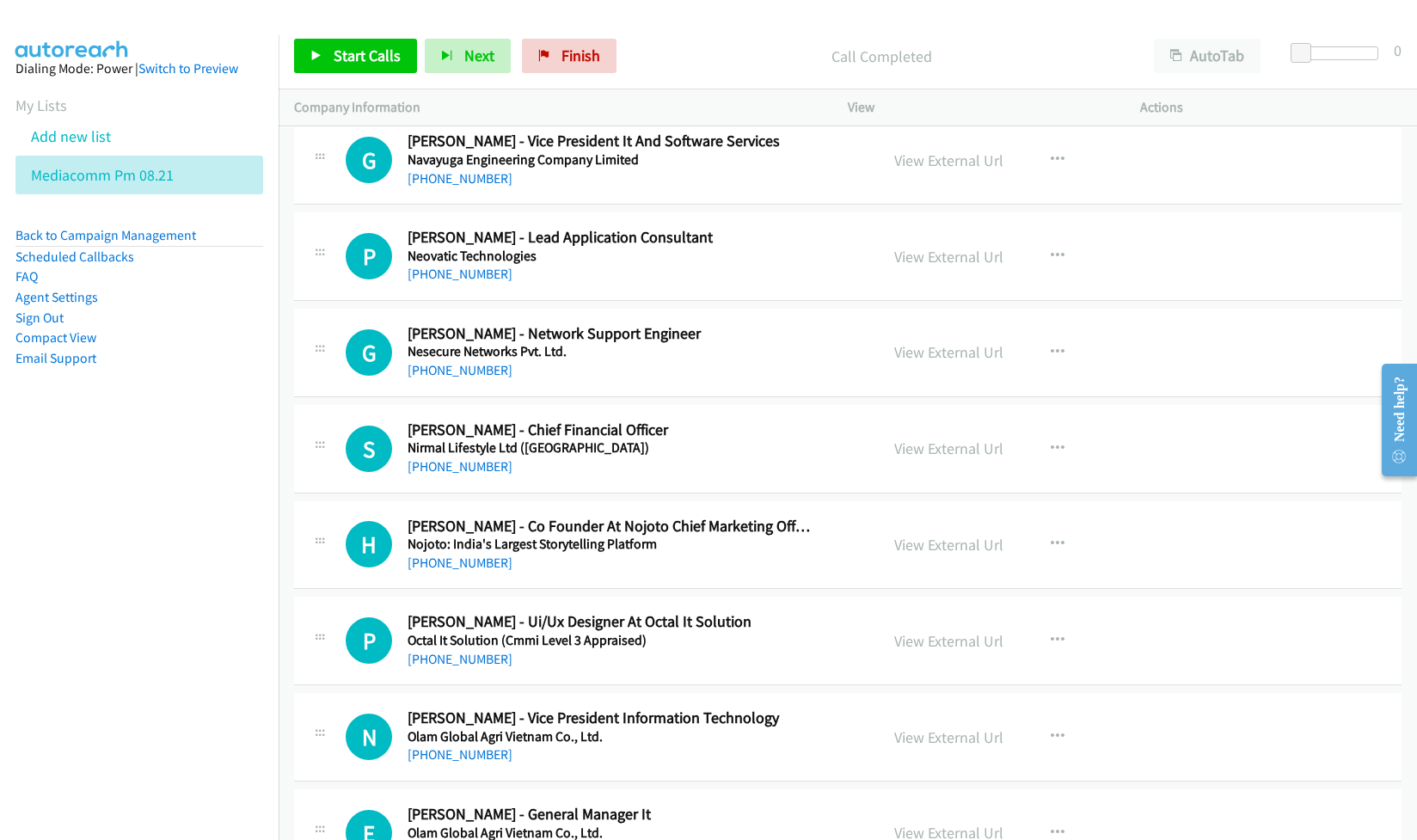
scroll to position [6420, 0]
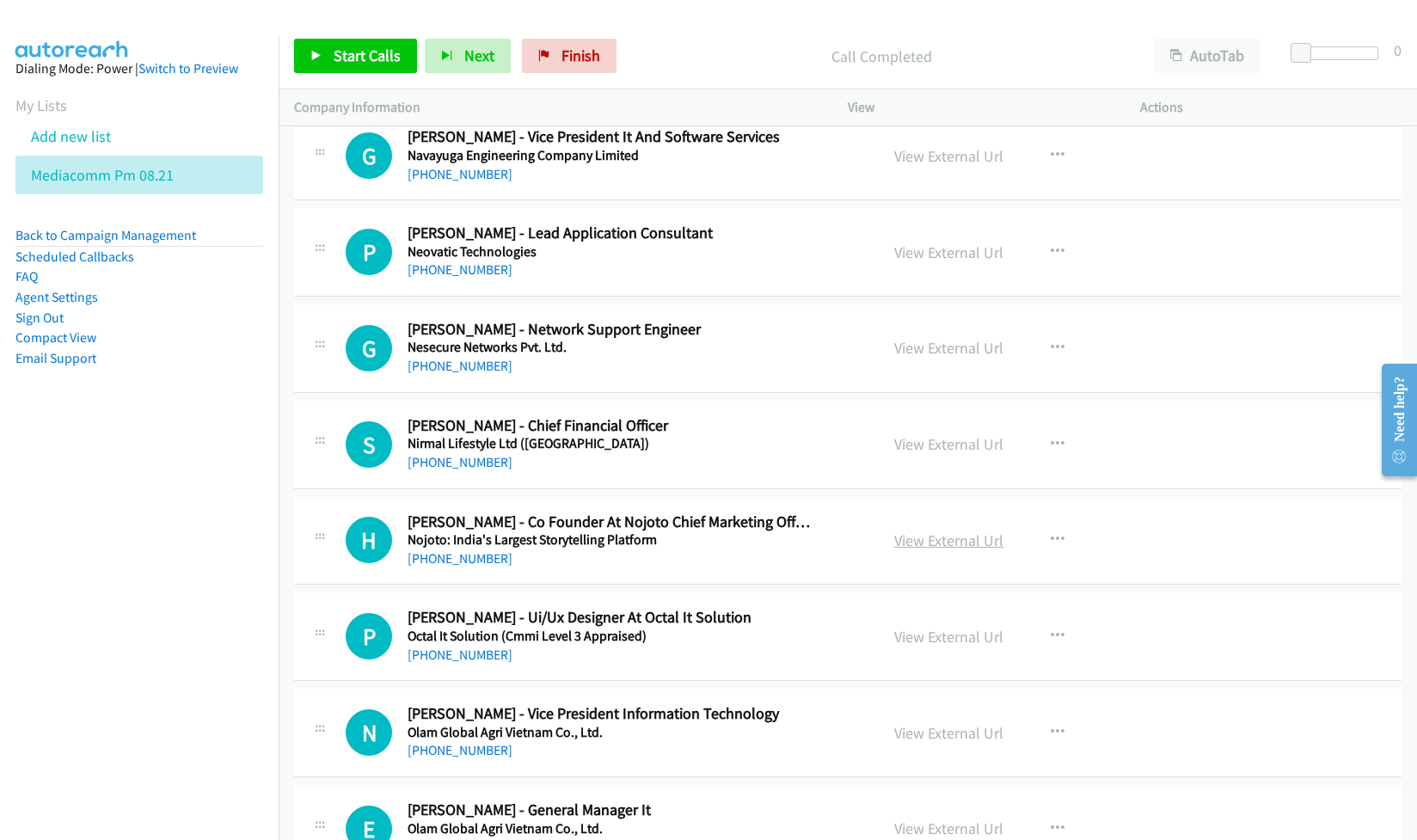
click at [910, 551] on link "View External Url" at bounding box center [949, 540] width 109 height 19
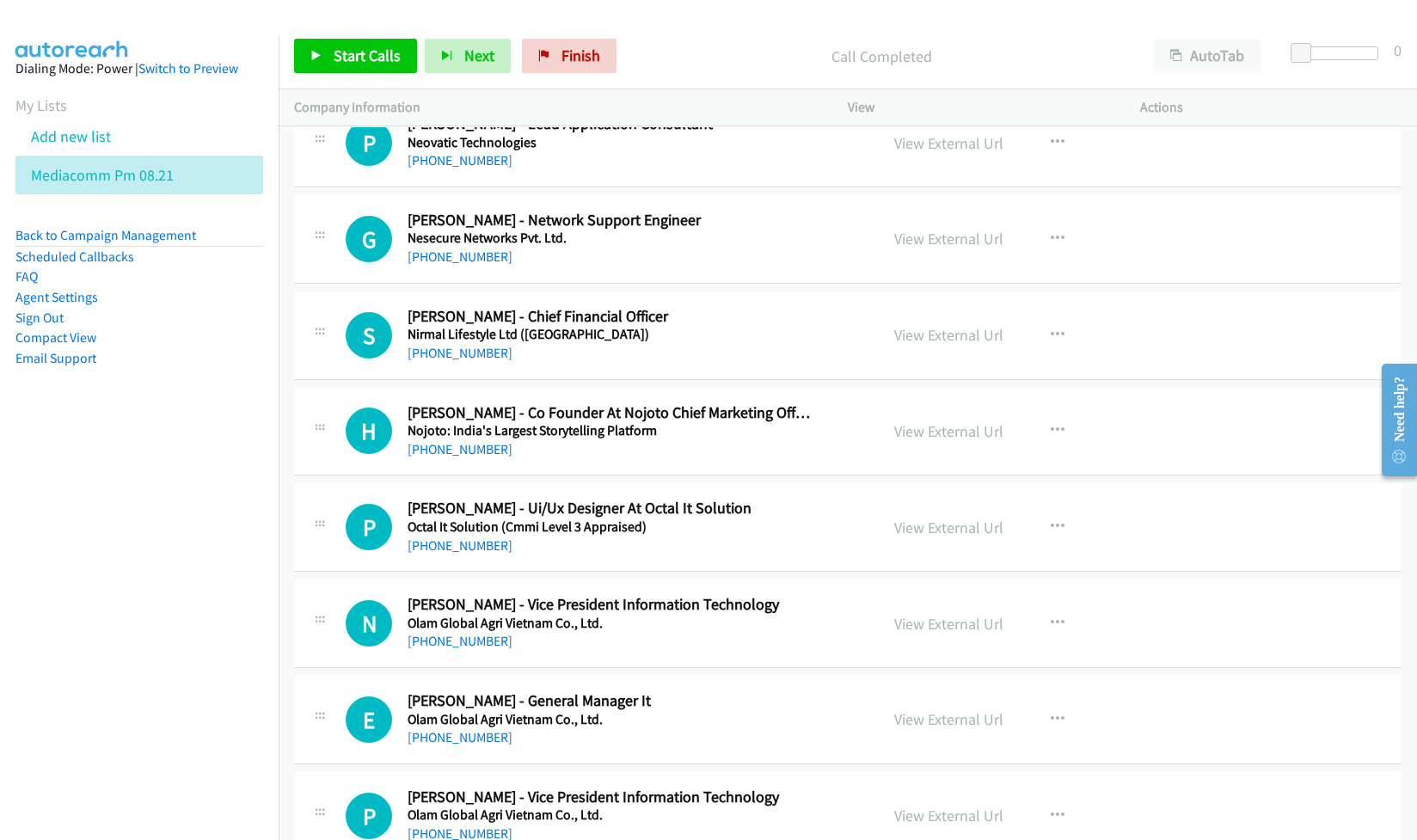
scroll to position [6535, 0]
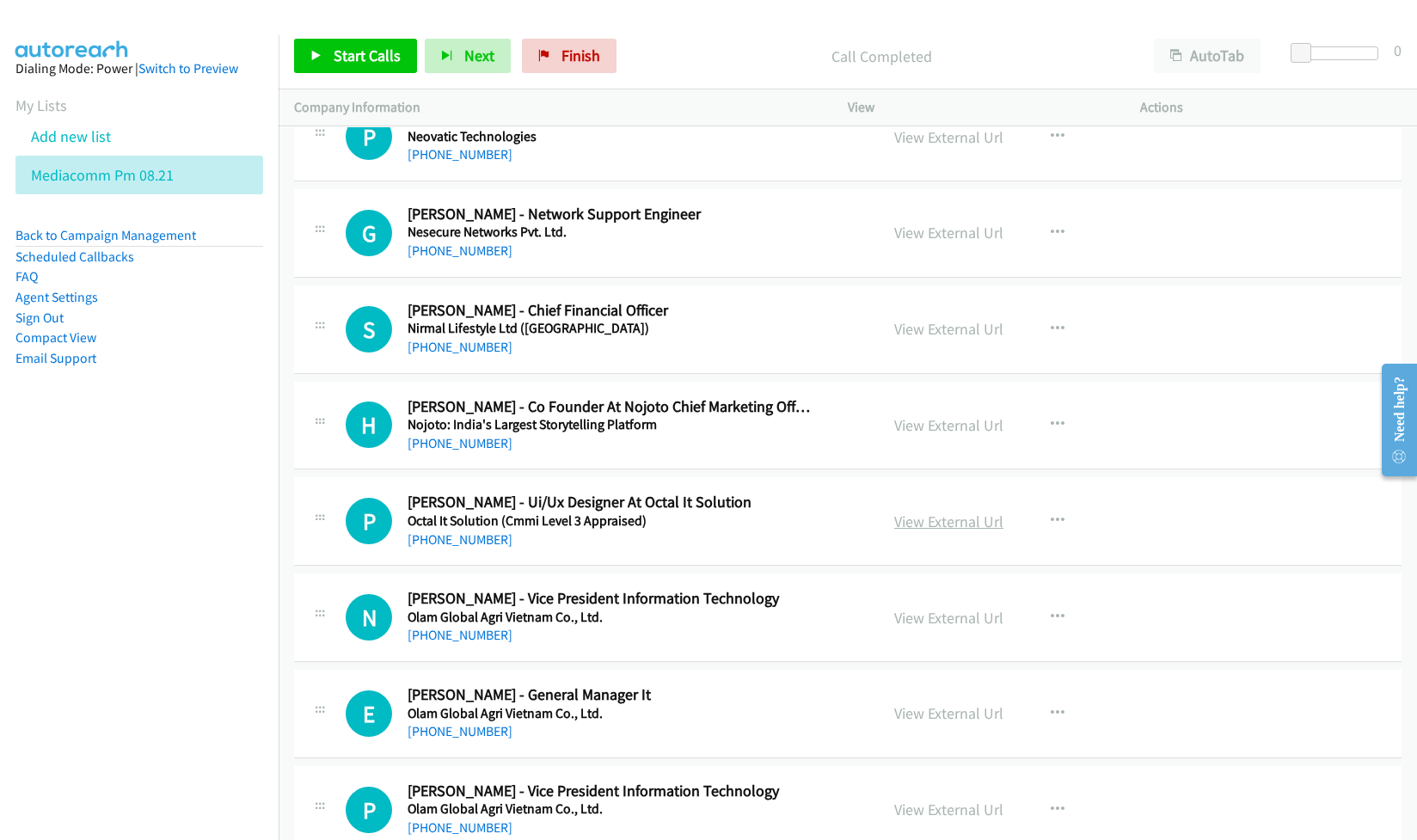
click at [923, 531] on link "View External Url" at bounding box center [949, 521] width 109 height 19
click at [924, 628] on link "View External Url" at bounding box center [949, 617] width 109 height 19
click at [941, 723] on link "View External Url" at bounding box center [949, 713] width 109 height 19
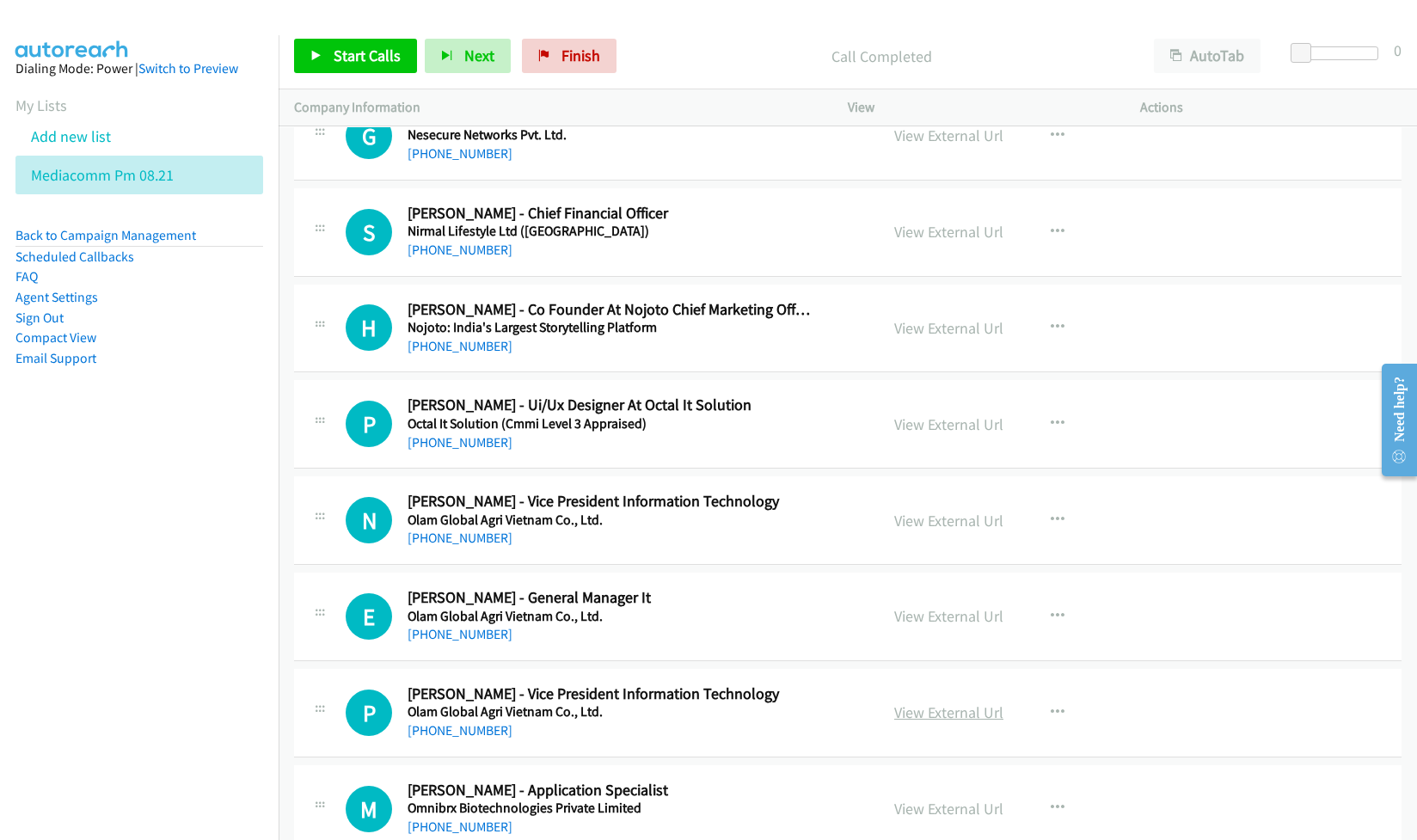
scroll to position [6649, 0]
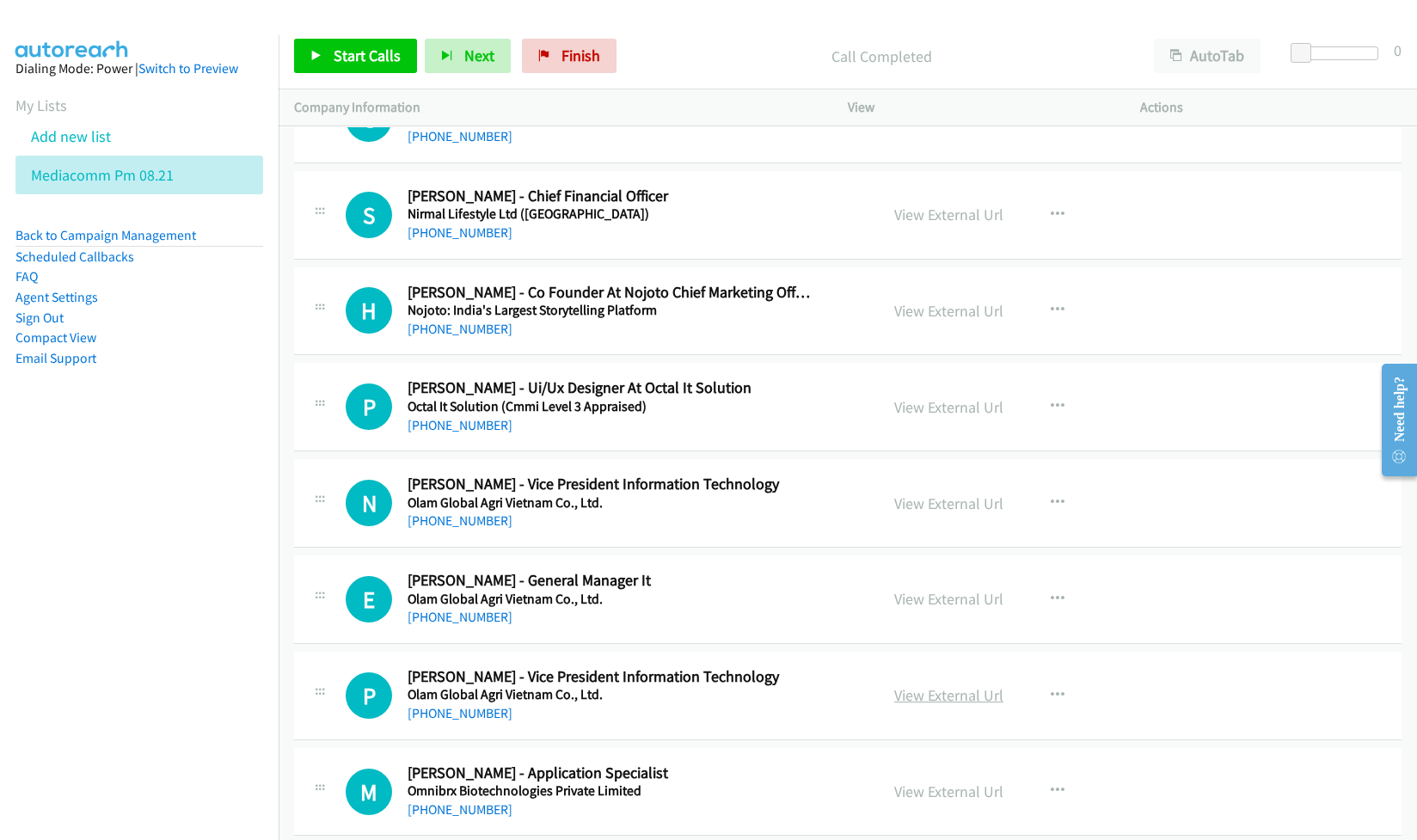
click at [936, 705] on link "View External Url" at bounding box center [949, 694] width 109 height 19
